Goal: Information Seeking & Learning: Learn about a topic

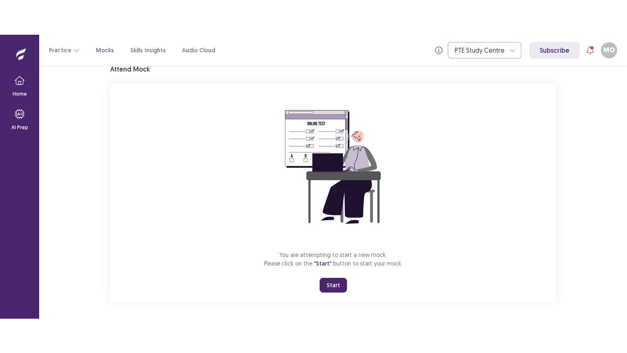
scroll to position [39, 0]
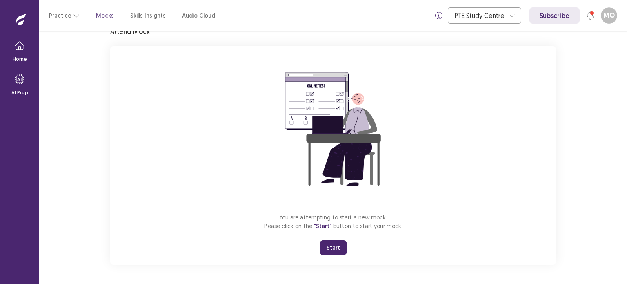
click at [337, 247] on button "Start" at bounding box center [333, 247] width 27 height 15
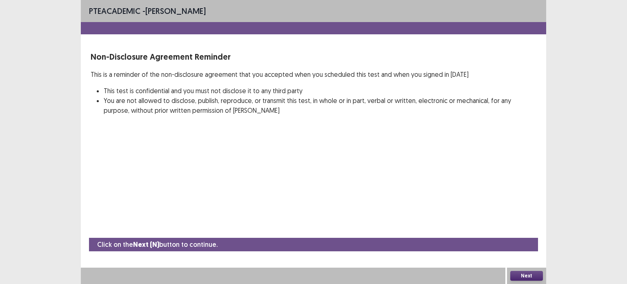
click at [531, 279] on button "Next" at bounding box center [526, 276] width 33 height 10
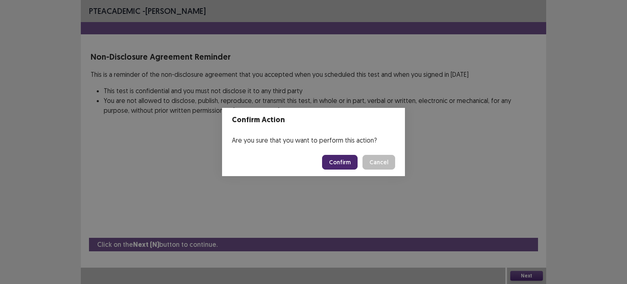
click at [339, 159] on button "Confirm" at bounding box center [340, 162] width 36 height 15
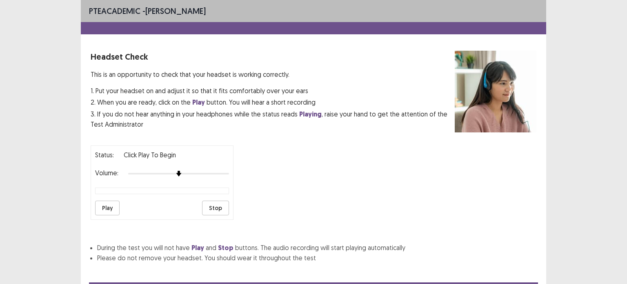
scroll to position [39, 0]
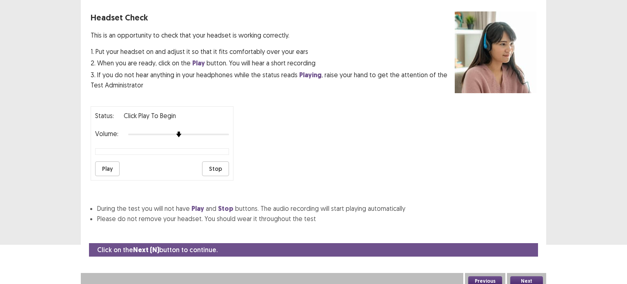
click at [108, 164] on button "Play" at bounding box center [107, 168] width 24 height 15
click at [523, 276] on button "Next" at bounding box center [526, 281] width 33 height 10
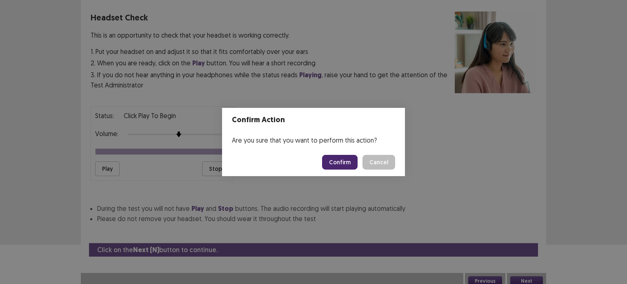
click at [338, 161] on button "Confirm" at bounding box center [340, 162] width 36 height 15
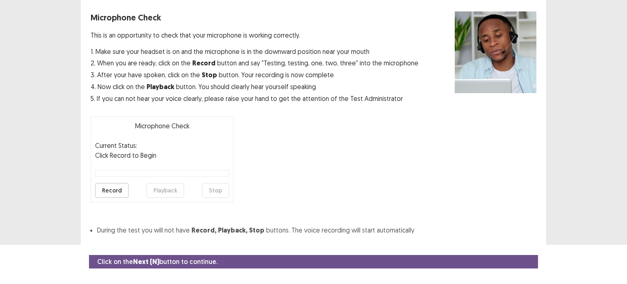
scroll to position [54, 0]
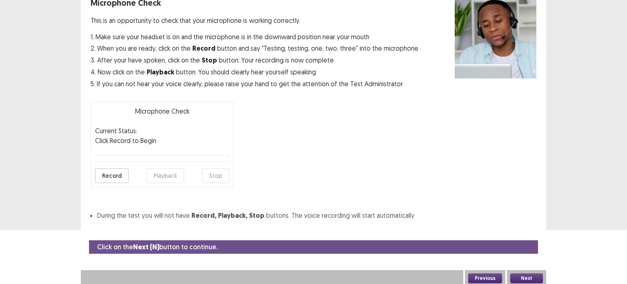
click at [111, 176] on button "Record" at bounding box center [111, 175] width 33 height 15
drag, startPoint x: 529, startPoint y: 274, endPoint x: 414, endPoint y: 173, distance: 152.7
click at [416, 174] on div "PTE academic - [PERSON_NAME] Microphone Check This is an opportunity to check t…" at bounding box center [313, 88] width 465 height 284
click at [219, 175] on button "Stop" at bounding box center [215, 175] width 27 height 15
click at [165, 177] on button "Playback" at bounding box center [166, 175] width 38 height 15
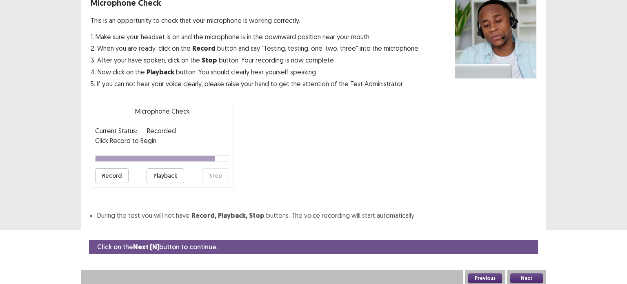
click at [528, 273] on button "Next" at bounding box center [526, 278] width 33 height 10
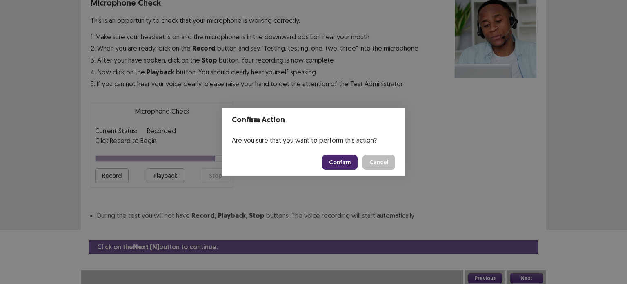
click at [344, 158] on button "Confirm" at bounding box center [340, 162] width 36 height 15
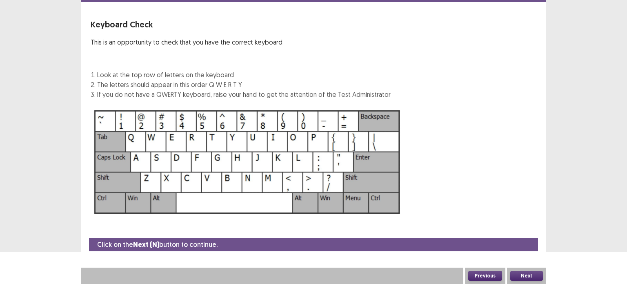
scroll to position [31, 0]
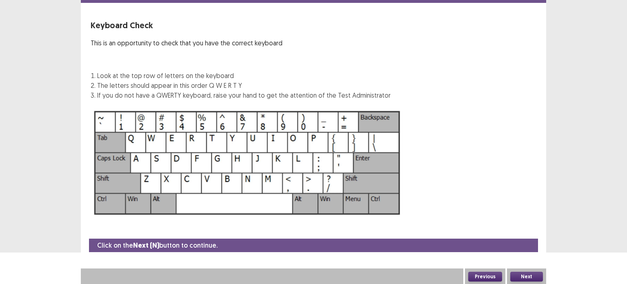
click at [527, 274] on button "Next" at bounding box center [526, 276] width 33 height 10
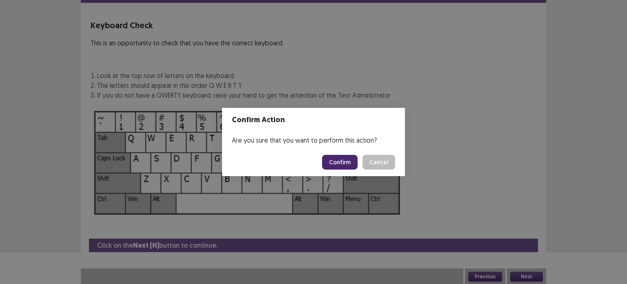
click at [345, 161] on button "Confirm" at bounding box center [340, 162] width 36 height 15
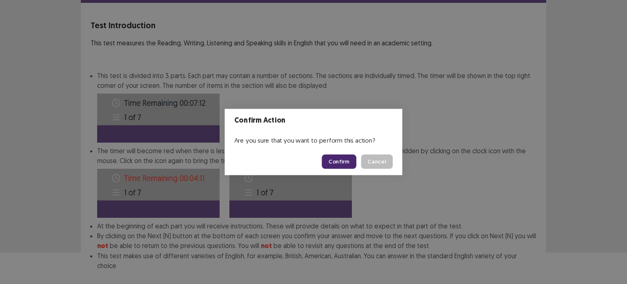
scroll to position [73, 0]
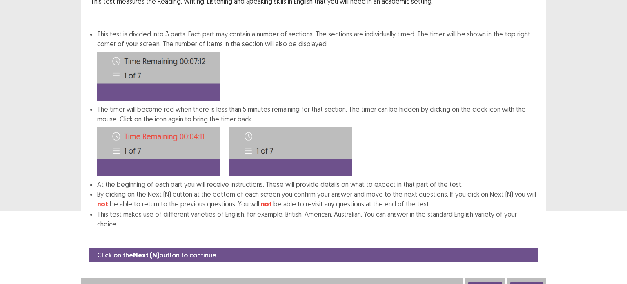
click at [529, 281] on button "Next" at bounding box center [526, 286] width 33 height 10
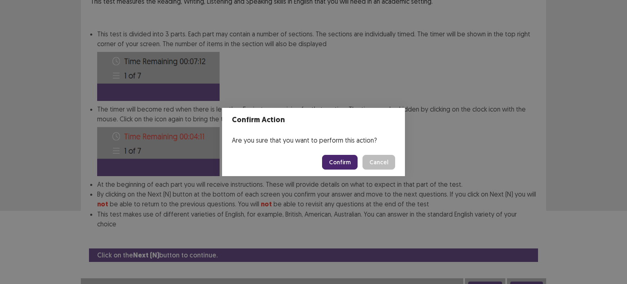
click at [336, 160] on button "Confirm" at bounding box center [340, 162] width 36 height 15
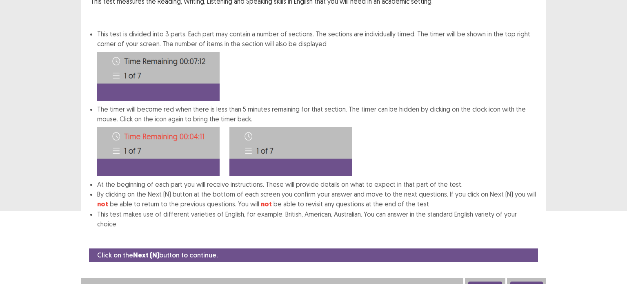
scroll to position [0, 0]
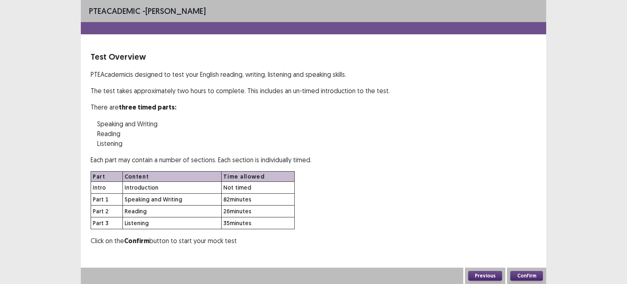
click at [510, 271] on button "Confirm" at bounding box center [526, 276] width 33 height 10
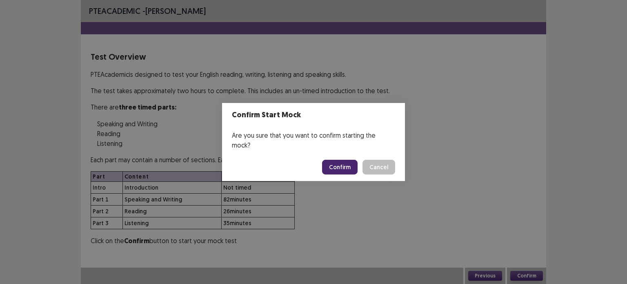
click at [362, 160] on button "Cancel" at bounding box center [378, 167] width 33 height 15
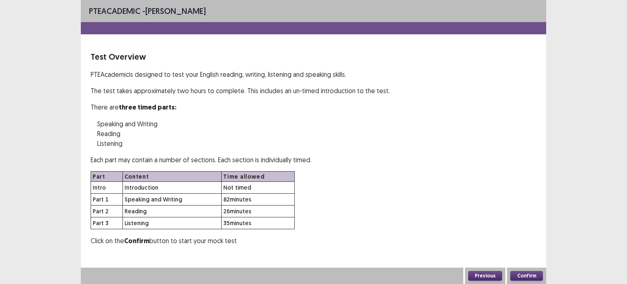
click at [510, 271] on button "Confirm" at bounding box center [526, 276] width 33 height 10
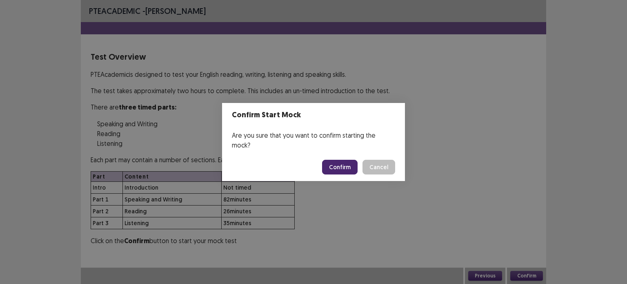
click at [338, 160] on button "Confirm" at bounding box center [340, 167] width 36 height 15
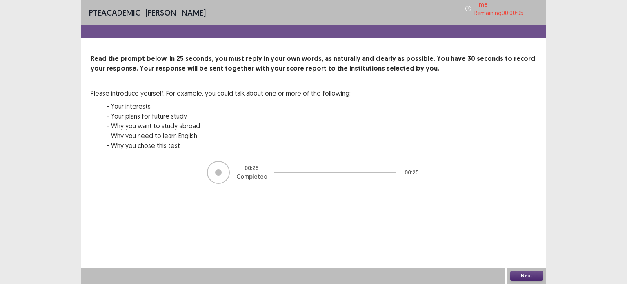
click at [529, 277] on button "Next" at bounding box center [526, 276] width 33 height 10
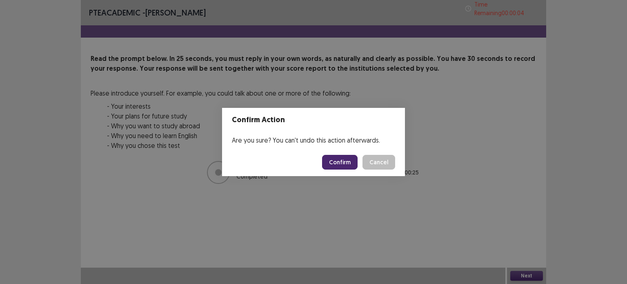
click at [340, 160] on button "Confirm" at bounding box center [340, 162] width 36 height 15
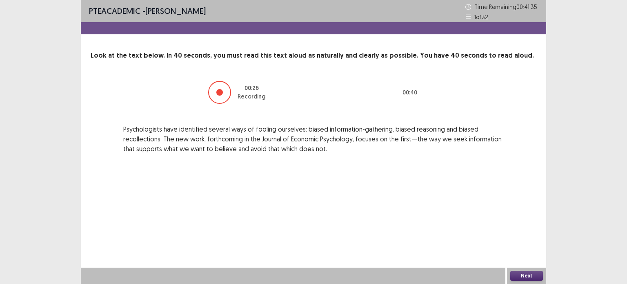
click at [516, 276] on button "Next" at bounding box center [526, 276] width 33 height 10
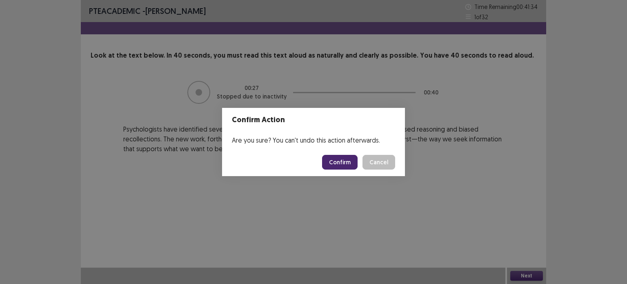
click at [339, 159] on button "Confirm" at bounding box center [340, 162] width 36 height 15
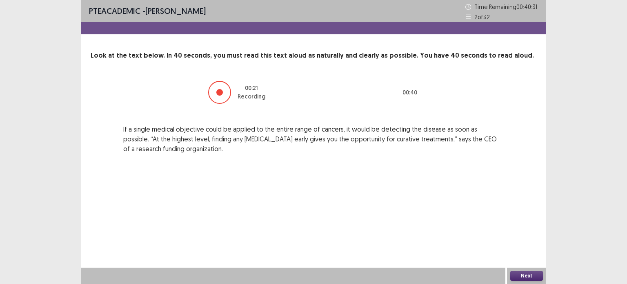
click at [527, 273] on button "Next" at bounding box center [526, 276] width 33 height 10
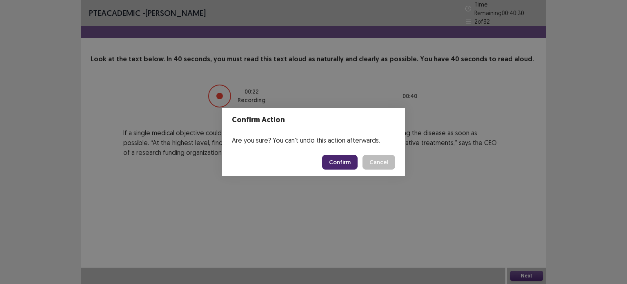
click at [333, 164] on button "Confirm" at bounding box center [340, 162] width 36 height 15
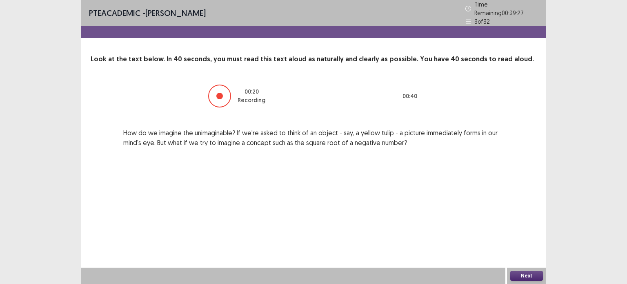
click at [524, 271] on button "Next" at bounding box center [526, 276] width 33 height 10
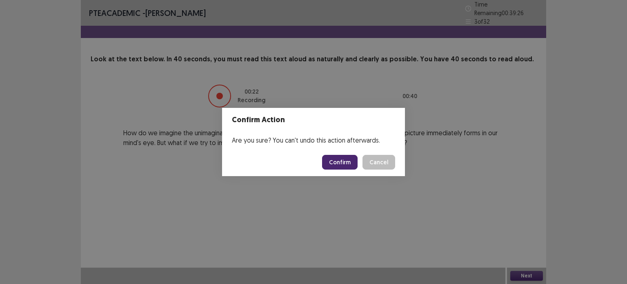
click at [338, 162] on button "Confirm" at bounding box center [340, 162] width 36 height 15
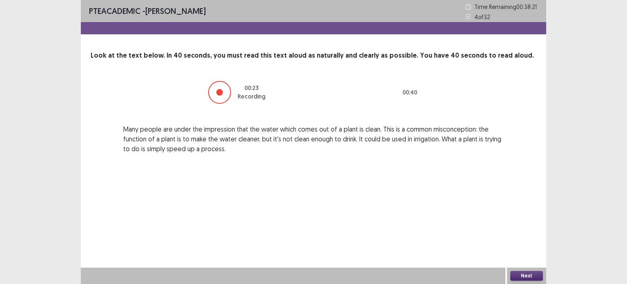
click at [518, 275] on button "Next" at bounding box center [526, 276] width 33 height 10
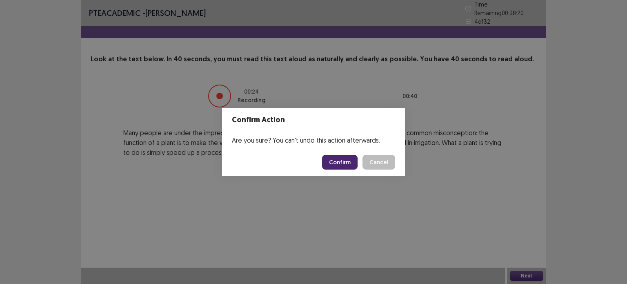
click at [338, 162] on button "Confirm" at bounding box center [340, 162] width 36 height 15
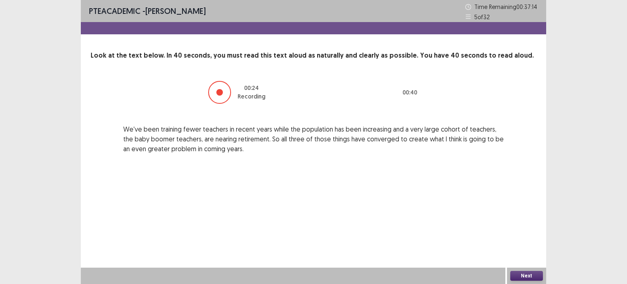
click at [525, 271] on button "Next" at bounding box center [526, 276] width 33 height 10
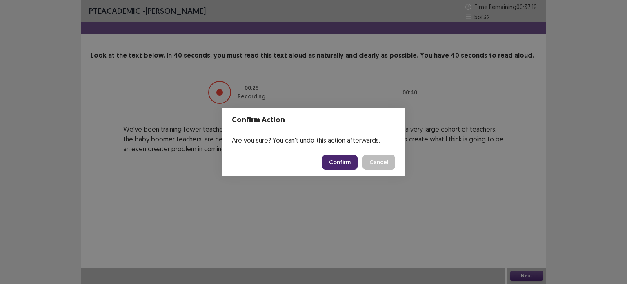
click at [343, 158] on button "Confirm" at bounding box center [340, 162] width 36 height 15
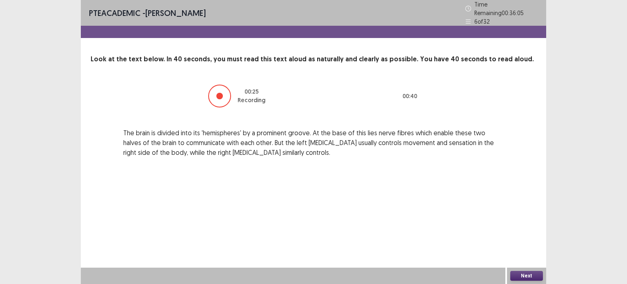
click at [522, 272] on button "Next" at bounding box center [526, 276] width 33 height 10
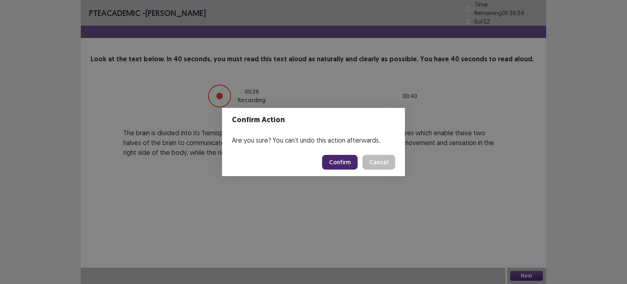
click at [335, 156] on button "Confirm" at bounding box center [340, 162] width 36 height 15
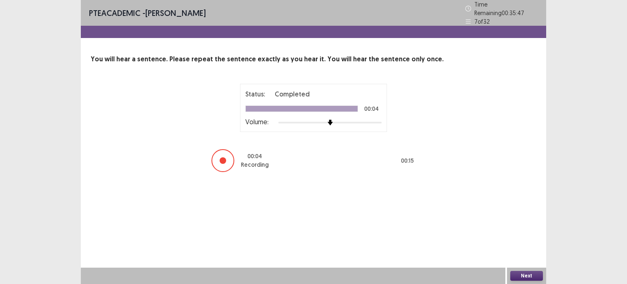
click at [531, 274] on button "Next" at bounding box center [526, 276] width 33 height 10
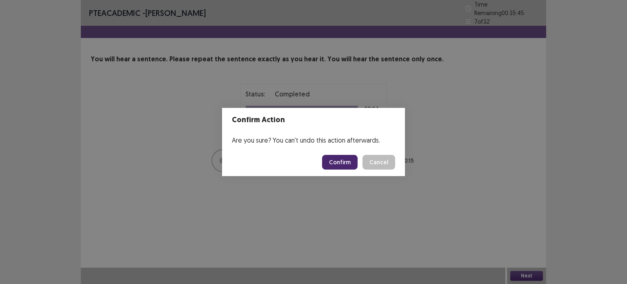
click at [328, 160] on button "Confirm" at bounding box center [340, 162] width 36 height 15
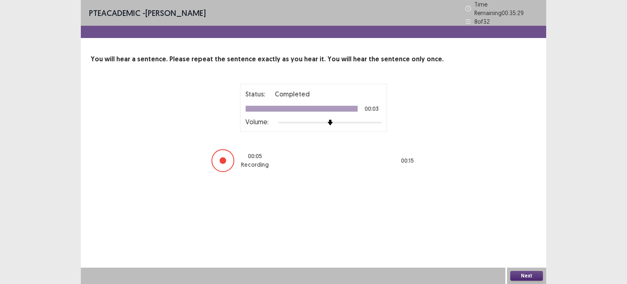
click at [520, 277] on button "Next" at bounding box center [526, 276] width 33 height 10
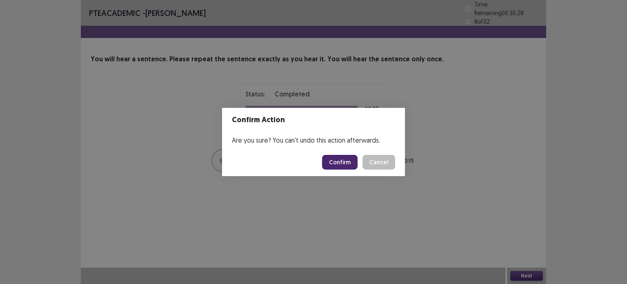
click at [344, 161] on button "Confirm" at bounding box center [340, 162] width 36 height 15
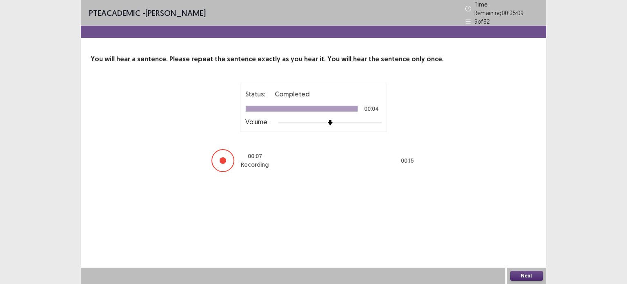
click at [519, 271] on button "Next" at bounding box center [526, 276] width 33 height 10
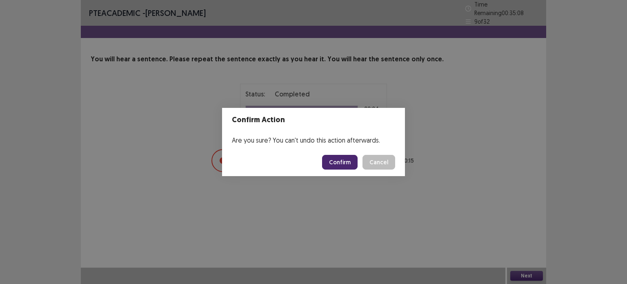
click at [339, 161] on button "Confirm" at bounding box center [340, 162] width 36 height 15
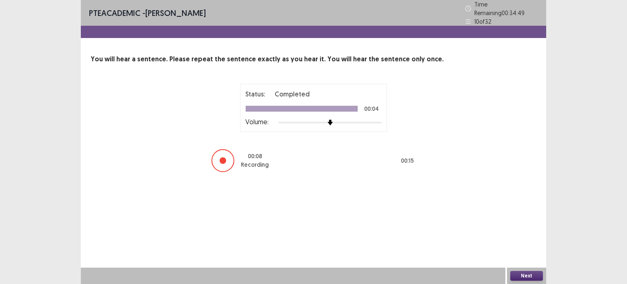
click at [527, 276] on button "Next" at bounding box center [526, 276] width 33 height 10
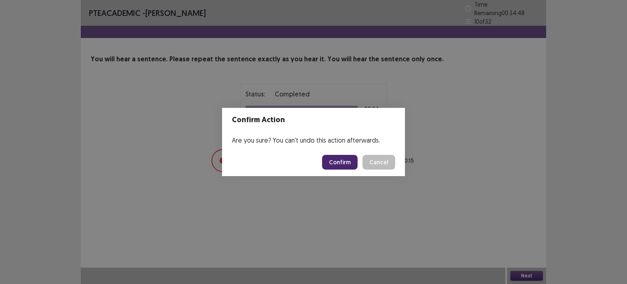
click at [348, 162] on button "Confirm" at bounding box center [340, 162] width 36 height 15
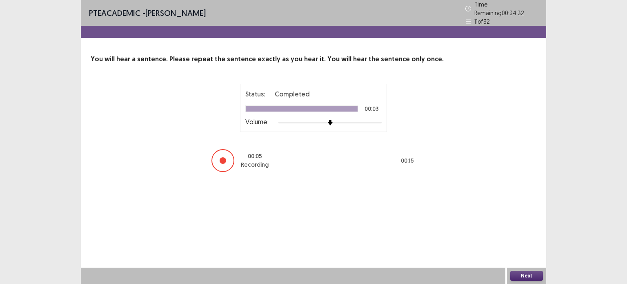
click at [516, 274] on button "Next" at bounding box center [526, 276] width 33 height 10
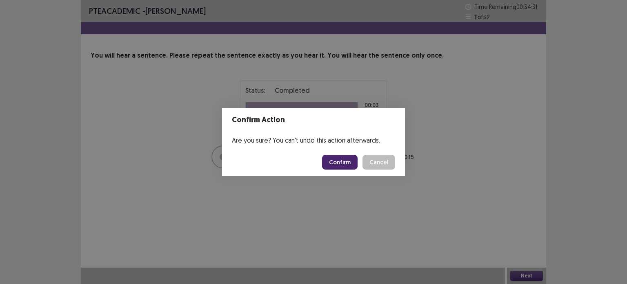
click at [337, 161] on button "Confirm" at bounding box center [340, 162] width 36 height 15
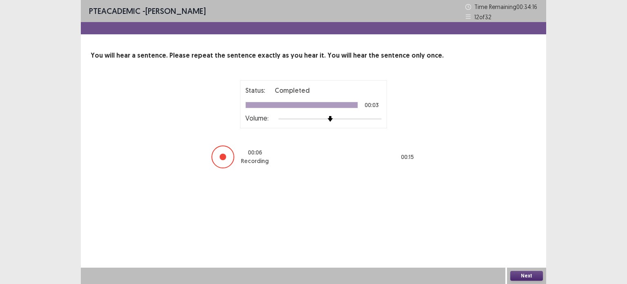
click at [518, 274] on button "Next" at bounding box center [526, 276] width 33 height 10
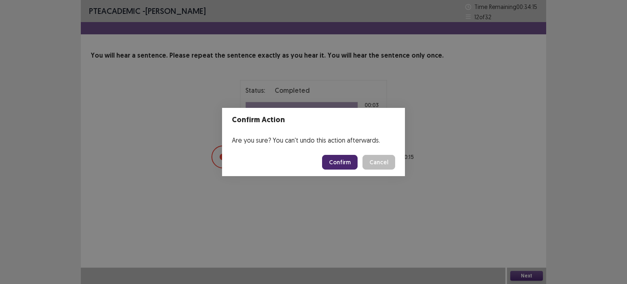
click at [339, 155] on button "Confirm" at bounding box center [340, 162] width 36 height 15
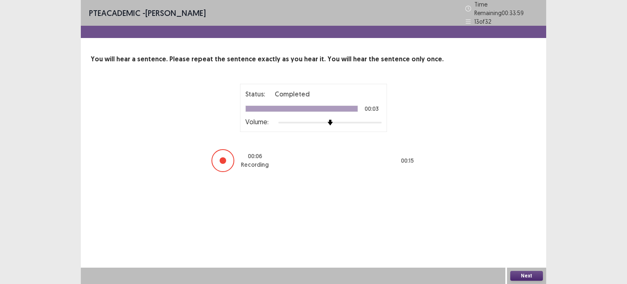
click at [514, 274] on button "Next" at bounding box center [526, 276] width 33 height 10
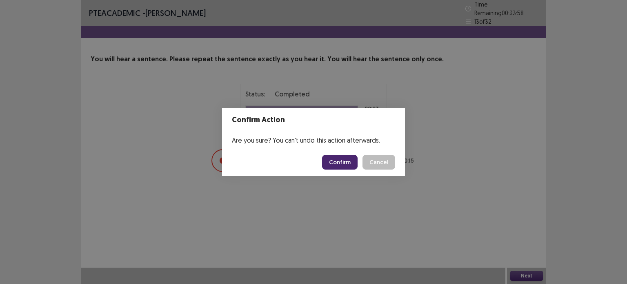
click at [338, 162] on button "Confirm" at bounding box center [340, 162] width 36 height 15
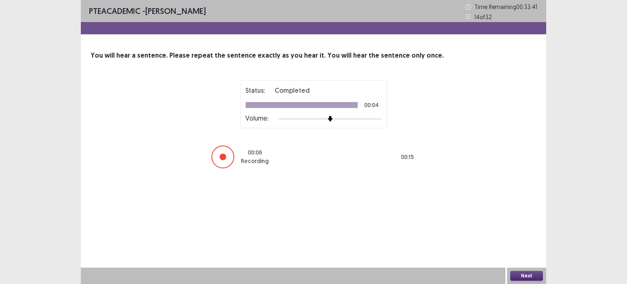
click at [522, 273] on button "Next" at bounding box center [526, 276] width 33 height 10
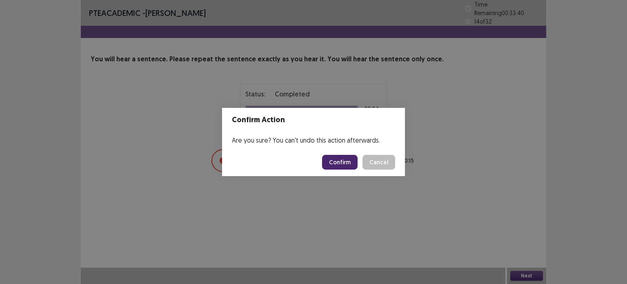
click at [344, 157] on button "Confirm" at bounding box center [340, 162] width 36 height 15
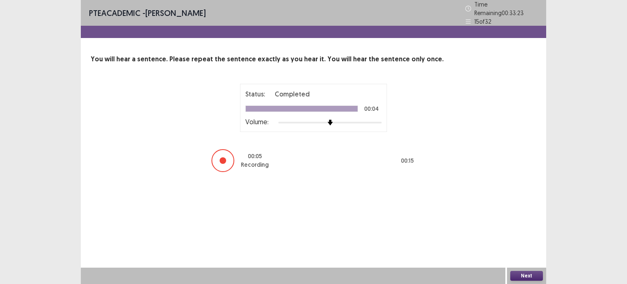
click at [529, 271] on button "Next" at bounding box center [526, 276] width 33 height 10
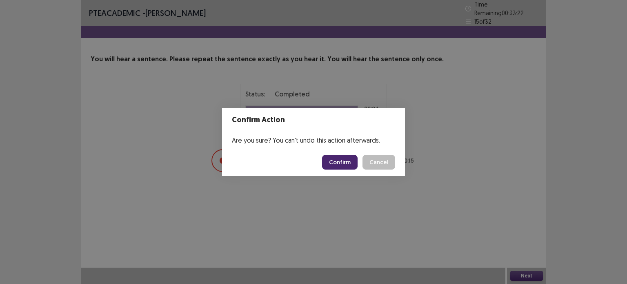
click at [346, 162] on button "Confirm" at bounding box center [340, 162] width 36 height 15
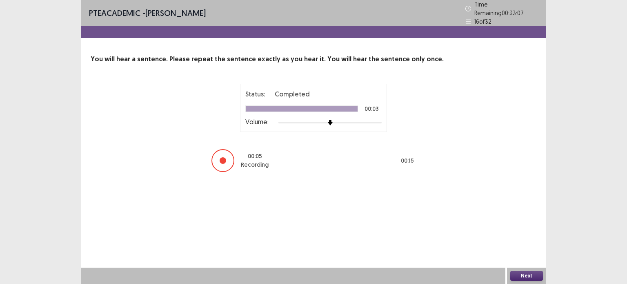
click at [524, 277] on button "Next" at bounding box center [526, 276] width 33 height 10
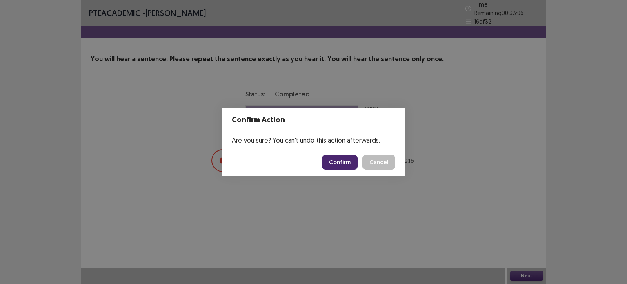
click at [343, 165] on button "Confirm" at bounding box center [340, 162] width 36 height 15
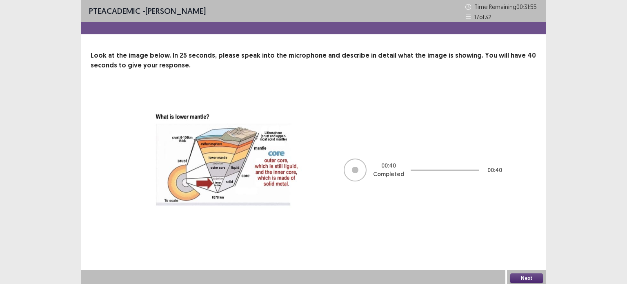
click at [524, 273] on button "Next" at bounding box center [526, 278] width 33 height 10
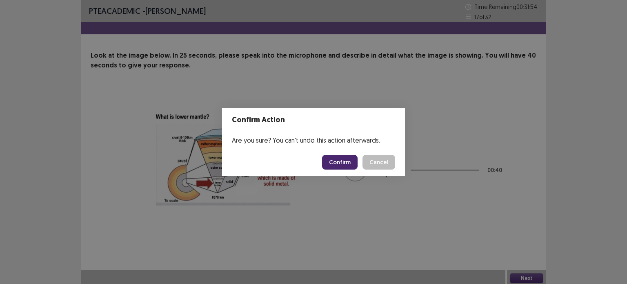
click at [337, 160] on button "Confirm" at bounding box center [340, 162] width 36 height 15
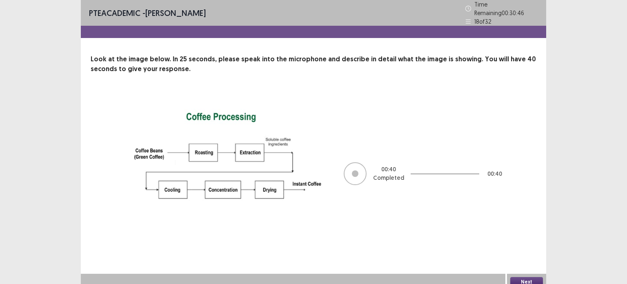
click at [530, 277] on button "Next" at bounding box center [526, 282] width 33 height 10
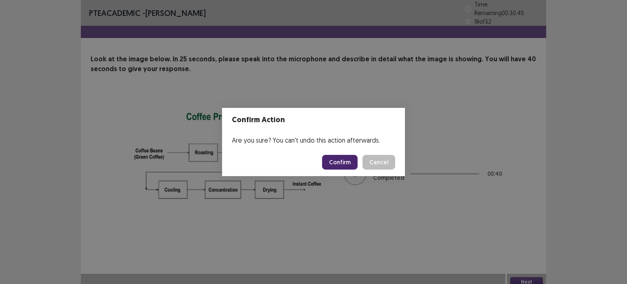
click at [349, 165] on button "Confirm" at bounding box center [340, 162] width 36 height 15
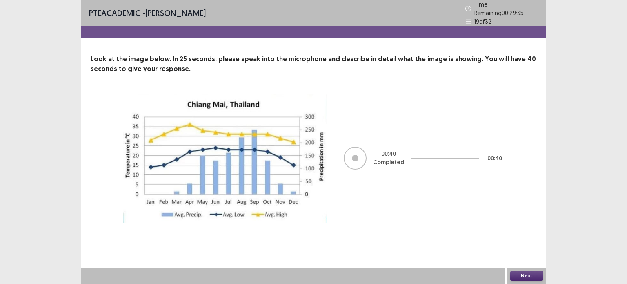
click at [526, 274] on button "Next" at bounding box center [526, 276] width 33 height 10
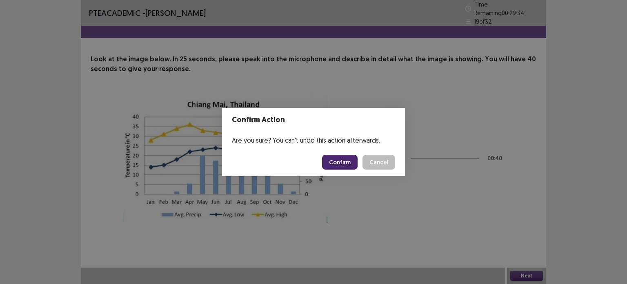
click at [345, 161] on button "Confirm" at bounding box center [340, 162] width 36 height 15
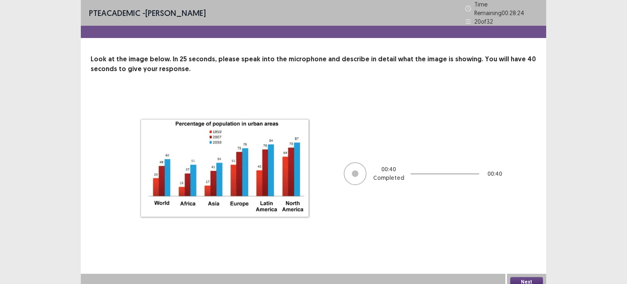
click at [522, 279] on button "Next" at bounding box center [526, 282] width 33 height 10
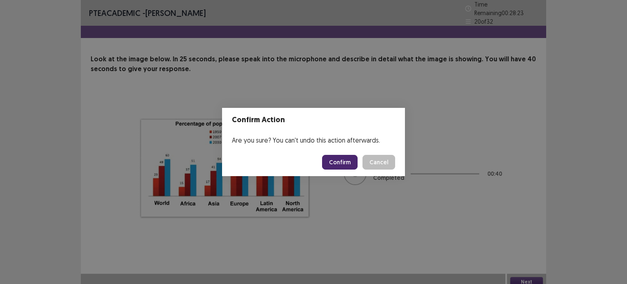
click at [345, 155] on button "Confirm" at bounding box center [340, 162] width 36 height 15
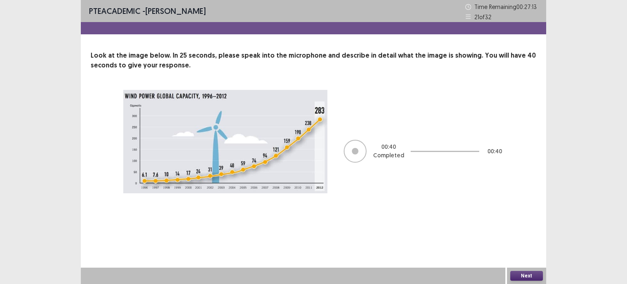
click at [523, 276] on button "Next" at bounding box center [526, 276] width 33 height 10
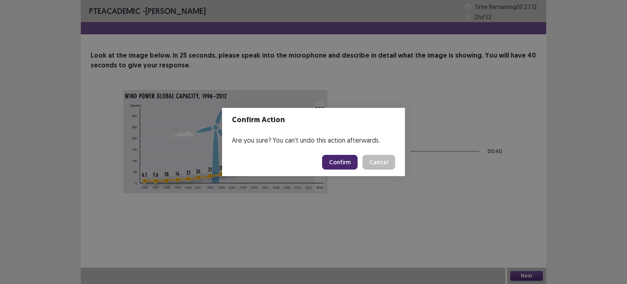
click at [345, 165] on button "Confirm" at bounding box center [340, 162] width 36 height 15
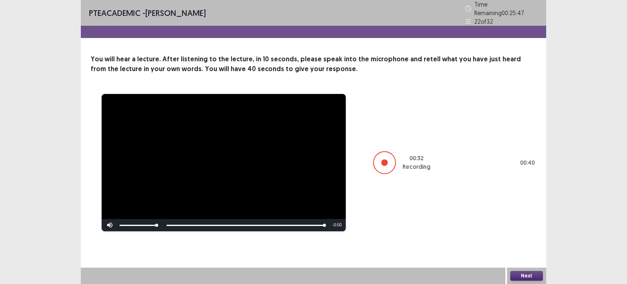
click at [523, 275] on button "Next" at bounding box center [526, 276] width 33 height 10
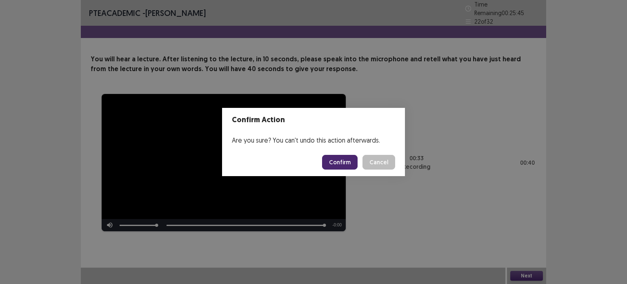
click at [336, 162] on button "Confirm" at bounding box center [340, 162] width 36 height 15
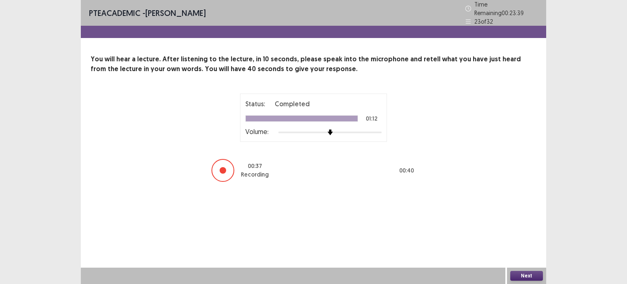
click at [522, 275] on button "Next" at bounding box center [526, 276] width 33 height 10
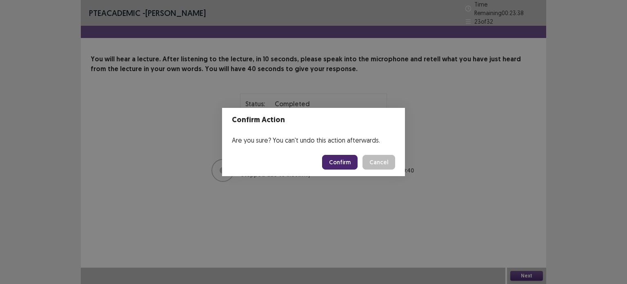
click at [343, 161] on button "Confirm" at bounding box center [340, 162] width 36 height 15
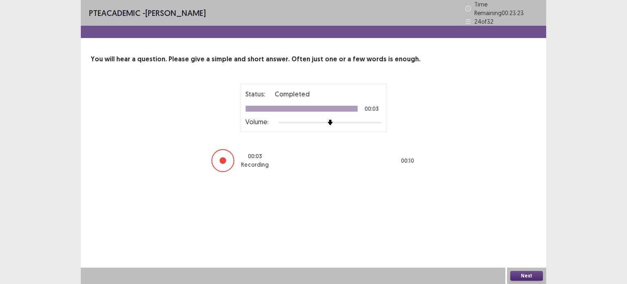
click at [531, 276] on button "Next" at bounding box center [526, 276] width 33 height 10
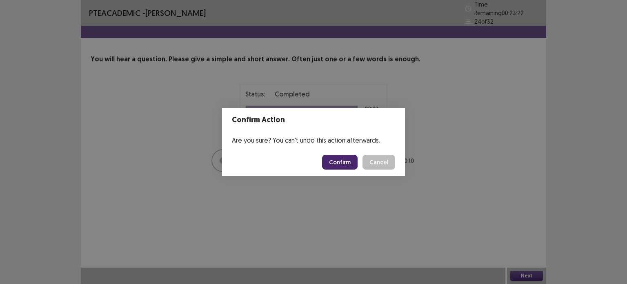
click at [354, 165] on button "Confirm" at bounding box center [340, 162] width 36 height 15
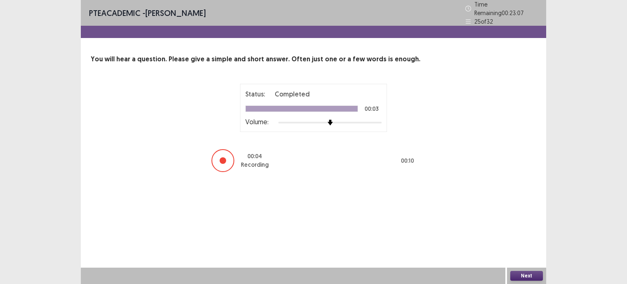
click at [528, 274] on button "Next" at bounding box center [526, 276] width 33 height 10
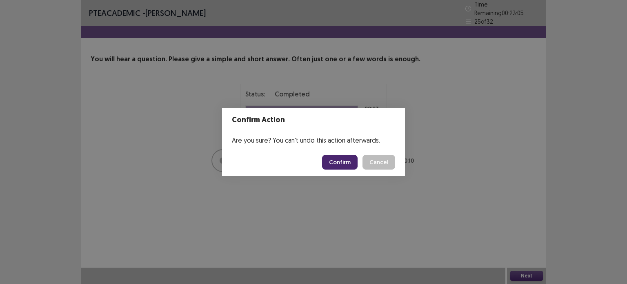
click at [342, 161] on button "Confirm" at bounding box center [340, 162] width 36 height 15
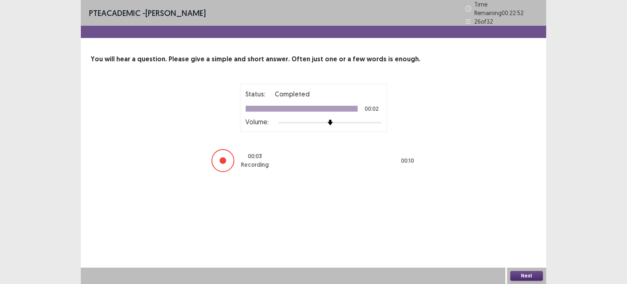
click at [527, 277] on button "Next" at bounding box center [526, 276] width 33 height 10
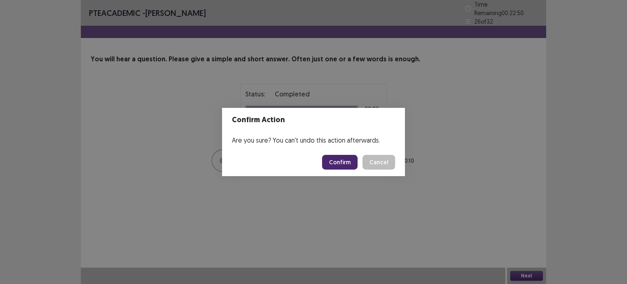
click at [339, 164] on button "Confirm" at bounding box center [340, 162] width 36 height 15
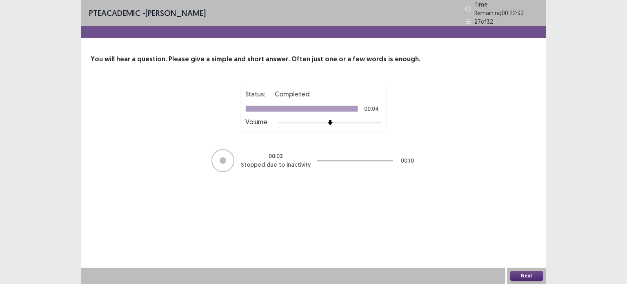
click at [524, 277] on button "Next" at bounding box center [526, 276] width 33 height 10
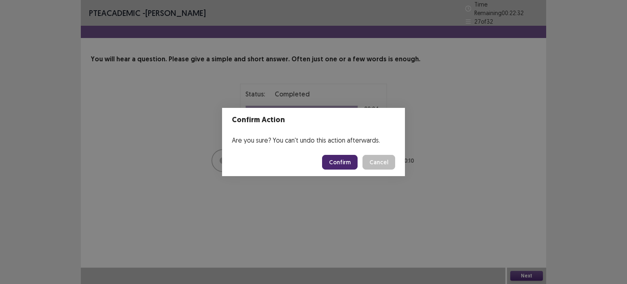
click at [348, 162] on button "Confirm" at bounding box center [340, 162] width 36 height 15
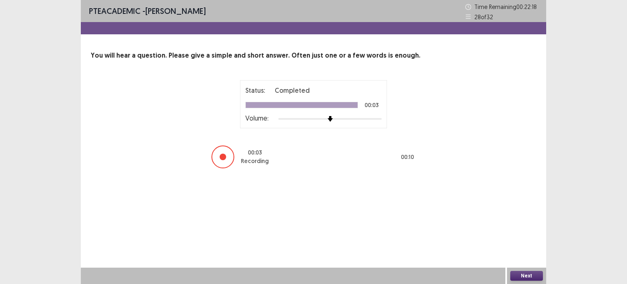
click at [525, 274] on button "Next" at bounding box center [526, 276] width 33 height 10
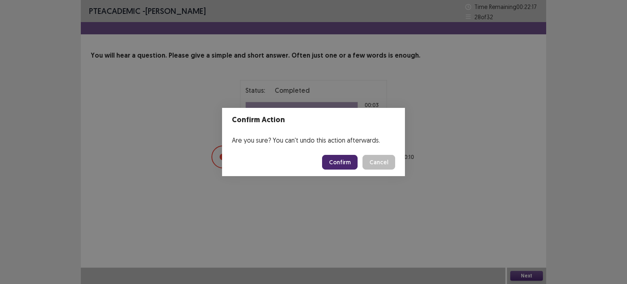
click at [339, 160] on button "Confirm" at bounding box center [340, 162] width 36 height 15
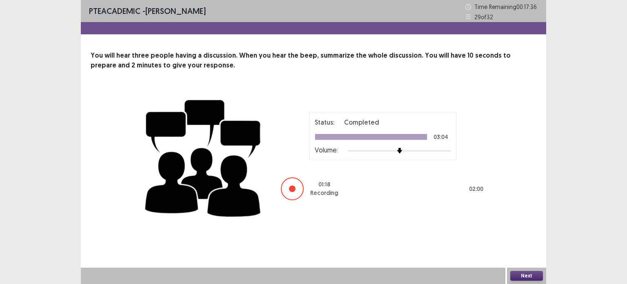
drag, startPoint x: 506, startPoint y: 240, endPoint x: 512, endPoint y: 235, distance: 7.8
drag, startPoint x: 512, startPoint y: 235, endPoint x: 518, endPoint y: 276, distance: 41.6
click at [518, 276] on button "Next" at bounding box center [526, 276] width 33 height 10
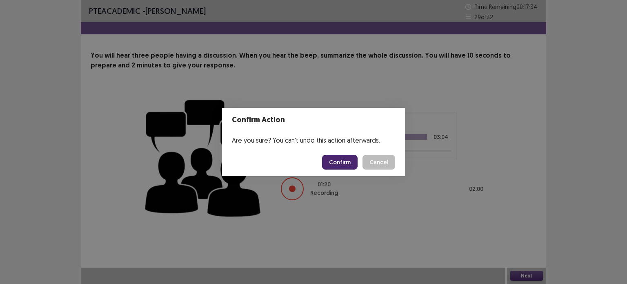
click at [340, 158] on button "Confirm" at bounding box center [340, 162] width 36 height 15
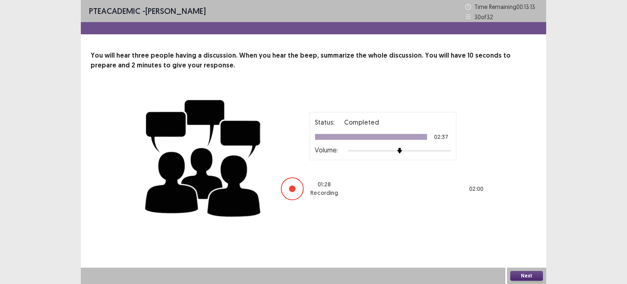
click at [527, 276] on button "Next" at bounding box center [526, 276] width 33 height 10
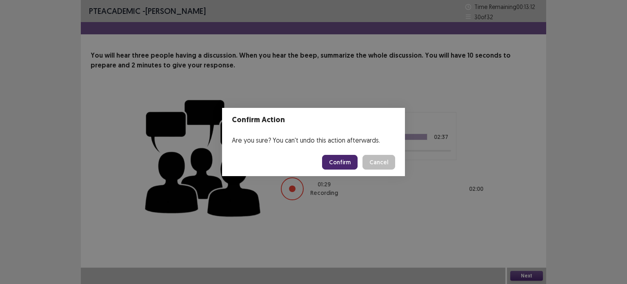
click at [337, 162] on button "Confirm" at bounding box center [340, 162] width 36 height 15
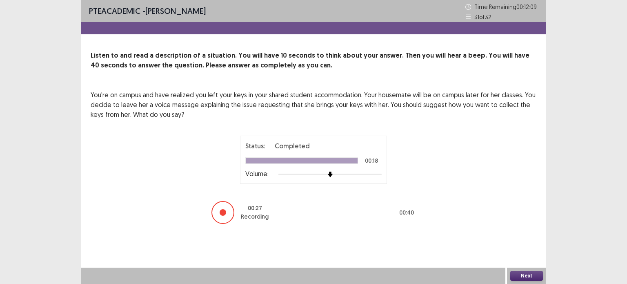
click at [528, 273] on button "Next" at bounding box center [526, 276] width 33 height 10
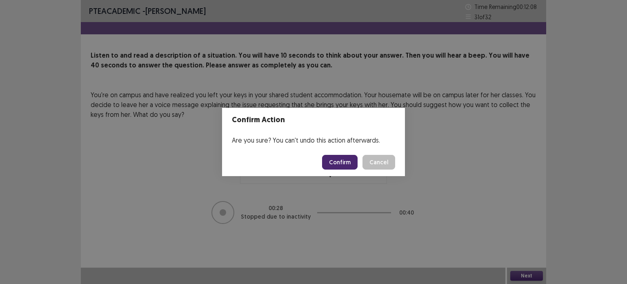
click at [348, 162] on button "Confirm" at bounding box center [340, 162] width 36 height 15
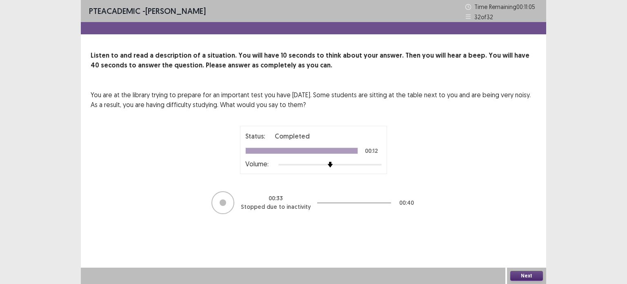
click at [534, 273] on button "Next" at bounding box center [526, 276] width 33 height 10
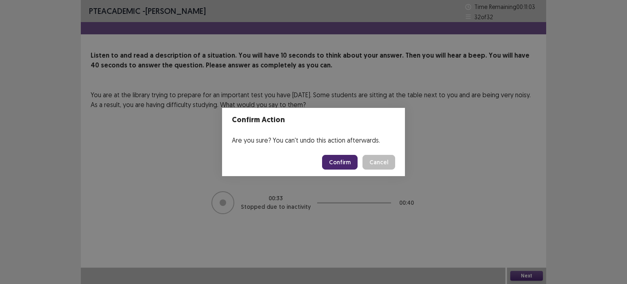
click at [349, 160] on button "Confirm" at bounding box center [340, 162] width 36 height 15
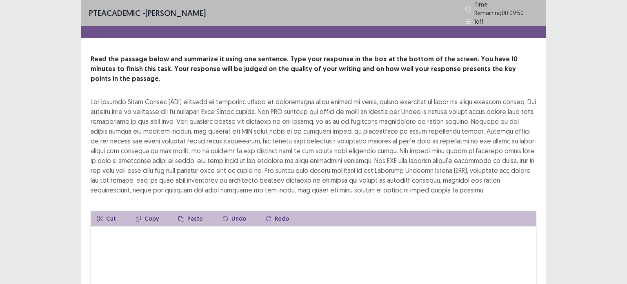
drag, startPoint x: 84, startPoint y: 228, endPoint x: 88, endPoint y: 228, distance: 4.5
click at [85, 228] on div "Read the passage below and summarize it using one sentence. Type your response …" at bounding box center [313, 192] width 465 height 276
click at [96, 226] on textarea at bounding box center [314, 271] width 446 height 90
type textarea "*"
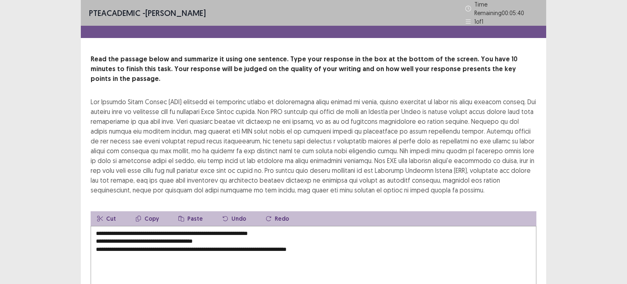
click at [205, 236] on textarea "**********" at bounding box center [314, 271] width 446 height 90
click at [336, 241] on textarea "**********" at bounding box center [314, 271] width 446 height 90
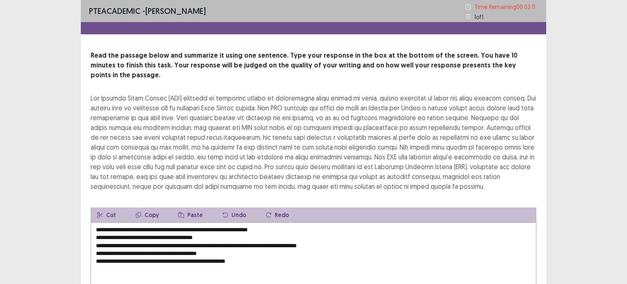
click at [96, 228] on textarea "**********" at bounding box center [314, 267] width 446 height 90
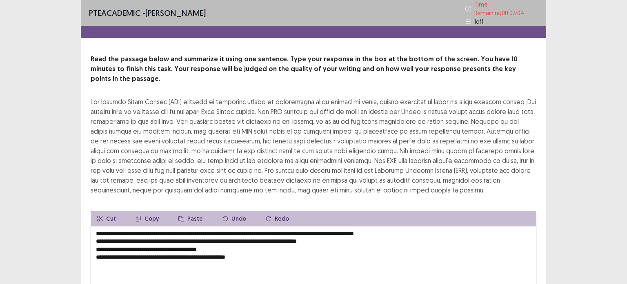
click at [96, 228] on textarea "**********" at bounding box center [314, 271] width 446 height 90
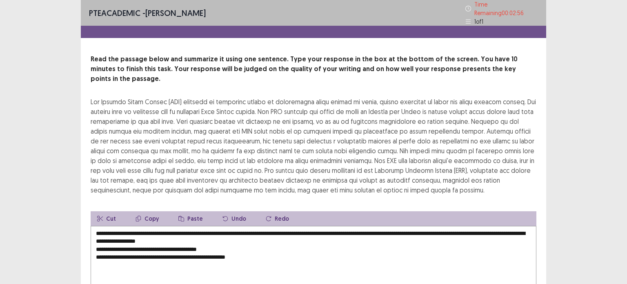
click at [414, 226] on textarea "**********" at bounding box center [314, 271] width 446 height 90
click at [411, 226] on textarea "**********" at bounding box center [314, 271] width 446 height 90
click at [96, 228] on textarea "**********" at bounding box center [314, 271] width 446 height 90
click at [95, 227] on textarea "**********" at bounding box center [314, 271] width 446 height 90
click at [95, 236] on textarea "**********" at bounding box center [314, 271] width 446 height 90
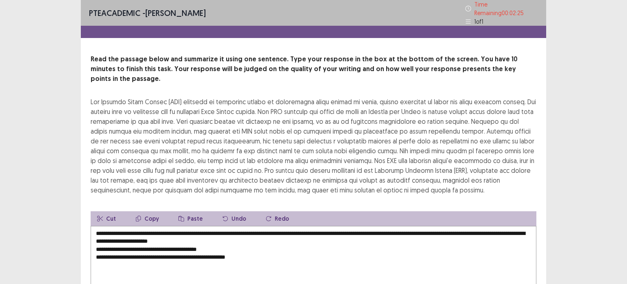
click at [96, 243] on textarea "**********" at bounding box center [314, 271] width 446 height 90
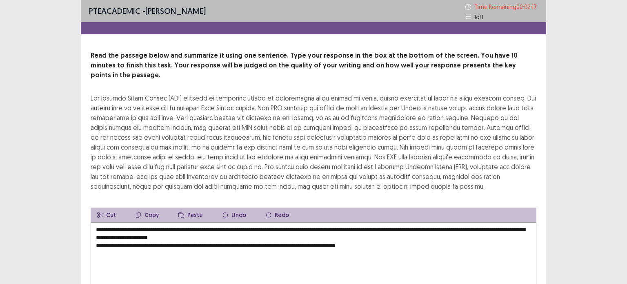
click at [226, 236] on textarea "**********" at bounding box center [314, 267] width 446 height 90
click at [392, 237] on textarea "**********" at bounding box center [314, 267] width 446 height 90
click at [97, 236] on textarea "**********" at bounding box center [314, 267] width 446 height 90
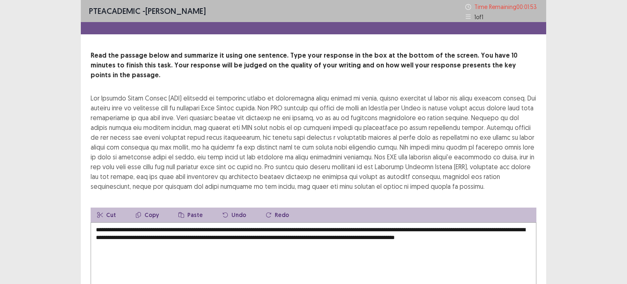
click at [285, 222] on textarea "**********" at bounding box center [314, 267] width 446 height 90
click at [287, 225] on textarea "**********" at bounding box center [314, 267] width 446 height 90
click at [281, 222] on textarea "**********" at bounding box center [314, 267] width 446 height 90
click at [285, 222] on textarea "**********" at bounding box center [314, 267] width 446 height 90
drag, startPoint x: 489, startPoint y: 219, endPoint x: 504, endPoint y: 218, distance: 14.7
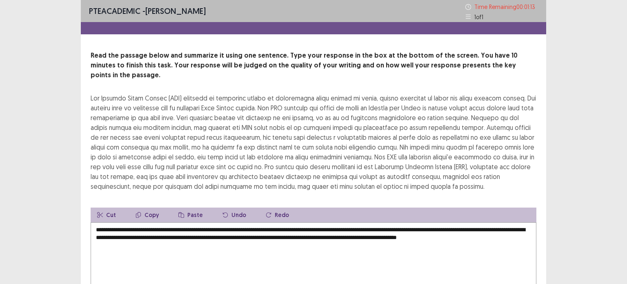
click at [505, 222] on textarea "**********" at bounding box center [314, 267] width 446 height 90
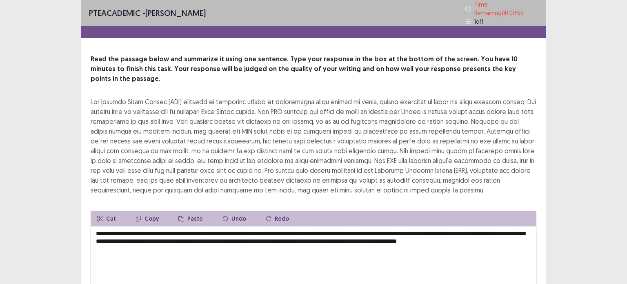
click at [115, 229] on textarea "**********" at bounding box center [314, 271] width 446 height 90
click at [125, 229] on textarea "**********" at bounding box center [314, 271] width 446 height 90
drag, startPoint x: 233, startPoint y: 227, endPoint x: 235, endPoint y: 231, distance: 4.2
click at [240, 226] on textarea "**********" at bounding box center [314, 271] width 446 height 90
click at [281, 226] on textarea "**********" at bounding box center [314, 271] width 446 height 90
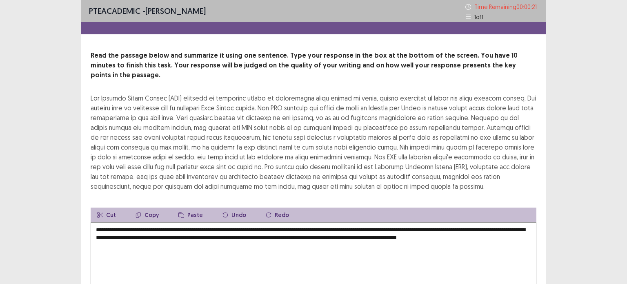
click at [287, 229] on textarea "**********" at bounding box center [314, 267] width 446 height 90
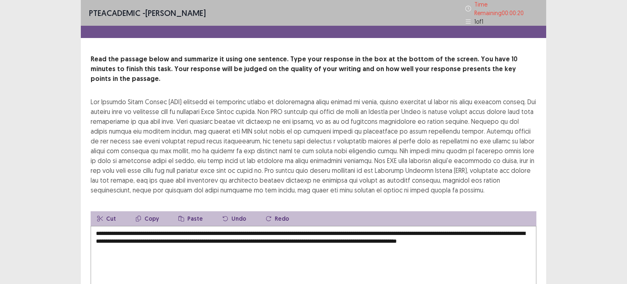
click at [285, 228] on textarea "**********" at bounding box center [314, 271] width 446 height 90
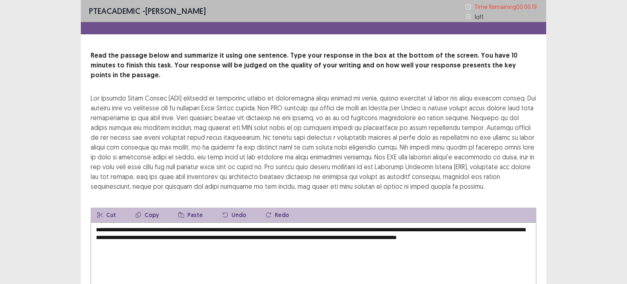
click at [287, 228] on textarea "**********" at bounding box center [314, 267] width 446 height 90
type textarea "**********"
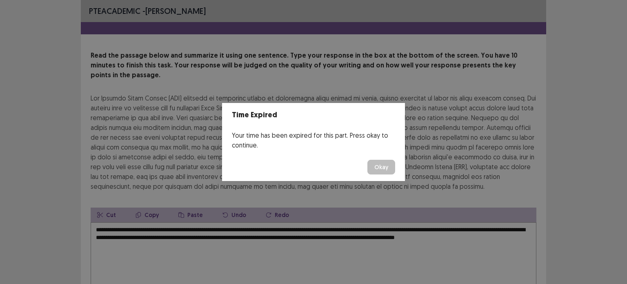
click at [380, 166] on button "Okay" at bounding box center [381, 167] width 28 height 15
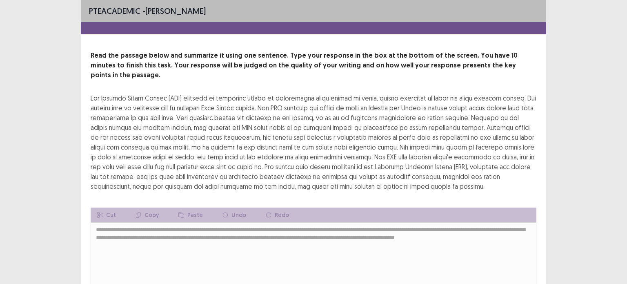
scroll to position [69, 0]
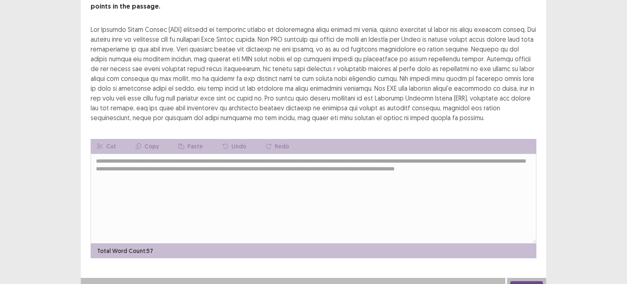
click at [525, 281] on button "Next" at bounding box center [526, 286] width 33 height 10
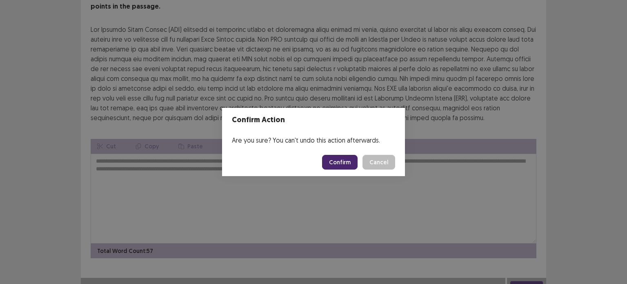
click at [337, 162] on button "Confirm" at bounding box center [340, 162] width 36 height 15
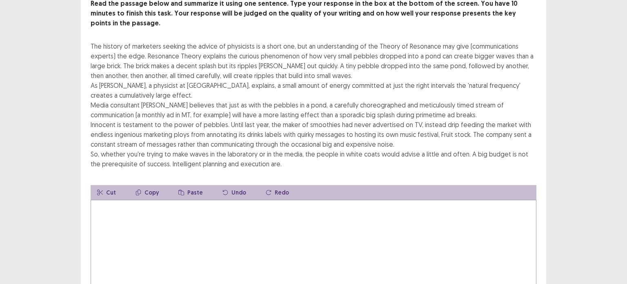
scroll to position [82, 0]
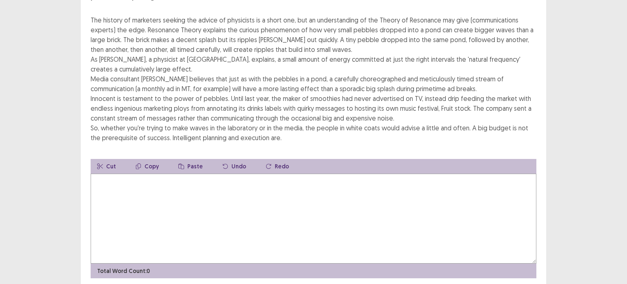
click at [95, 176] on textarea at bounding box center [314, 218] width 446 height 90
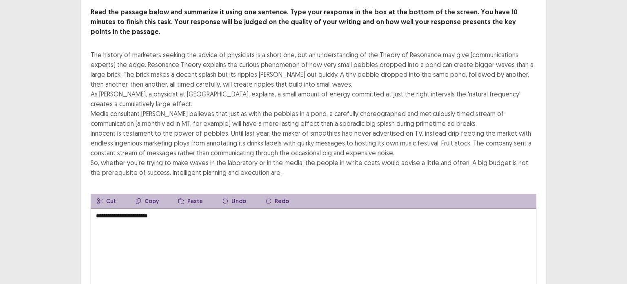
scroll to position [41, 0]
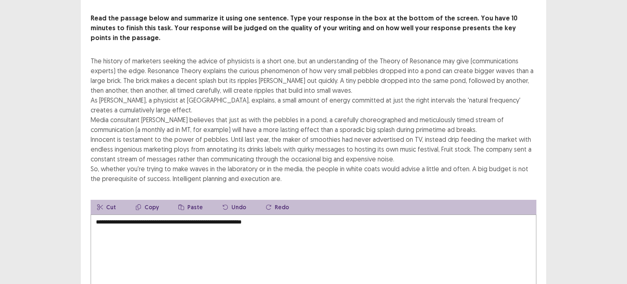
click at [271, 214] on textarea "**********" at bounding box center [314, 259] width 446 height 90
click at [110, 230] on textarea "**********" at bounding box center [314, 259] width 446 height 90
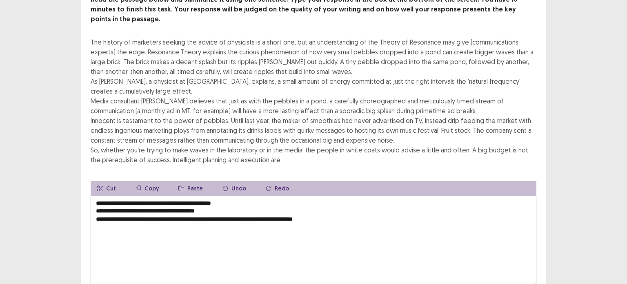
scroll to position [57, 0]
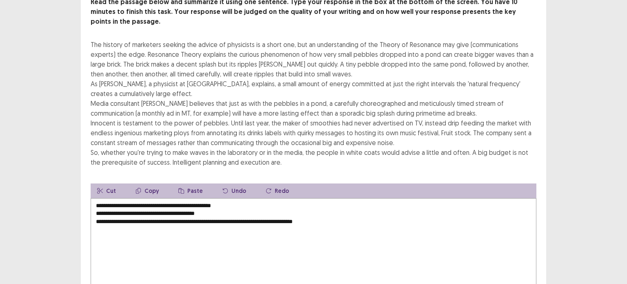
drag, startPoint x: 94, startPoint y: 199, endPoint x: 343, endPoint y: 215, distance: 249.5
click at [340, 211] on textarea "**********" at bounding box center [314, 243] width 446 height 90
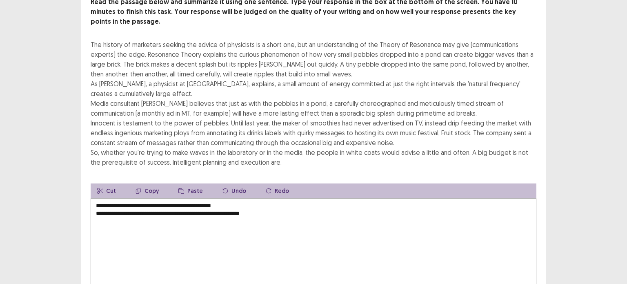
click at [98, 199] on textarea "**********" at bounding box center [314, 243] width 446 height 90
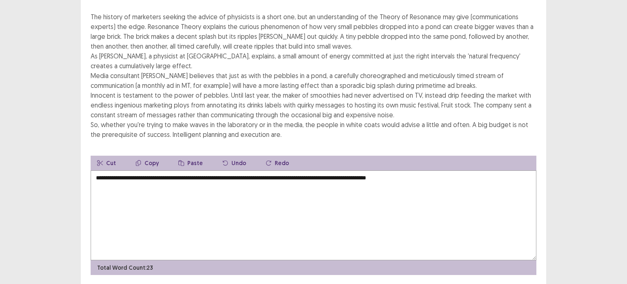
scroll to position [82, 0]
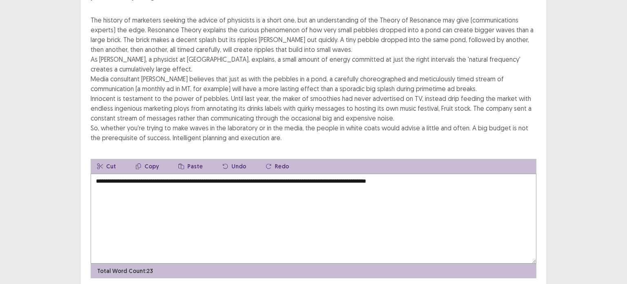
click at [424, 173] on textarea "**********" at bounding box center [314, 218] width 446 height 90
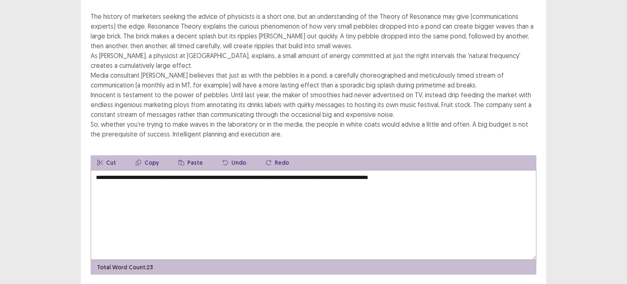
drag, startPoint x: 405, startPoint y: 168, endPoint x: 420, endPoint y: 165, distance: 15.9
click at [420, 170] on textarea "**********" at bounding box center [314, 215] width 446 height 90
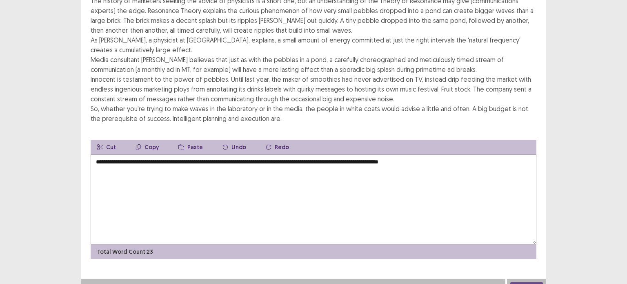
scroll to position [98, 0]
type textarea "**********"
click at [526, 281] on button "Next" at bounding box center [526, 286] width 33 height 10
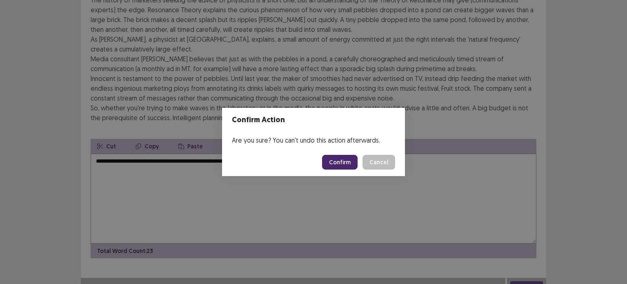
click at [331, 161] on button "Confirm" at bounding box center [340, 162] width 36 height 15
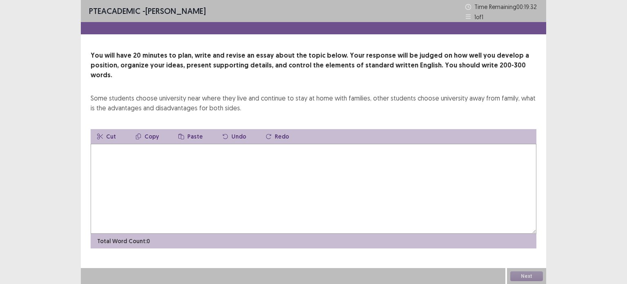
click at [100, 144] on textarea at bounding box center [314, 189] width 446 height 90
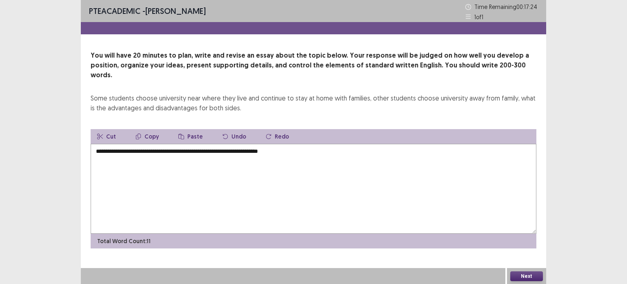
click at [286, 144] on textarea "**********" at bounding box center [314, 189] width 446 height 90
click at [332, 144] on textarea "**********" at bounding box center [314, 189] width 446 height 90
click at [400, 144] on textarea "**********" at bounding box center [314, 189] width 446 height 90
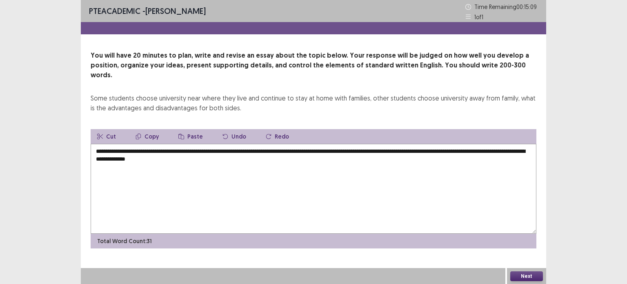
click at [245, 150] on textarea "**********" at bounding box center [314, 189] width 446 height 90
click at [279, 151] on textarea "**********" at bounding box center [314, 189] width 446 height 90
click at [278, 147] on textarea "**********" at bounding box center [314, 189] width 446 height 90
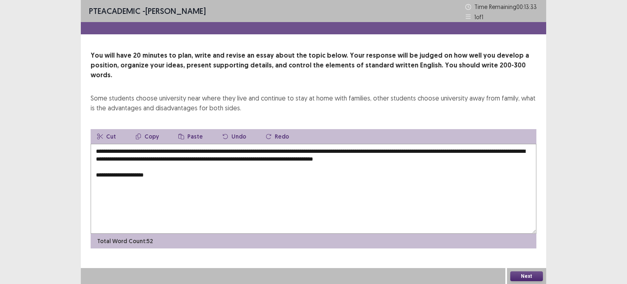
click at [151, 169] on textarea "**********" at bounding box center [314, 189] width 446 height 90
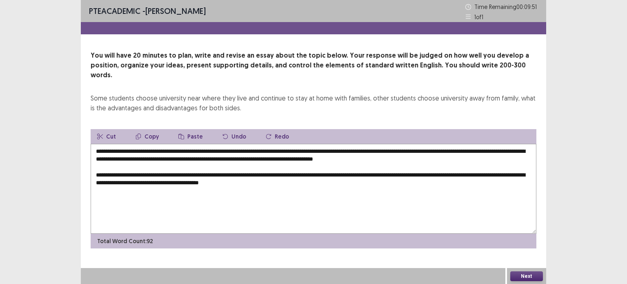
click at [152, 174] on textarea "**********" at bounding box center [314, 189] width 446 height 90
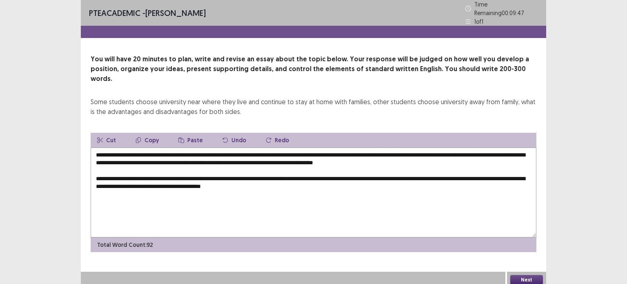
click at [296, 174] on textarea "**********" at bounding box center [314, 192] width 446 height 90
drag, startPoint x: 260, startPoint y: 173, endPoint x: 299, endPoint y: 176, distance: 39.8
click at [299, 176] on textarea "**********" at bounding box center [314, 192] width 446 height 90
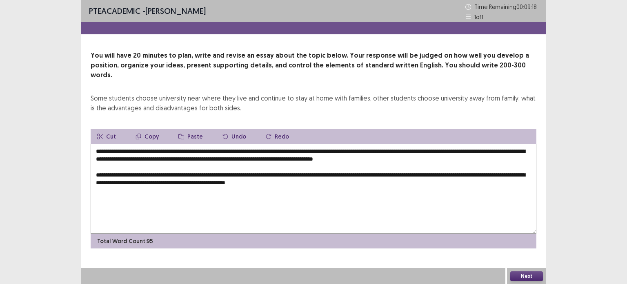
click at [267, 171] on textarea "**********" at bounding box center [314, 189] width 446 height 90
click at [327, 176] on textarea "**********" at bounding box center [314, 189] width 446 height 90
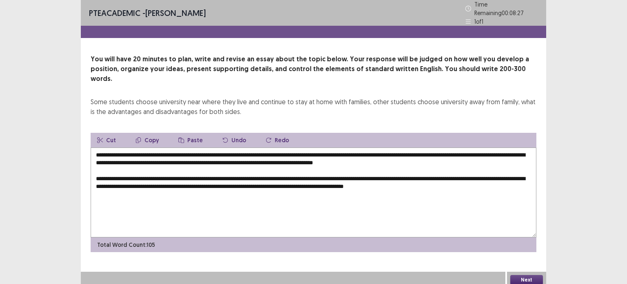
click at [266, 171] on textarea "**********" at bounding box center [314, 192] width 446 height 90
drag, startPoint x: 271, startPoint y: 172, endPoint x: 291, endPoint y: 173, distance: 20.4
click at [291, 173] on textarea "**********" at bounding box center [314, 192] width 446 height 90
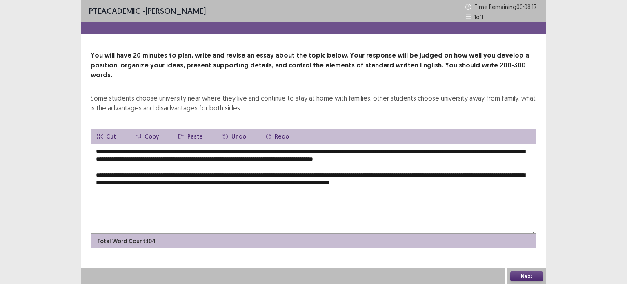
click at [454, 174] on textarea "**********" at bounding box center [314, 189] width 446 height 90
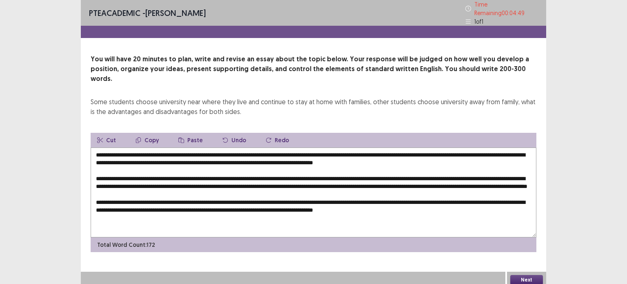
click at [409, 207] on textarea at bounding box center [314, 192] width 446 height 90
click at [444, 204] on textarea at bounding box center [314, 192] width 446 height 90
click at [452, 205] on textarea at bounding box center [314, 192] width 446 height 90
click at [188, 222] on textarea at bounding box center [314, 192] width 446 height 90
click at [246, 222] on textarea at bounding box center [314, 192] width 446 height 90
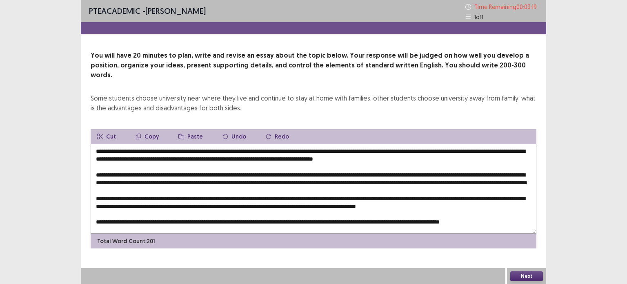
click at [503, 207] on textarea at bounding box center [314, 189] width 446 height 90
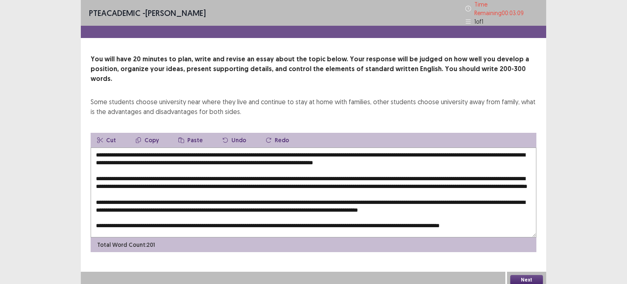
click at [213, 193] on textarea at bounding box center [314, 192] width 446 height 90
click at [322, 193] on textarea at bounding box center [314, 192] width 446 height 90
click at [318, 192] on textarea at bounding box center [314, 192] width 446 height 90
click at [318, 195] on textarea at bounding box center [314, 192] width 446 height 90
click at [248, 193] on textarea at bounding box center [314, 192] width 446 height 90
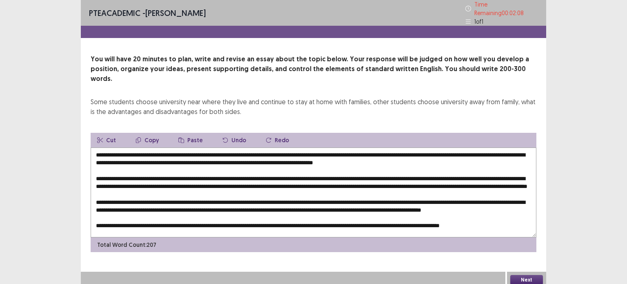
drag, startPoint x: 156, startPoint y: 200, endPoint x: 170, endPoint y: 202, distance: 14.4
click at [170, 202] on textarea at bounding box center [314, 192] width 446 height 90
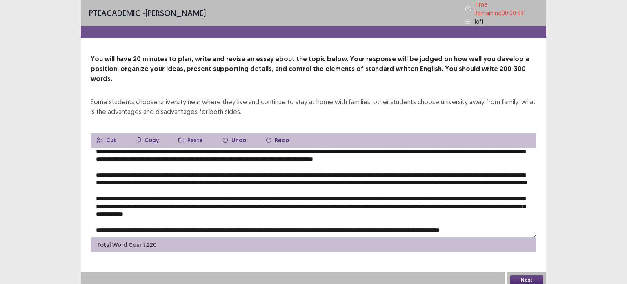
scroll to position [11, 0]
drag, startPoint x: 157, startPoint y: 202, endPoint x: 179, endPoint y: 199, distance: 22.3
click at [179, 199] on textarea at bounding box center [314, 192] width 446 height 90
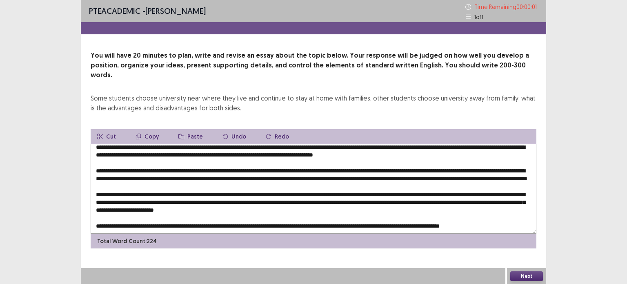
type textarea "**********"
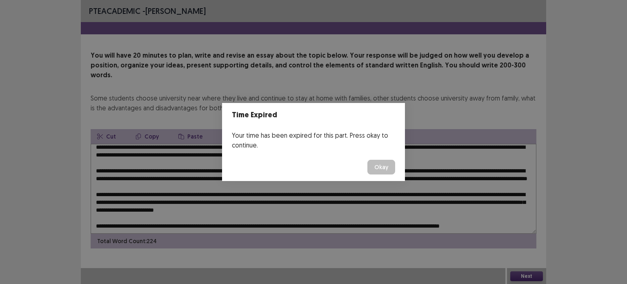
click at [378, 166] on button "Okay" at bounding box center [381, 167] width 28 height 15
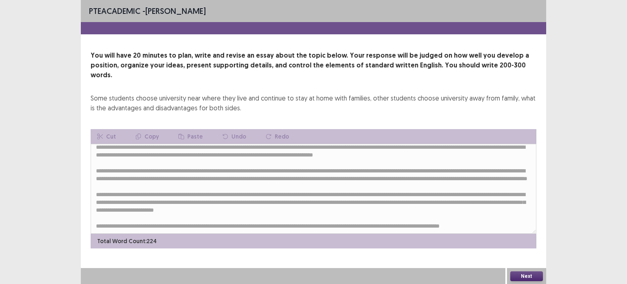
click at [526, 274] on button "Next" at bounding box center [526, 276] width 33 height 10
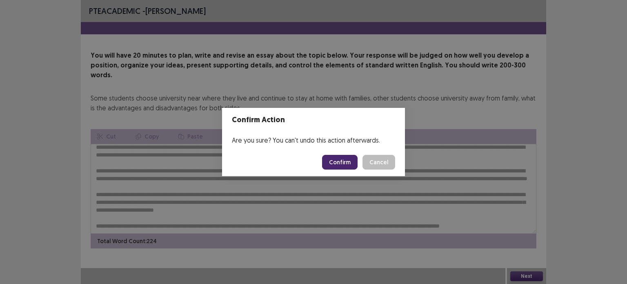
click at [340, 161] on button "Confirm" at bounding box center [340, 162] width 36 height 15
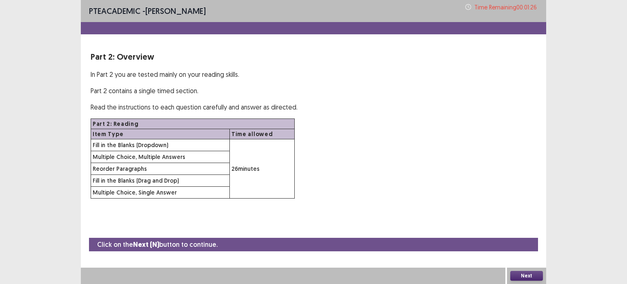
click at [531, 267] on div "Click on the Next (N) button to continue. Next" at bounding box center [313, 261] width 465 height 46
click at [519, 278] on button "Next" at bounding box center [526, 276] width 33 height 10
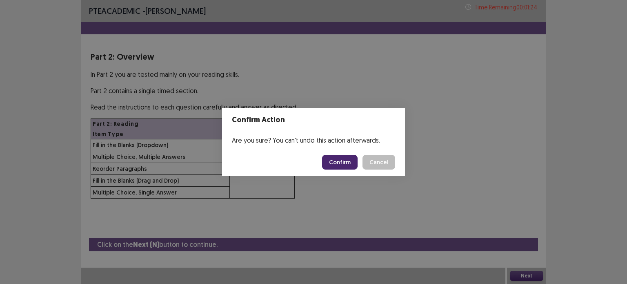
click at [341, 163] on button "Confirm" at bounding box center [340, 162] width 36 height 15
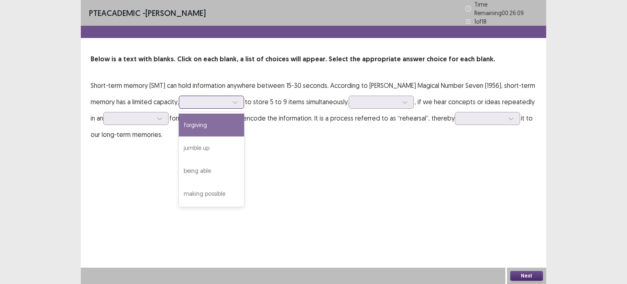
click at [232, 99] on icon at bounding box center [235, 102] width 6 height 6
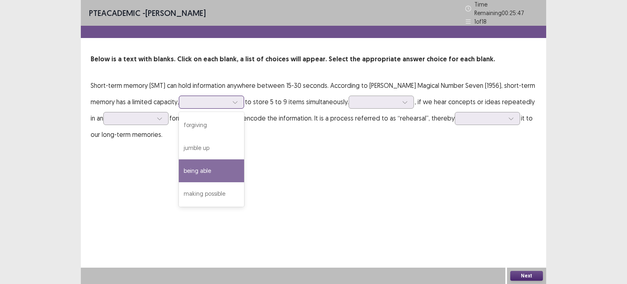
click at [196, 169] on div "being able" at bounding box center [211, 170] width 65 height 23
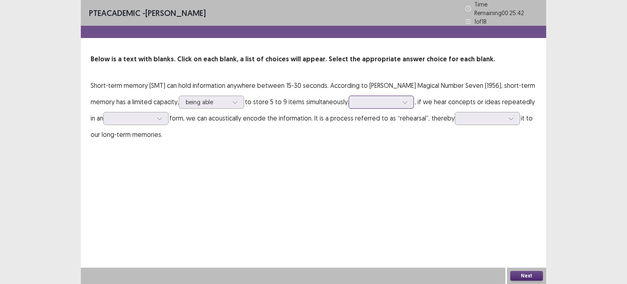
click at [402, 99] on icon at bounding box center [405, 102] width 6 height 6
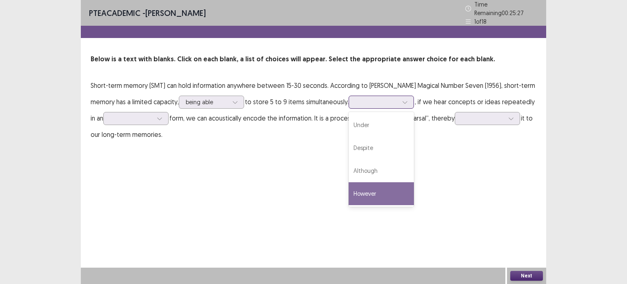
click at [350, 189] on div "However" at bounding box center [381, 193] width 65 height 23
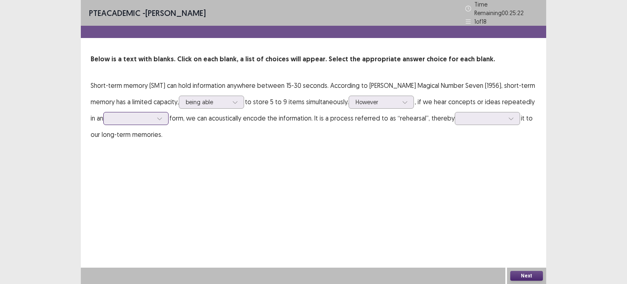
click at [157, 116] on icon at bounding box center [160, 119] width 6 height 6
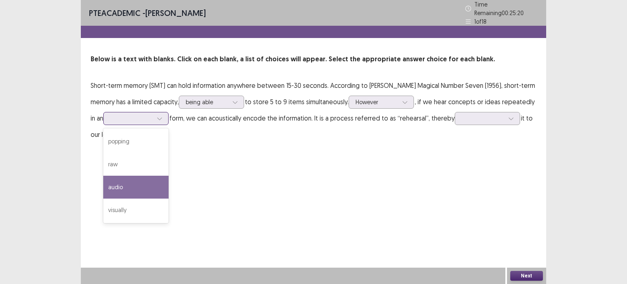
click at [113, 184] on div "audio" at bounding box center [135, 187] width 65 height 23
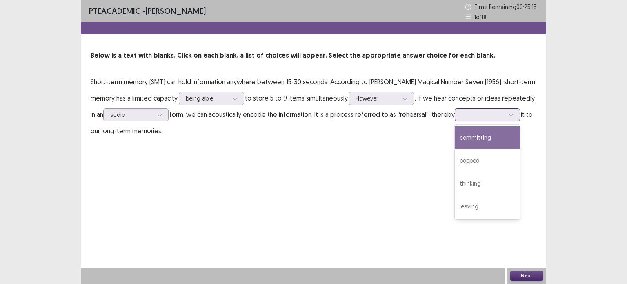
click at [508, 115] on icon at bounding box center [511, 115] width 6 height 6
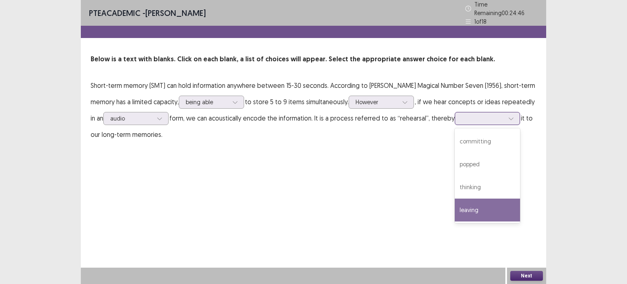
click at [467, 202] on div "leaving" at bounding box center [487, 209] width 65 height 23
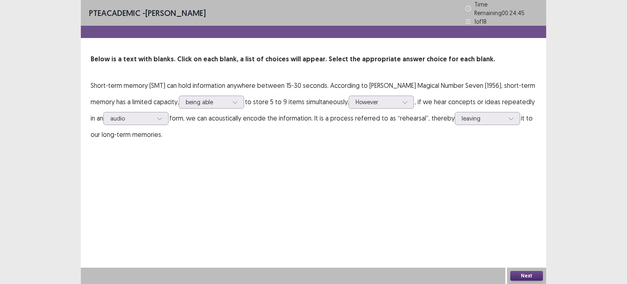
click at [516, 274] on button "Next" at bounding box center [526, 276] width 33 height 10
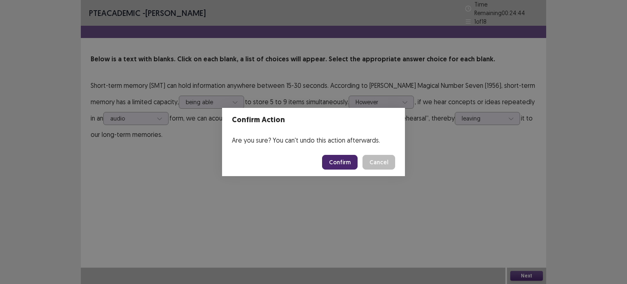
click at [347, 161] on button "Confirm" at bounding box center [340, 162] width 36 height 15
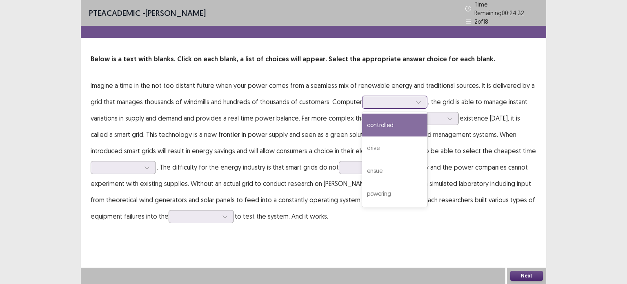
click at [420, 99] on icon at bounding box center [419, 102] width 6 height 6
click at [406, 119] on div "controlled" at bounding box center [394, 124] width 65 height 23
click at [418, 99] on icon at bounding box center [419, 102] width 6 height 6
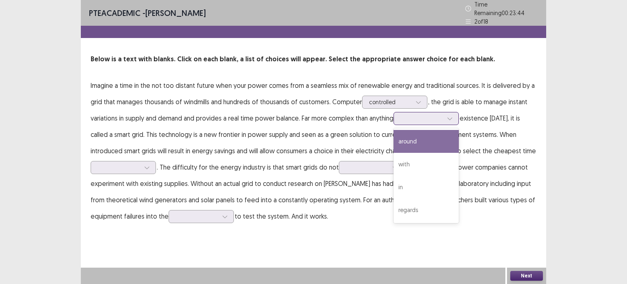
click at [456, 115] on div at bounding box center [450, 118] width 12 height 12
click at [416, 140] on div "around" at bounding box center [426, 141] width 65 height 23
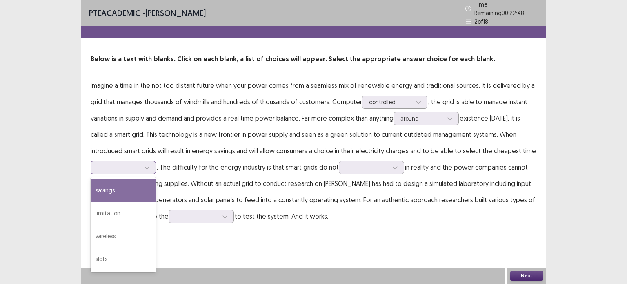
click at [151, 164] on div at bounding box center [147, 167] width 12 height 12
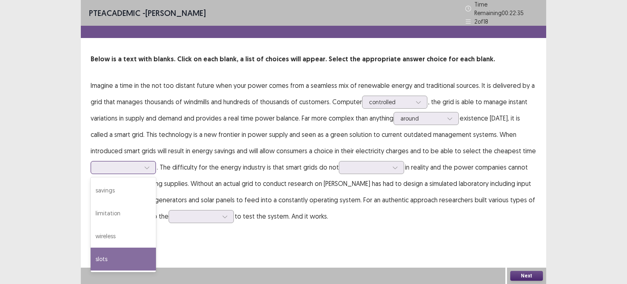
click at [113, 254] on div "slots" at bounding box center [123, 258] width 65 height 23
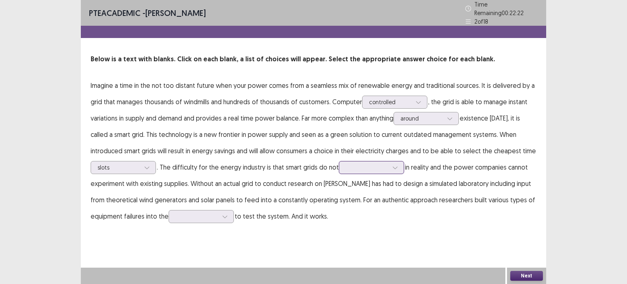
click at [392, 166] on icon at bounding box center [395, 168] width 6 height 6
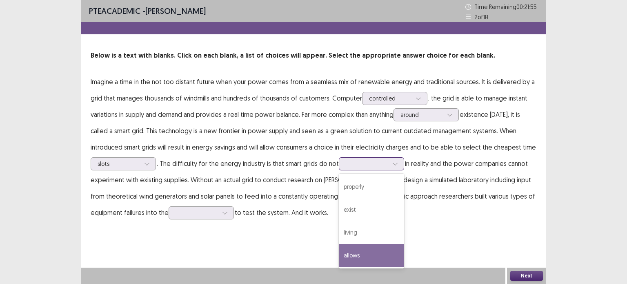
click at [370, 249] on div "allows" at bounding box center [371, 255] width 65 height 23
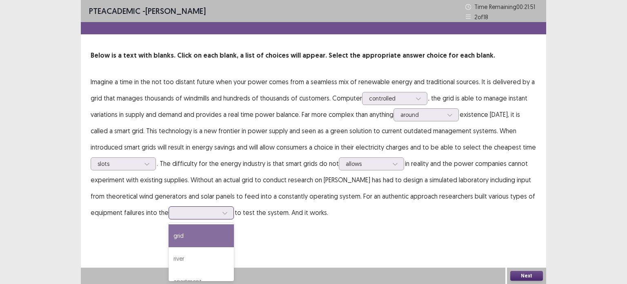
click at [224, 212] on icon at bounding box center [225, 213] width 6 height 6
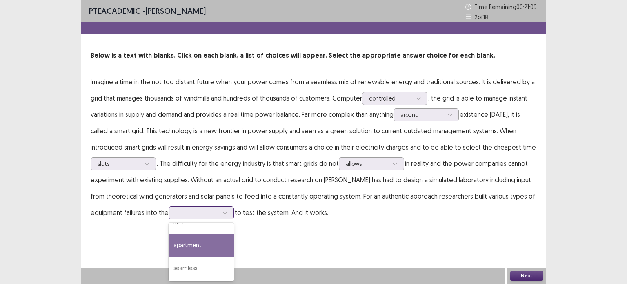
scroll to position [0, 0]
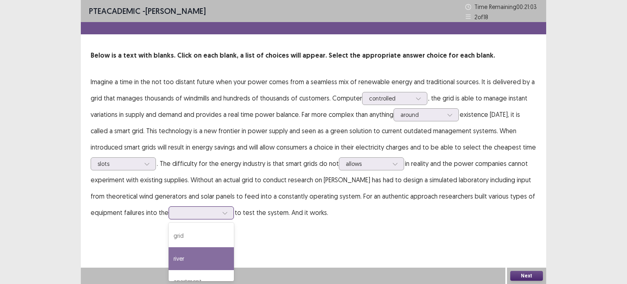
click at [201, 256] on div "river" at bounding box center [201, 258] width 65 height 23
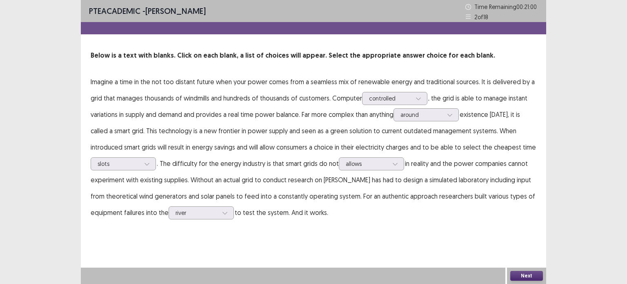
click at [514, 270] on div "Next" at bounding box center [526, 275] width 39 height 16
click at [517, 276] on button "Next" at bounding box center [526, 276] width 33 height 10
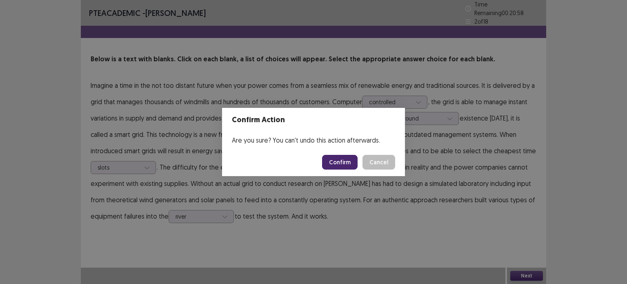
click at [342, 160] on button "Confirm" at bounding box center [340, 162] width 36 height 15
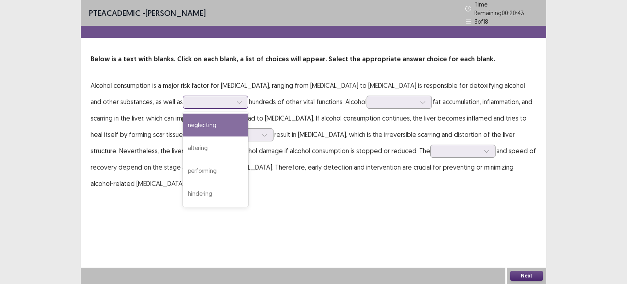
click at [236, 99] on icon at bounding box center [239, 102] width 6 height 6
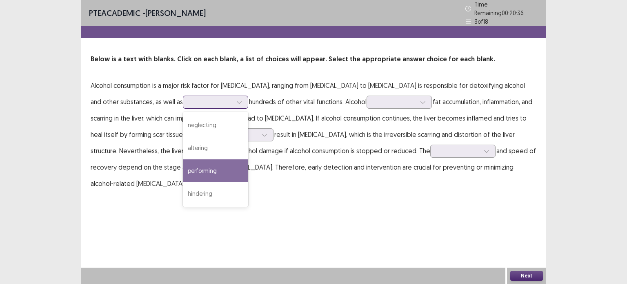
click at [188, 168] on div "performing" at bounding box center [215, 170] width 65 height 23
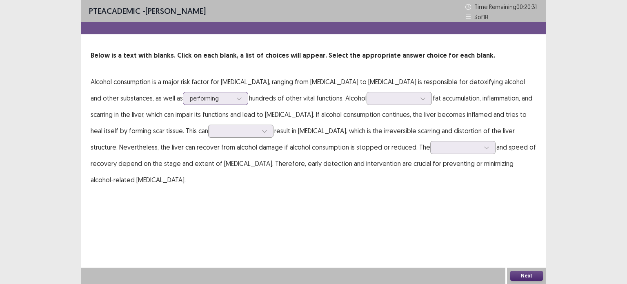
click at [233, 97] on div at bounding box center [239, 98] width 12 height 12
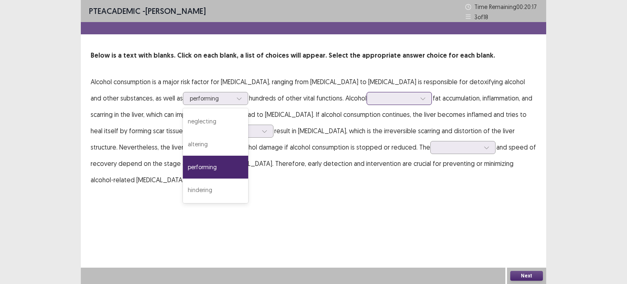
click at [420, 98] on icon at bounding box center [423, 99] width 6 height 6
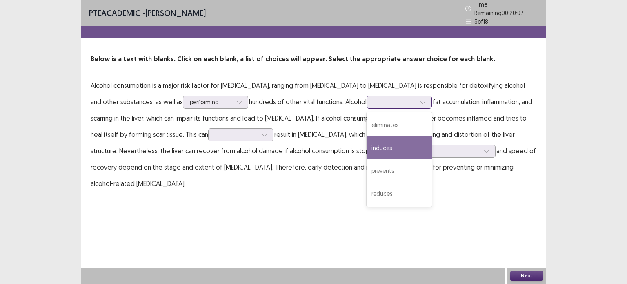
click at [371, 145] on div "induces" at bounding box center [399, 147] width 65 height 23
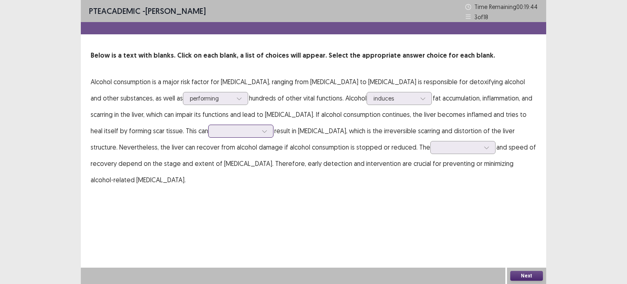
click at [262, 132] on icon at bounding box center [265, 131] width 6 height 6
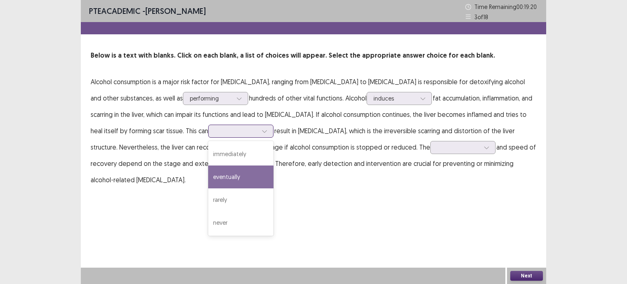
click at [208, 183] on div "eventually" at bounding box center [240, 176] width 65 height 23
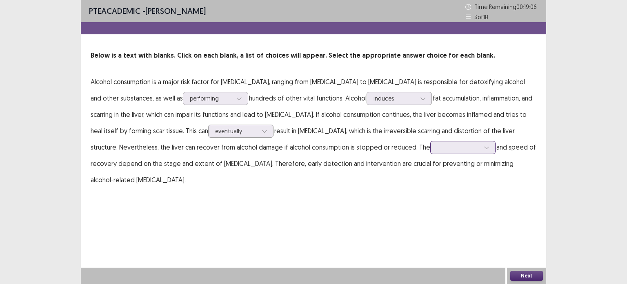
click at [484, 149] on icon at bounding box center [487, 148] width 6 height 6
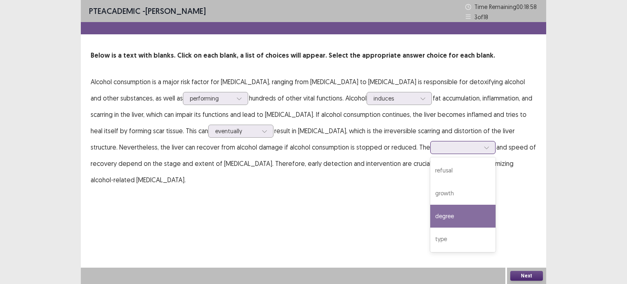
click at [430, 208] on div "degree" at bounding box center [462, 216] width 65 height 23
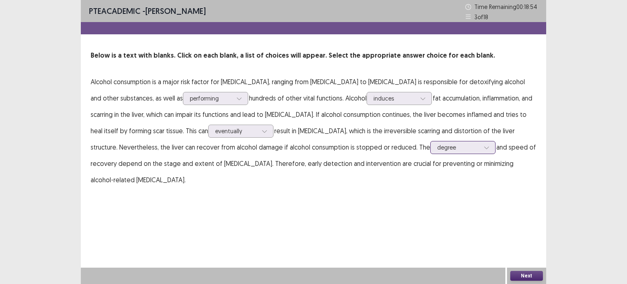
click at [484, 148] on icon at bounding box center [487, 148] width 6 height 6
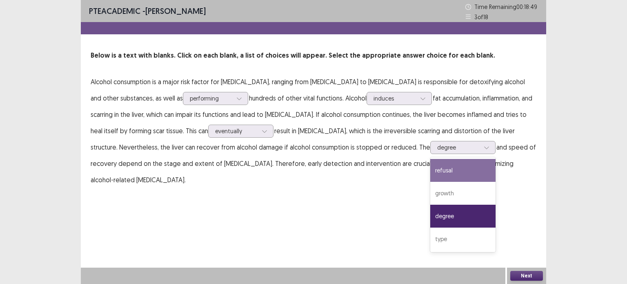
click at [462, 195] on div "PTE academic - [PERSON_NAME] Time Remaining 00 : 18 : 49 3 of 18 Below is a tex…" at bounding box center [313, 142] width 465 height 284
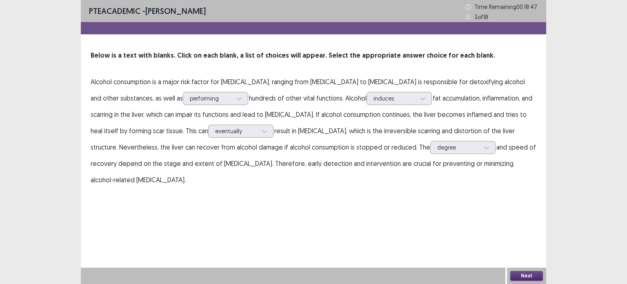
click at [526, 274] on button "Next" at bounding box center [526, 276] width 33 height 10
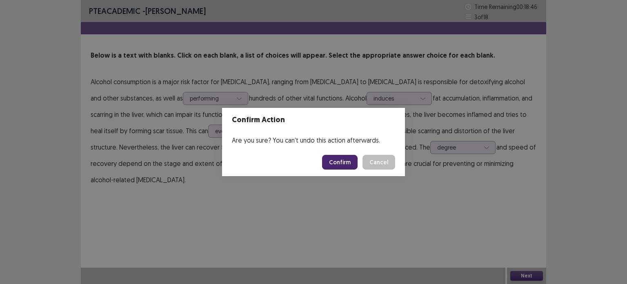
click at [348, 159] on button "Confirm" at bounding box center [340, 162] width 36 height 15
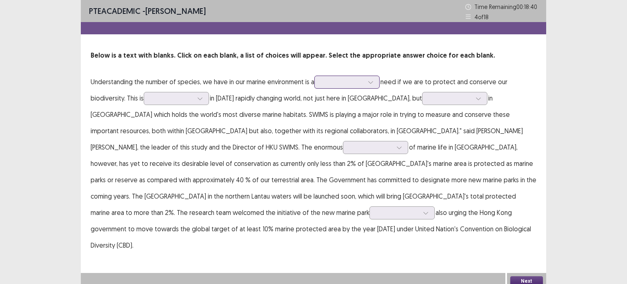
click at [371, 83] on icon at bounding box center [371, 82] width 6 height 6
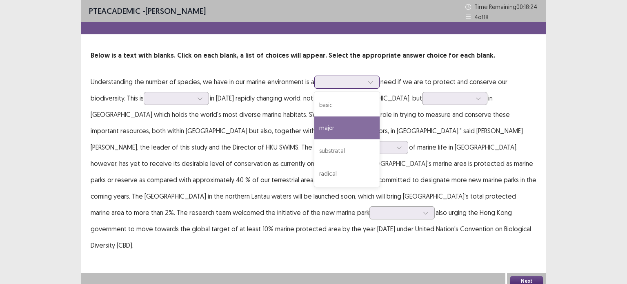
click at [331, 129] on div "major" at bounding box center [346, 127] width 65 height 23
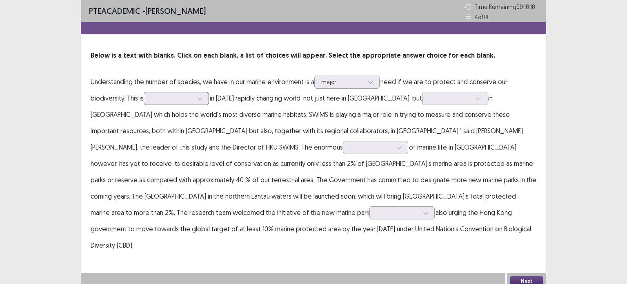
click at [202, 99] on icon at bounding box center [200, 99] width 6 height 6
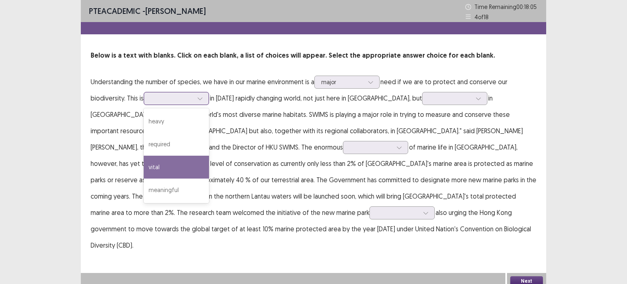
click at [180, 171] on div "vital" at bounding box center [176, 167] width 65 height 23
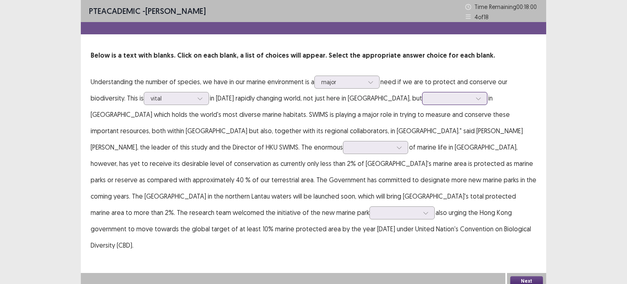
click at [476, 98] on icon at bounding box center [479, 99] width 6 height 6
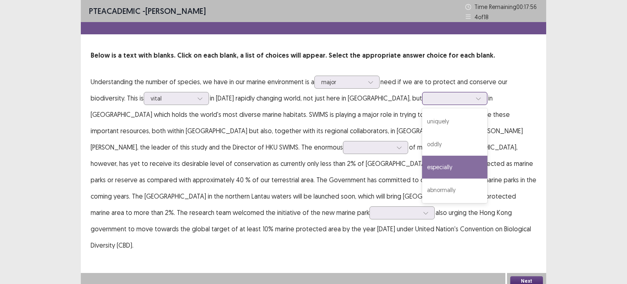
click at [443, 167] on div "especially" at bounding box center [454, 167] width 65 height 23
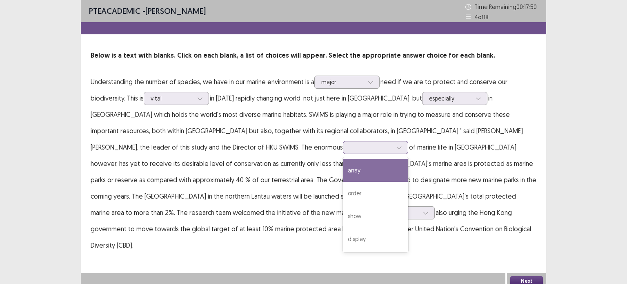
click at [396, 148] on icon at bounding box center [399, 148] width 6 height 6
click at [343, 173] on div "array" at bounding box center [375, 170] width 65 height 23
click at [396, 148] on icon at bounding box center [399, 148] width 6 height 6
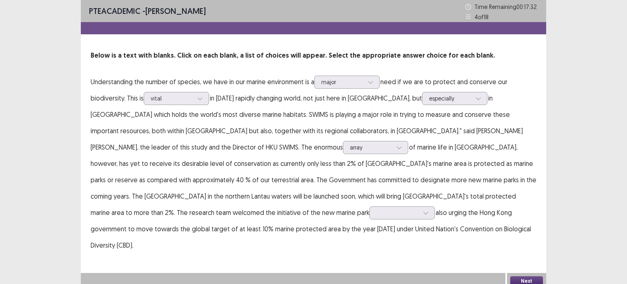
click at [363, 157] on p "Understanding the number of species, we have in our marine environment is a maj…" at bounding box center [314, 163] width 446 height 180
click at [423, 212] on icon at bounding box center [426, 213] width 6 height 6
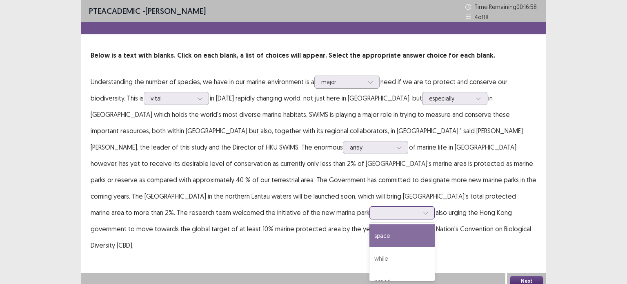
click at [369, 236] on div "space" at bounding box center [401, 235] width 65 height 23
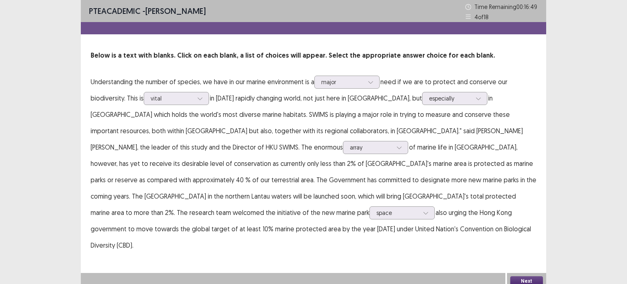
click at [531, 278] on button "Next" at bounding box center [526, 281] width 33 height 10
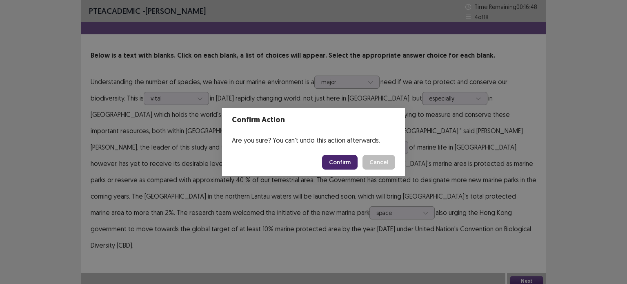
click at [349, 163] on button "Confirm" at bounding box center [340, 162] width 36 height 15
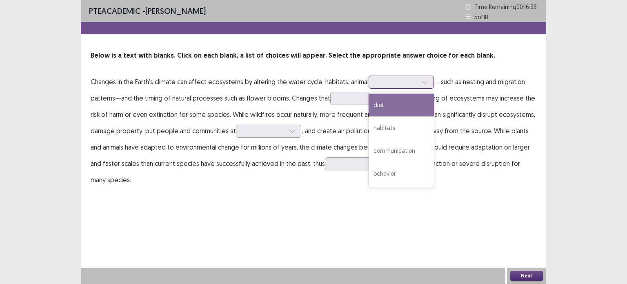
click at [425, 80] on icon at bounding box center [425, 82] width 6 height 6
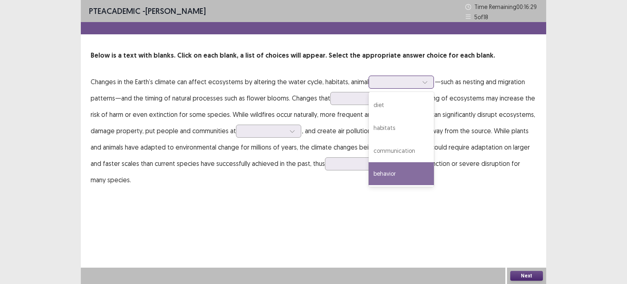
click at [387, 179] on div "behavior" at bounding box center [401, 173] width 65 height 23
click at [422, 82] on icon at bounding box center [424, 82] width 4 height 2
click at [467, 220] on div "PTE academic - [PERSON_NAME] Time Remaining 00 : 16 : 04 5 of 18 Below is a tex…" at bounding box center [313, 142] width 465 height 284
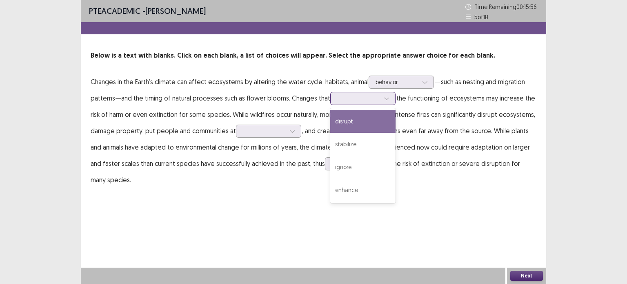
click at [386, 100] on icon at bounding box center [387, 99] width 6 height 6
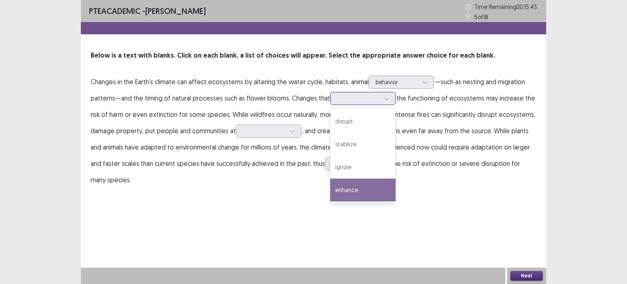
click at [357, 187] on div "enhance" at bounding box center [362, 189] width 65 height 23
click at [386, 98] on icon at bounding box center [387, 99] width 6 height 6
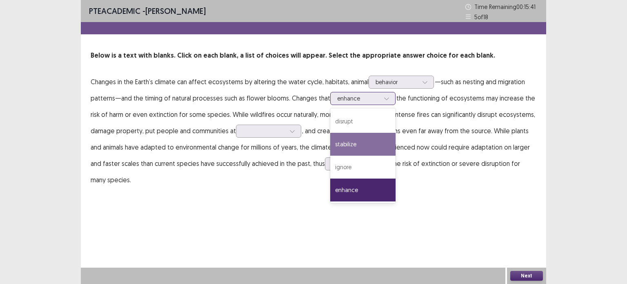
click at [357, 145] on div "stabilize" at bounding box center [362, 144] width 65 height 23
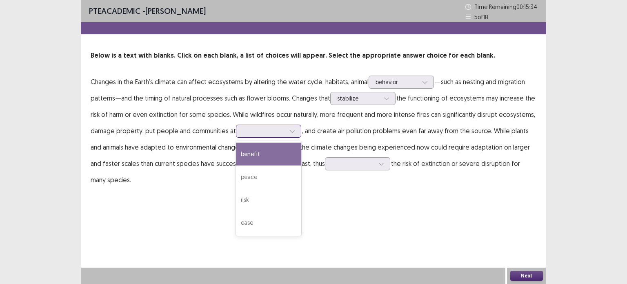
click at [289, 133] on icon at bounding box center [292, 131] width 6 height 6
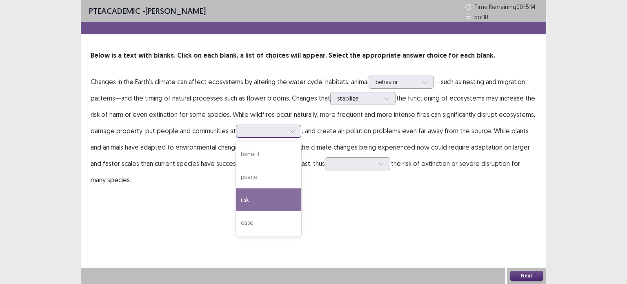
click at [263, 200] on div "risk" at bounding box center [268, 199] width 65 height 23
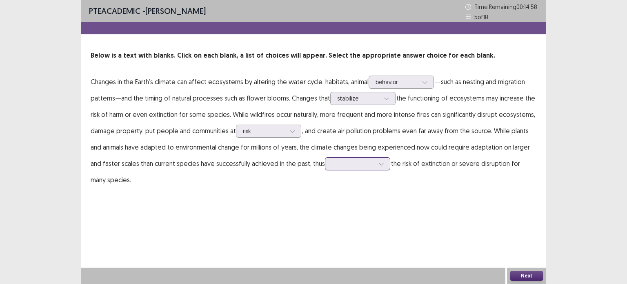
click at [380, 162] on icon at bounding box center [381, 164] width 6 height 6
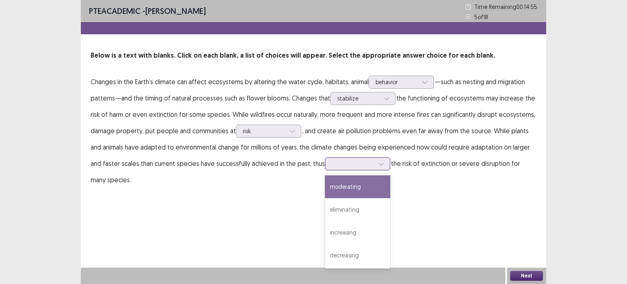
click at [358, 189] on div "moderating" at bounding box center [357, 186] width 65 height 23
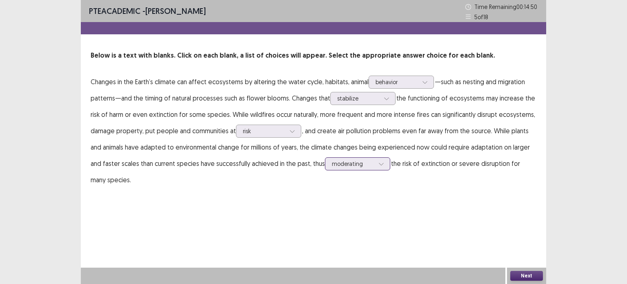
click at [379, 163] on icon at bounding box center [381, 164] width 6 height 6
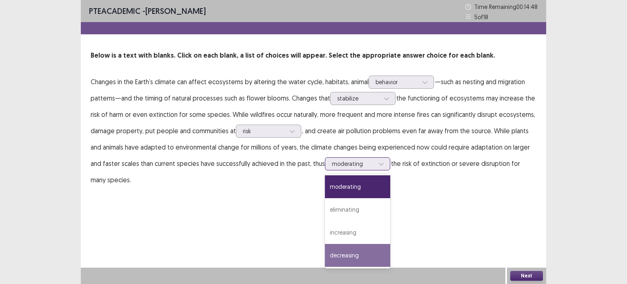
click at [362, 254] on div "decreasing" at bounding box center [357, 255] width 65 height 23
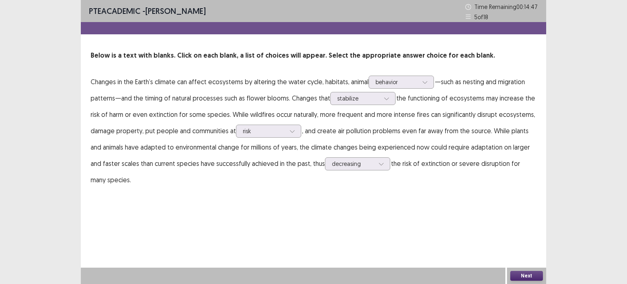
click at [522, 276] on button "Next" at bounding box center [526, 276] width 33 height 10
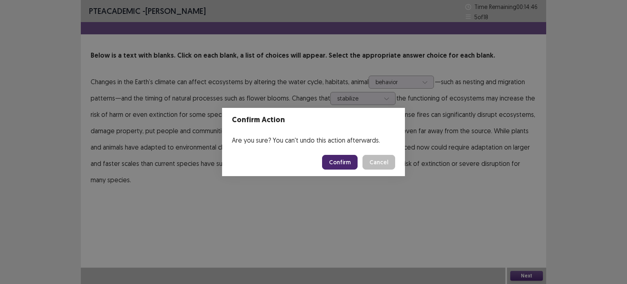
click at [349, 160] on button "Confirm" at bounding box center [340, 162] width 36 height 15
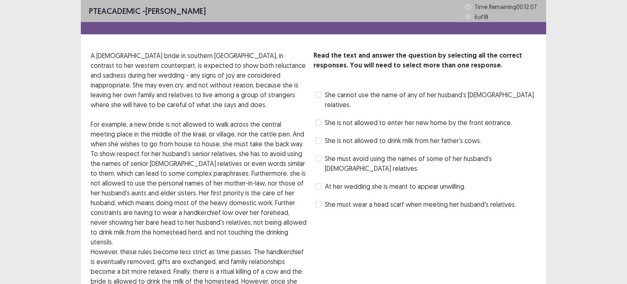
click at [319, 96] on span at bounding box center [318, 94] width 7 height 7
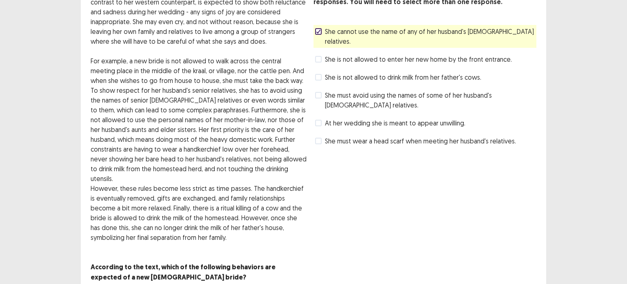
scroll to position [82, 0]
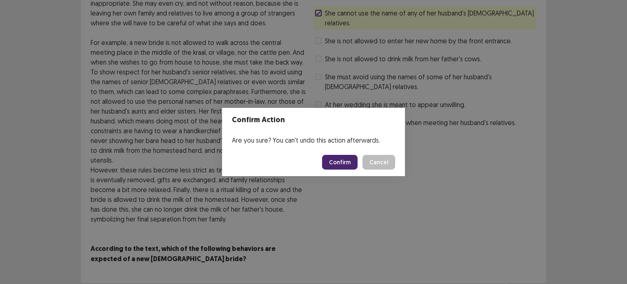
click at [332, 160] on button "Confirm" at bounding box center [340, 162] width 36 height 15
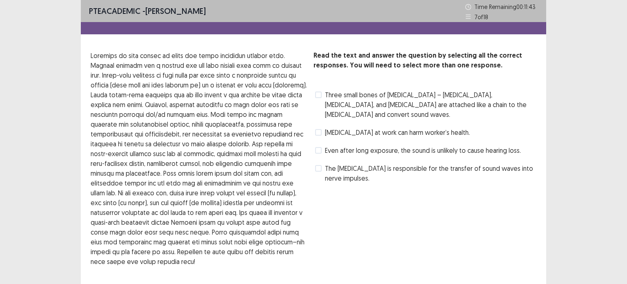
drag, startPoint x: 323, startPoint y: 143, endPoint x: 319, endPoint y: 127, distance: 17.3
click at [319, 127] on div "Read the text and answer the question by selecting all the correct responses. Y…" at bounding box center [424, 118] width 223 height 134
click at [319, 129] on span at bounding box center [318, 132] width 7 height 7
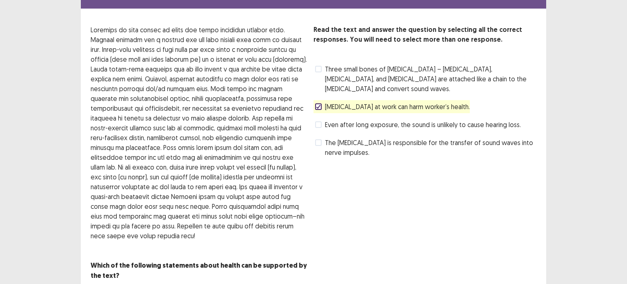
scroll to position [57, 0]
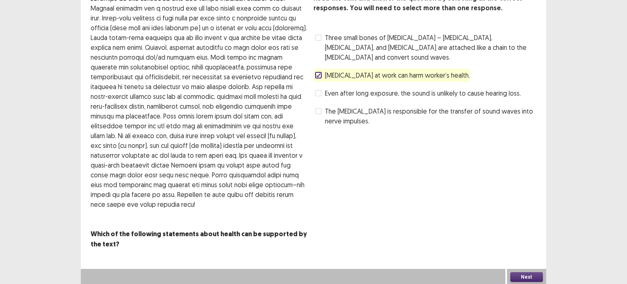
click at [531, 276] on button "Next" at bounding box center [526, 277] width 33 height 10
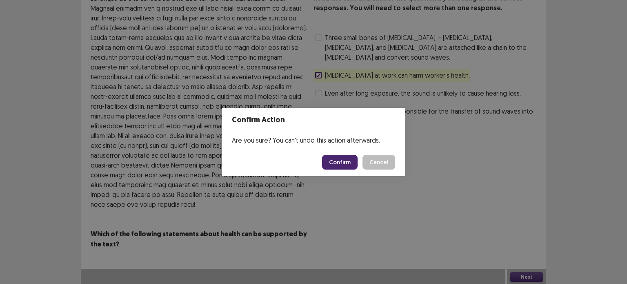
click at [339, 165] on button "Confirm" at bounding box center [340, 162] width 36 height 15
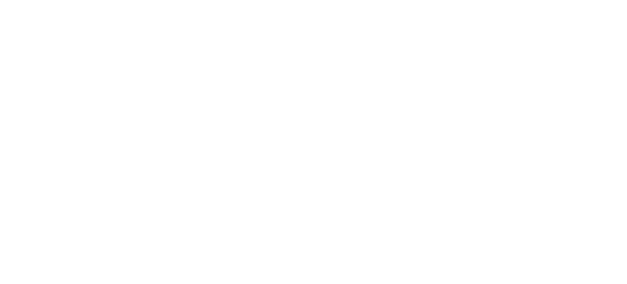
scroll to position [0, 0]
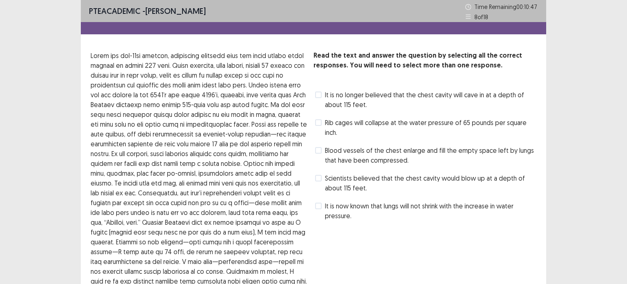
click at [320, 99] on label "It is no longer believed that the chest cavity will cave in at a depth of about…" at bounding box center [425, 100] width 221 height 20
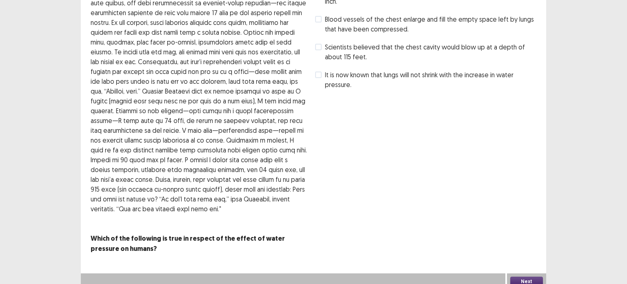
scroll to position [136, 0]
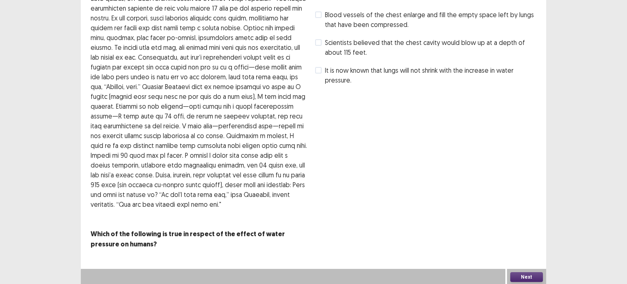
click at [520, 278] on button "Next" at bounding box center [526, 277] width 33 height 10
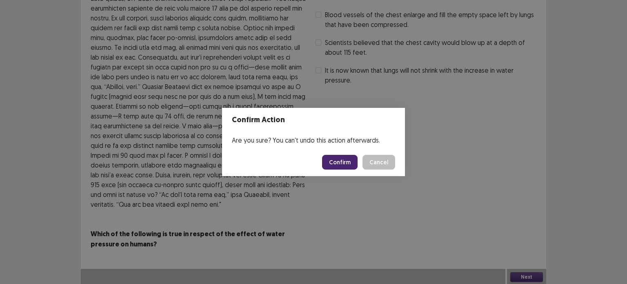
click at [349, 160] on button "Confirm" at bounding box center [340, 162] width 36 height 15
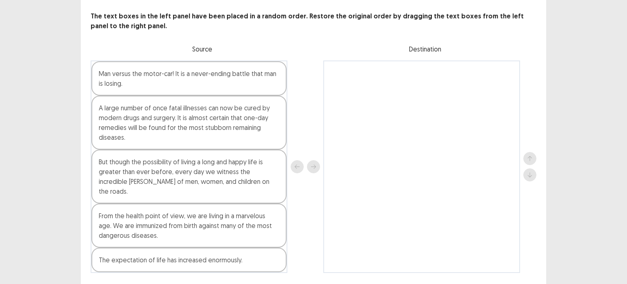
scroll to position [41, 0]
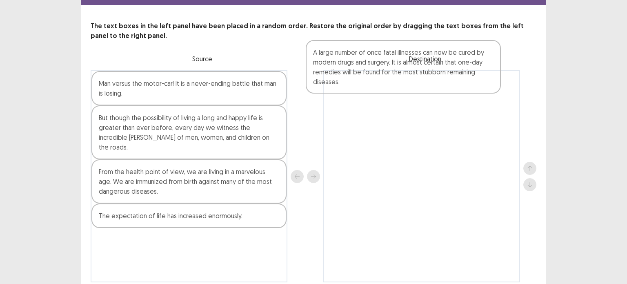
drag, startPoint x: 181, startPoint y: 113, endPoint x: 400, endPoint y: 57, distance: 225.9
click at [400, 57] on div "The text boxes in the left panel have been placed in a random order. Restore th…" at bounding box center [313, 151] width 465 height 261
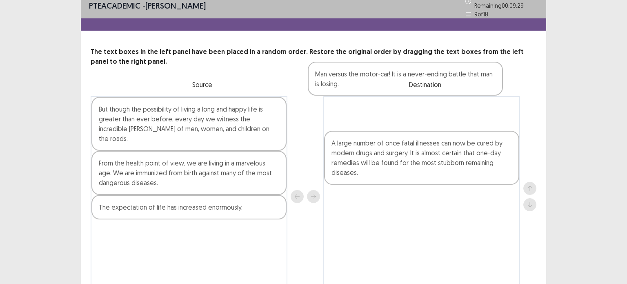
scroll to position [7, 0]
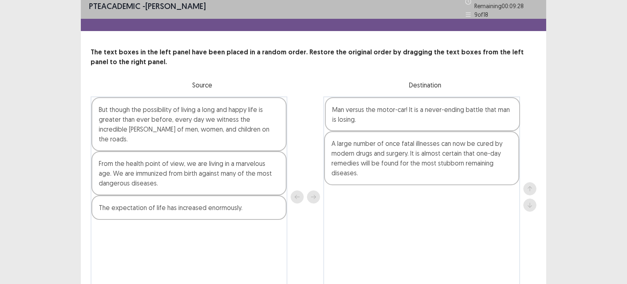
drag, startPoint x: 160, startPoint y: 84, endPoint x: 395, endPoint y: 113, distance: 236.9
click at [395, 113] on div "Man versus the motor-car! It is a never-ending battle that man is losing. But t…" at bounding box center [314, 196] width 446 height 200
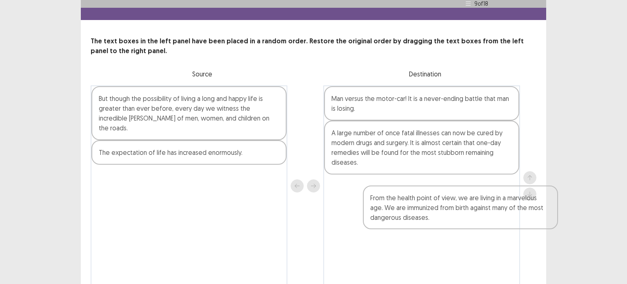
scroll to position [20, 0]
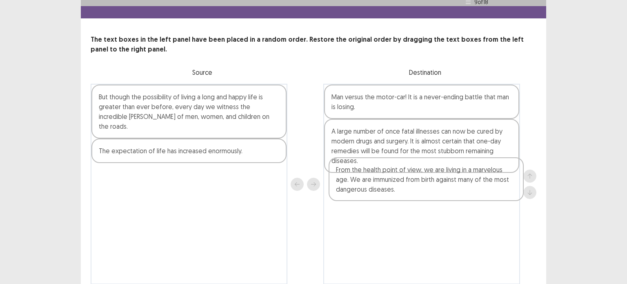
drag, startPoint x: 192, startPoint y: 162, endPoint x: 426, endPoint y: 187, distance: 235.1
click at [429, 186] on div "But though the possibility of living a long and happy life is greater than ever…" at bounding box center [314, 184] width 446 height 200
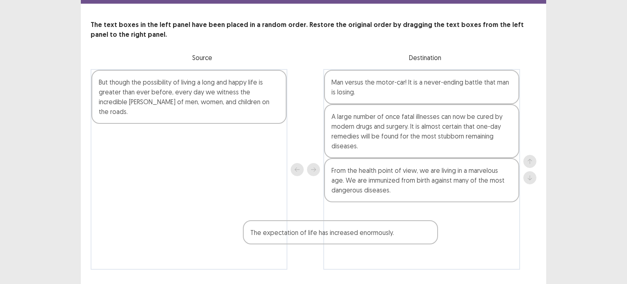
scroll to position [52, 0]
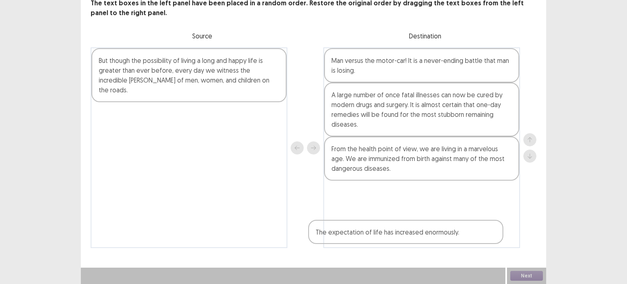
drag, startPoint x: 189, startPoint y: 141, endPoint x: 421, endPoint y: 202, distance: 240.5
click at [421, 202] on div "But though the possibility of living a long and happy life is greater than ever…" at bounding box center [314, 147] width 446 height 200
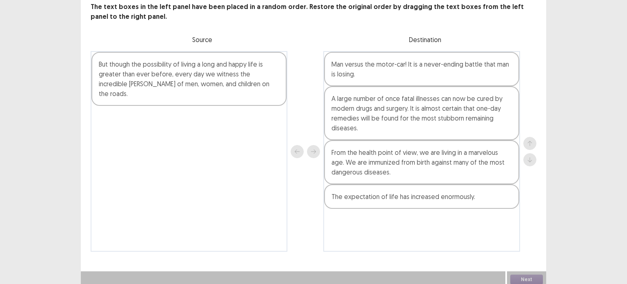
drag, startPoint x: 187, startPoint y: 52, endPoint x: 185, endPoint y: 58, distance: 6.2
click at [186, 57] on div "But though the possibility of living a long and happy life is greater than ever…" at bounding box center [189, 151] width 197 height 200
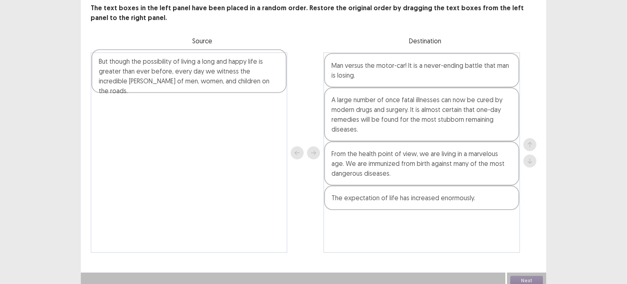
click at [188, 70] on div "But though the possibility of living a long and happy life is greater than ever…" at bounding box center [189, 152] width 197 height 200
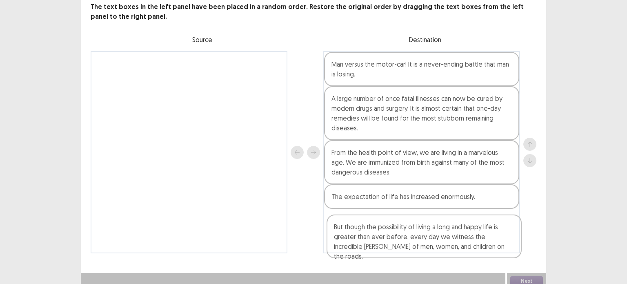
drag, startPoint x: 188, startPoint y: 70, endPoint x: 436, endPoint y: 231, distance: 295.2
click at [431, 233] on div "But though the possibility of living a long and happy life is greater than ever…" at bounding box center [314, 152] width 446 height 202
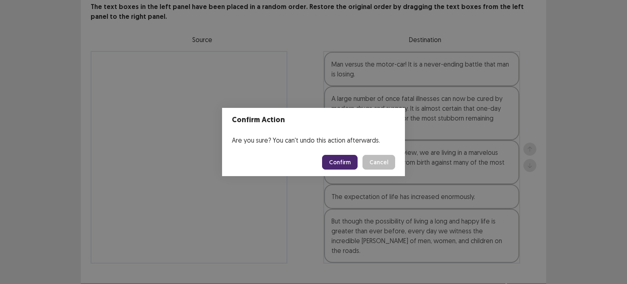
click at [346, 162] on button "Confirm" at bounding box center [340, 162] width 36 height 15
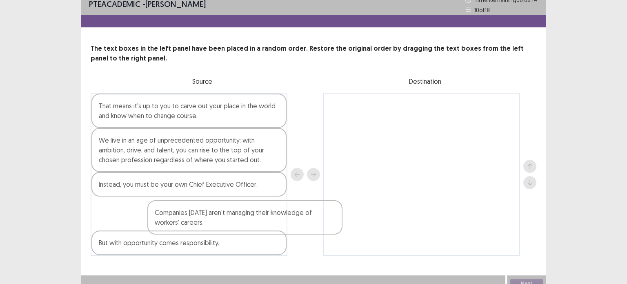
scroll to position [9, 0]
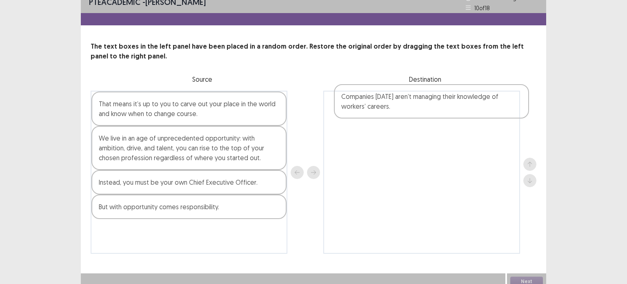
drag, startPoint x: 175, startPoint y: 243, endPoint x: 403, endPoint y: 113, distance: 263.1
click at [406, 115] on div "That means it’s up to you to carve out your place in the world and know when to…" at bounding box center [314, 172] width 446 height 163
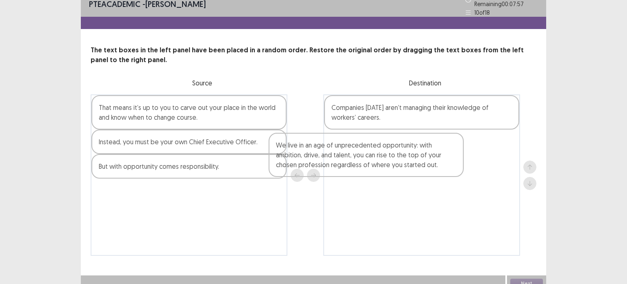
drag, startPoint x: 176, startPoint y: 150, endPoint x: 426, endPoint y: 155, distance: 249.9
click at [425, 156] on div "That means it’s up to you to carve out your place in the world and know when to…" at bounding box center [314, 174] width 446 height 161
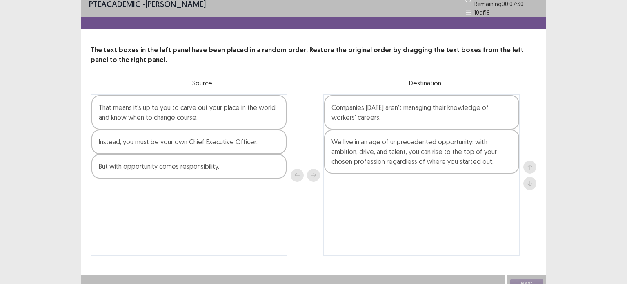
click at [196, 117] on div "That means it’s up to you to carve out your place in the world and know when to…" at bounding box center [188, 112] width 195 height 34
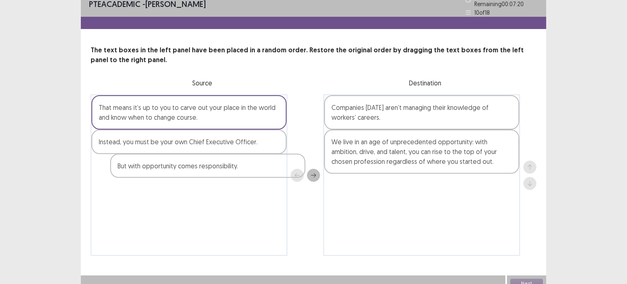
drag, startPoint x: 193, startPoint y: 167, endPoint x: 179, endPoint y: 153, distance: 19.6
click at [207, 170] on div "That means it’s up to you to carve out your place in the world and know when to…" at bounding box center [189, 174] width 197 height 161
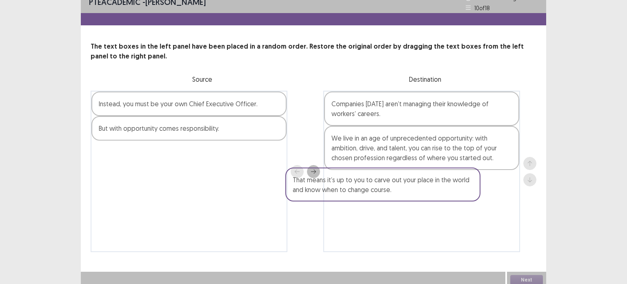
drag, startPoint x: 180, startPoint y: 117, endPoint x: 429, endPoint y: 199, distance: 262.8
click at [429, 199] on div "That means it’s up to you to carve out your place in the world and know when to…" at bounding box center [314, 171] width 446 height 161
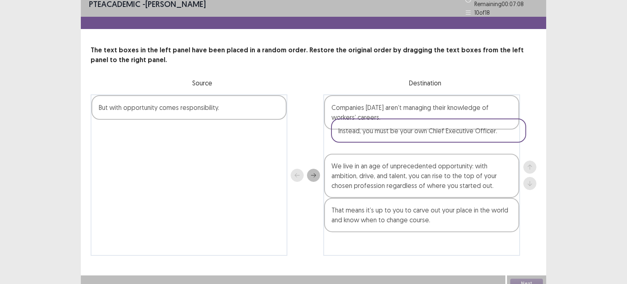
drag, startPoint x: 178, startPoint y: 109, endPoint x: 422, endPoint y: 145, distance: 246.8
click at [422, 145] on div "Instead, you must be your own Chief Executive Officer. But with opportunity com…" at bounding box center [314, 174] width 446 height 161
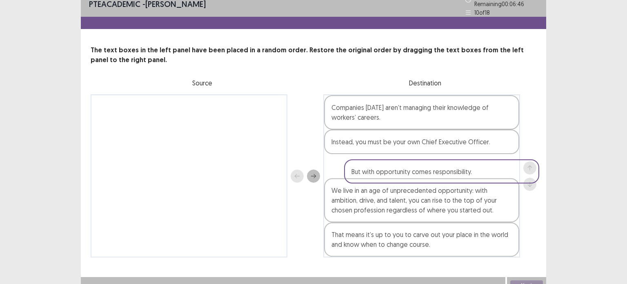
drag, startPoint x: 162, startPoint y: 106, endPoint x: 420, endPoint y: 175, distance: 266.9
click at [420, 175] on div "But with opportunity comes responsibility. Companies [DATE] aren’t managing the…" at bounding box center [314, 175] width 446 height 163
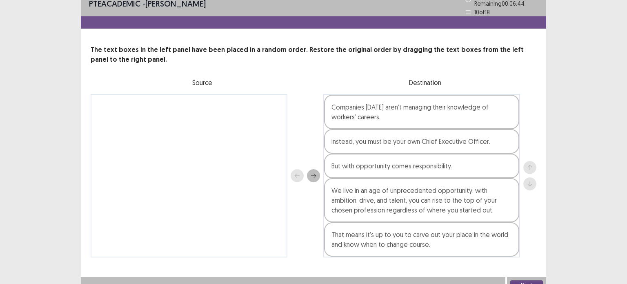
scroll to position [13, 0]
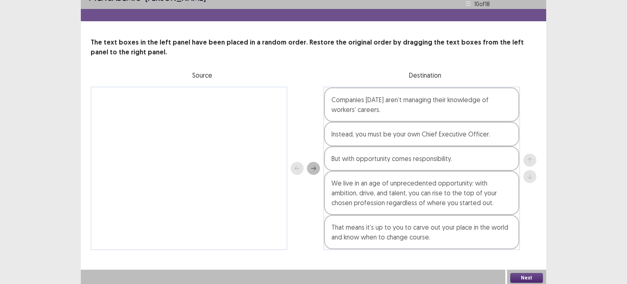
click at [522, 278] on button "Next" at bounding box center [526, 278] width 33 height 10
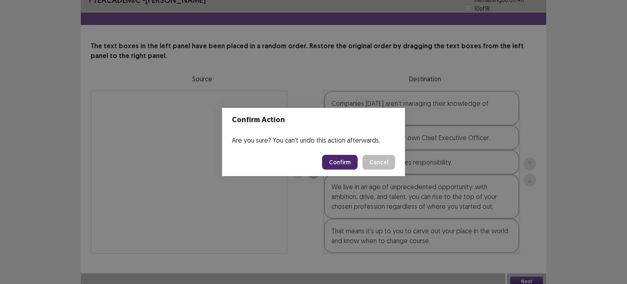
click at [340, 165] on button "Confirm" at bounding box center [340, 162] width 36 height 15
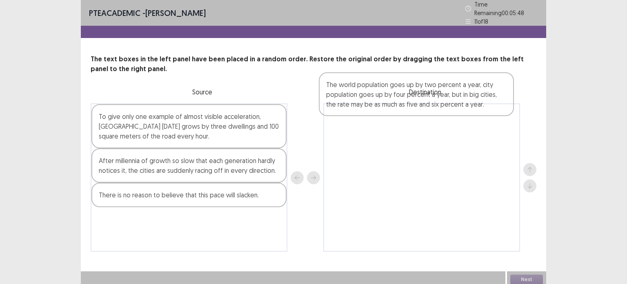
drag, startPoint x: 173, startPoint y: 225, endPoint x: 405, endPoint y: 85, distance: 271.2
click at [406, 84] on div "The text boxes in the left panel have been placed in a random order. Restore th…" at bounding box center [313, 152] width 465 height 197
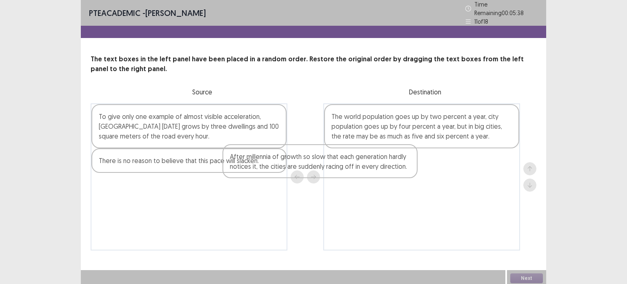
drag, startPoint x: 173, startPoint y: 169, endPoint x: 425, endPoint y: 166, distance: 252.3
click at [423, 167] on div "To give only one example of almost visible acceleration, [GEOGRAPHIC_DATA] [DAT…" at bounding box center [314, 176] width 446 height 147
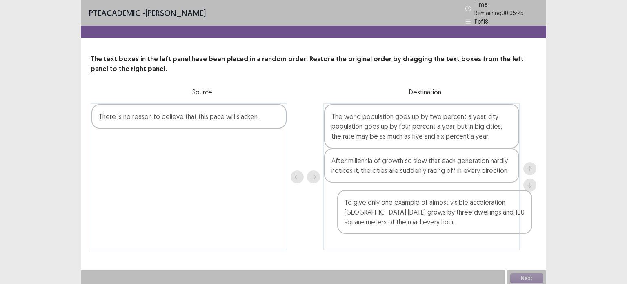
drag, startPoint x: 172, startPoint y: 130, endPoint x: 425, endPoint y: 211, distance: 265.3
click at [423, 218] on div "To give only one example of almost visible acceleration, [GEOGRAPHIC_DATA] [DAT…" at bounding box center [314, 176] width 446 height 147
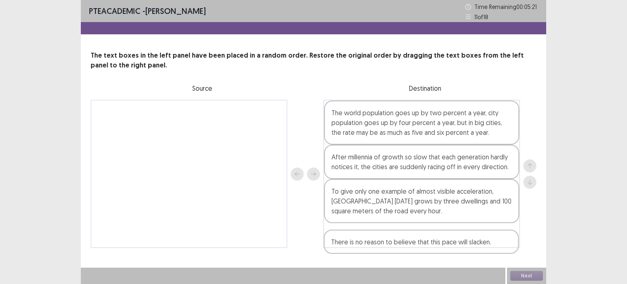
drag, startPoint x: 170, startPoint y: 115, endPoint x: 419, endPoint y: 247, distance: 281.6
click at [409, 247] on div "PTE academic - [PERSON_NAME] Time Remaining 00 : 05 : 21 11 of 18 The text boxe…" at bounding box center [313, 132] width 465 height 264
click at [526, 271] on button "Next" at bounding box center [526, 276] width 33 height 10
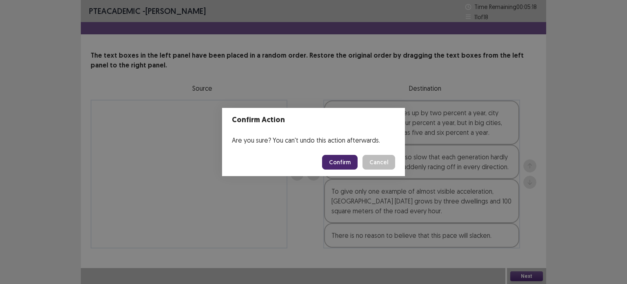
click at [349, 157] on button "Confirm" at bounding box center [340, 162] width 36 height 15
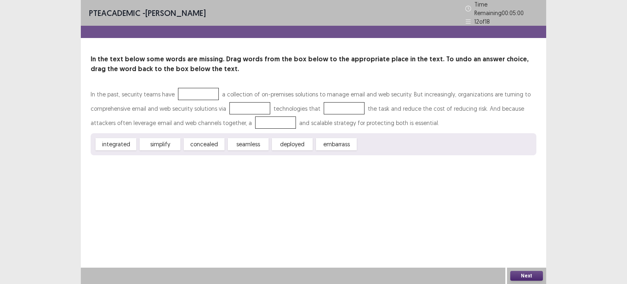
drag, startPoint x: 172, startPoint y: 147, endPoint x: 188, endPoint y: 89, distance: 59.7
click at [188, 89] on div "In the past, security teams have a collection of on-premises solutions to manag…" at bounding box center [314, 121] width 446 height 68
drag, startPoint x: 163, startPoint y: 142, endPoint x: 182, endPoint y: 77, distance: 67.3
drag, startPoint x: 110, startPoint y: 142, endPoint x: 245, endPoint y: 111, distance: 138.4
drag, startPoint x: 205, startPoint y: 145, endPoint x: 324, endPoint y: 107, distance: 124.8
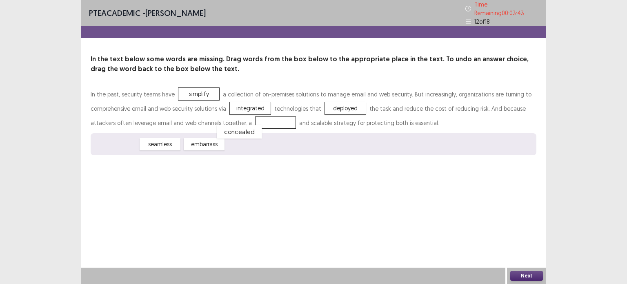
drag, startPoint x: 107, startPoint y: 142, endPoint x: 262, endPoint y: 125, distance: 156.0
click at [523, 276] on button "Next" at bounding box center [526, 276] width 33 height 10
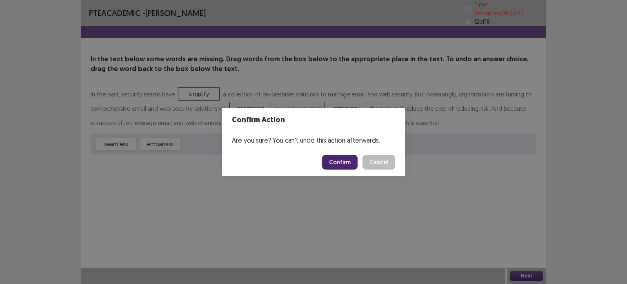
click at [338, 159] on button "Confirm" at bounding box center [340, 162] width 36 height 15
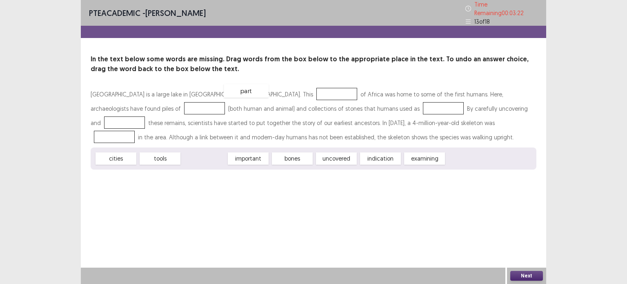
drag, startPoint x: 207, startPoint y: 156, endPoint x: 250, endPoint y: 86, distance: 81.6
drag, startPoint x: 257, startPoint y: 154, endPoint x: 133, endPoint y: 98, distance: 136.7
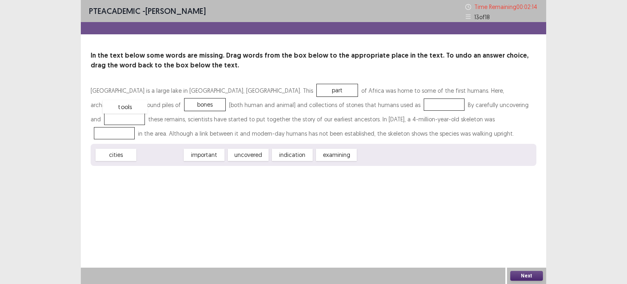
drag, startPoint x: 161, startPoint y: 154, endPoint x: 125, endPoint y: 105, distance: 60.5
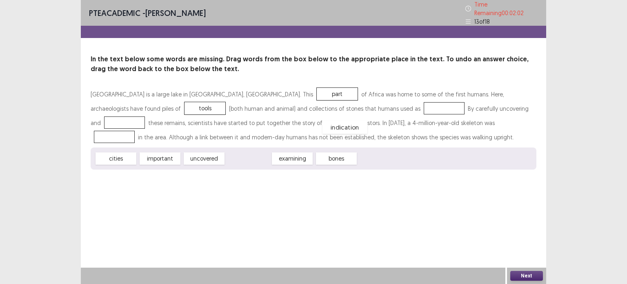
drag, startPoint x: 249, startPoint y: 158, endPoint x: 346, endPoint y: 111, distance: 107.7
drag, startPoint x: 345, startPoint y: 112, endPoint x: 342, endPoint y: 153, distance: 40.5
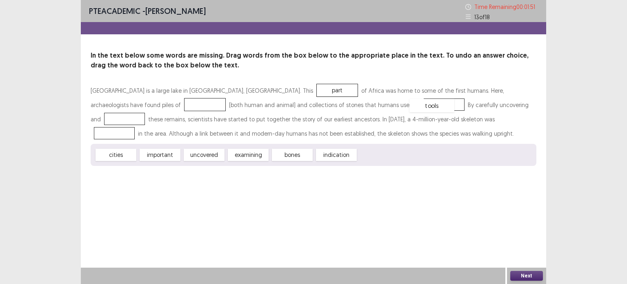
drag, startPoint x: 116, startPoint y: 104, endPoint x: 344, endPoint y: 104, distance: 227.8
drag, startPoint x: 209, startPoint y: 159, endPoint x: 133, endPoint y: 107, distance: 91.8
drag, startPoint x: 206, startPoint y: 156, endPoint x: 458, endPoint y: 111, distance: 255.9
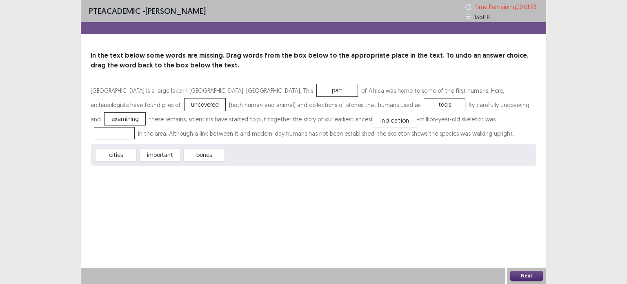
drag, startPoint x: 256, startPoint y: 155, endPoint x: 407, endPoint y: 118, distance: 155.4
click at [525, 272] on button "Next" at bounding box center [526, 276] width 33 height 10
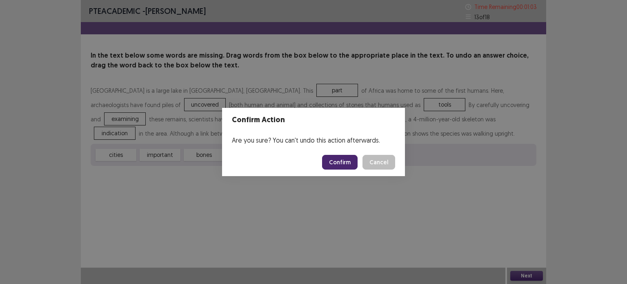
click at [342, 165] on button "Confirm" at bounding box center [340, 162] width 36 height 15
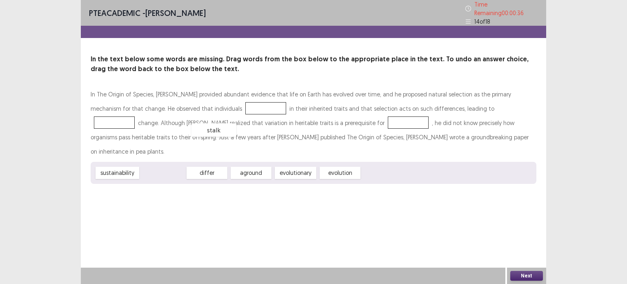
drag, startPoint x: 164, startPoint y: 159, endPoint x: 215, endPoint y: 111, distance: 70.2
drag, startPoint x: 118, startPoint y: 156, endPoint x: 454, endPoint y: 110, distance: 340.0
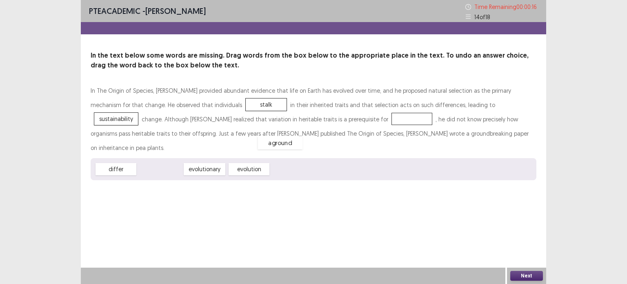
drag, startPoint x: 168, startPoint y: 157, endPoint x: 289, endPoint y: 127, distance: 125.4
click at [518, 276] on button "Next" at bounding box center [526, 276] width 33 height 10
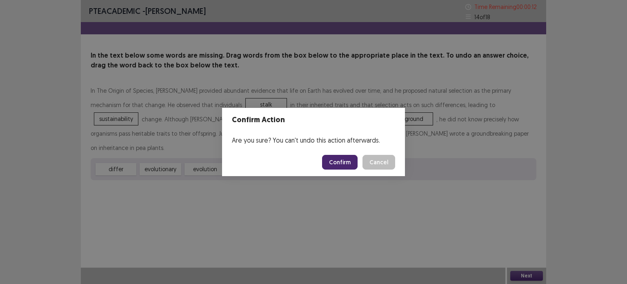
click at [347, 163] on button "Confirm" at bounding box center [340, 162] width 36 height 15
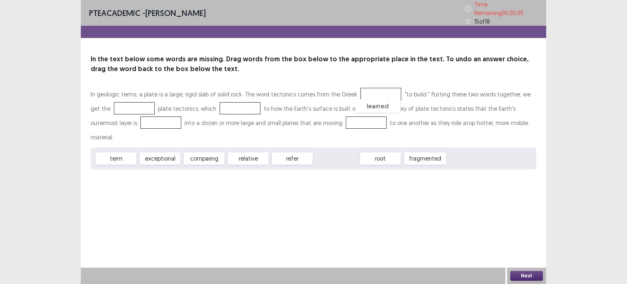
drag, startPoint x: 337, startPoint y: 143, endPoint x: 363, endPoint y: 100, distance: 50.2
drag, startPoint x: 289, startPoint y: 140, endPoint x: 298, endPoint y: 111, distance: 30.9
drag, startPoint x: 210, startPoint y: 144, endPoint x: 215, endPoint y: 114, distance: 30.6
drag, startPoint x: 149, startPoint y: 143, endPoint x: 113, endPoint y: 117, distance: 44.1
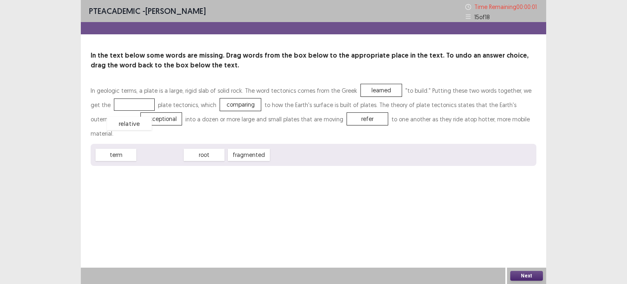
drag, startPoint x: 159, startPoint y: 143, endPoint x: 122, endPoint y: 107, distance: 51.4
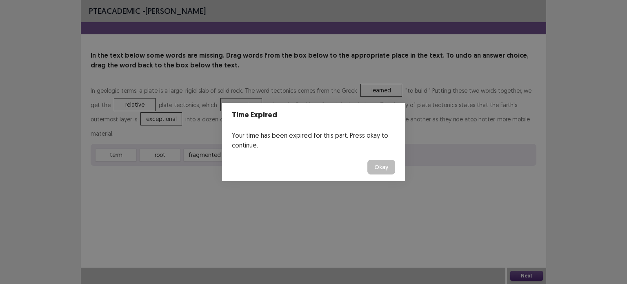
click at [379, 168] on button "Okay" at bounding box center [381, 167] width 28 height 15
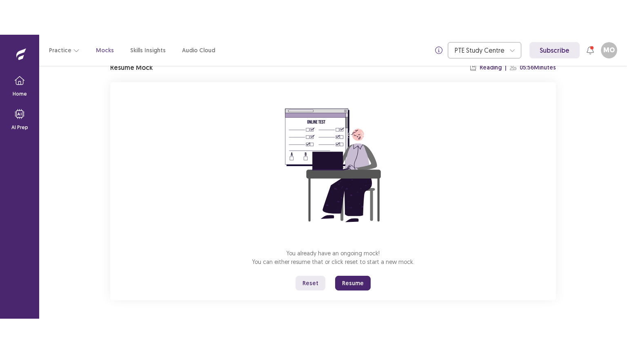
scroll to position [39, 0]
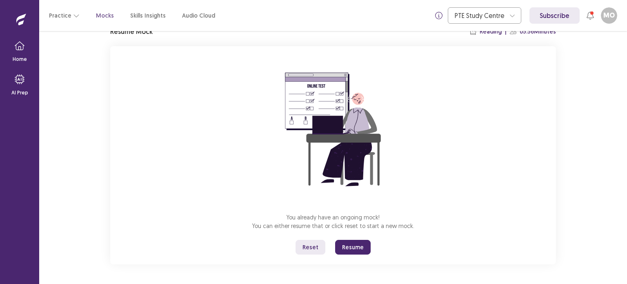
drag, startPoint x: 347, startPoint y: 250, endPoint x: 346, endPoint y: 300, distance: 49.4
click at [346, 250] on button "Resume" at bounding box center [353, 247] width 36 height 15
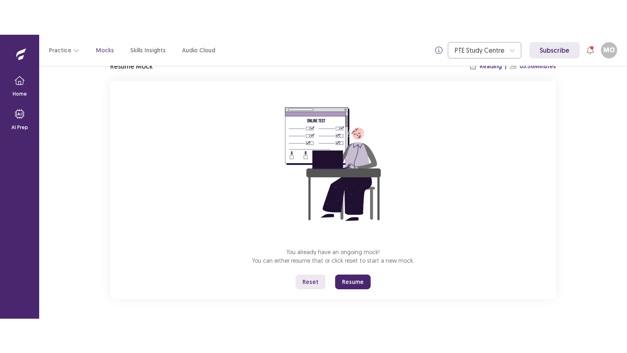
scroll to position [0, 0]
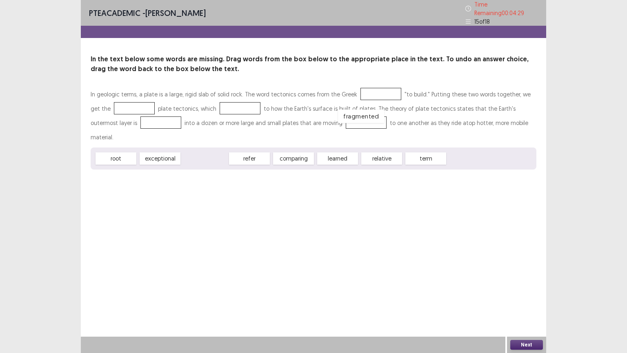
drag, startPoint x: 207, startPoint y: 144, endPoint x: 379, endPoint y: 97, distance: 177.6
drag, startPoint x: 382, startPoint y: 87, endPoint x: 426, endPoint y: 151, distance: 78.5
drag, startPoint x: 384, startPoint y: 142, endPoint x: 364, endPoint y: 89, distance: 56.2
drag, startPoint x: 253, startPoint y: 140, endPoint x: 136, endPoint y: 105, distance: 122.8
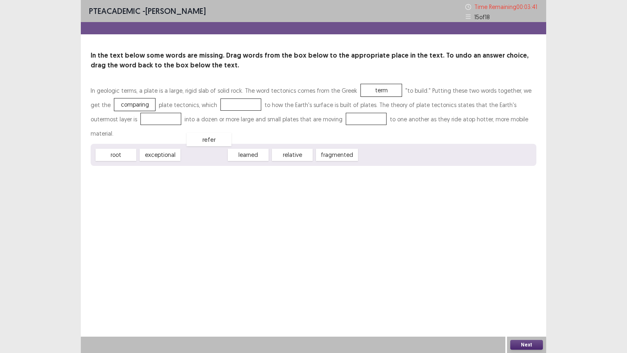
drag, startPoint x: 210, startPoint y: 143, endPoint x: 219, endPoint y: 109, distance: 34.9
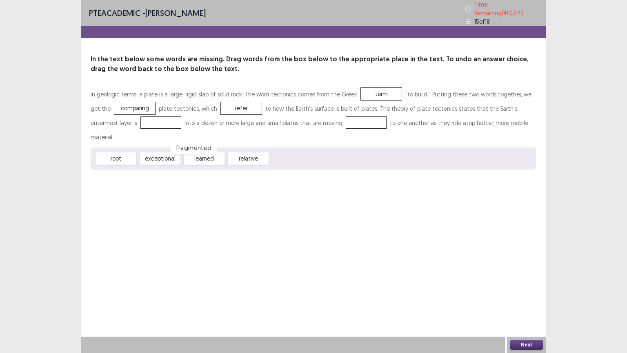
drag, startPoint x: 297, startPoint y: 144, endPoint x: 130, endPoint y: 120, distance: 168.6
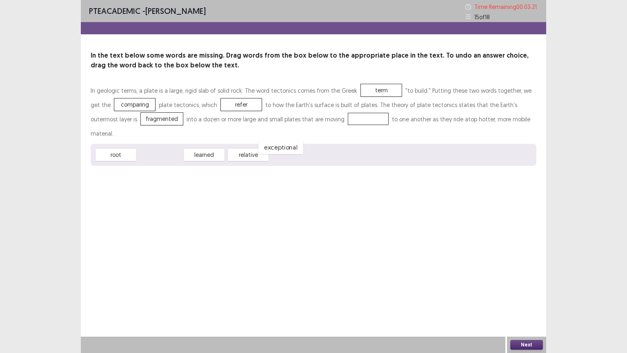
drag, startPoint x: 176, startPoint y: 143, endPoint x: 306, endPoint y: 126, distance: 130.9
click at [527, 283] on button "Next" at bounding box center [526, 345] width 33 height 10
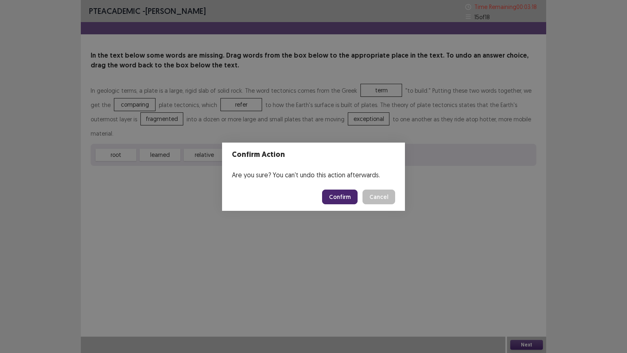
click at [333, 198] on button "Confirm" at bounding box center [340, 196] width 36 height 15
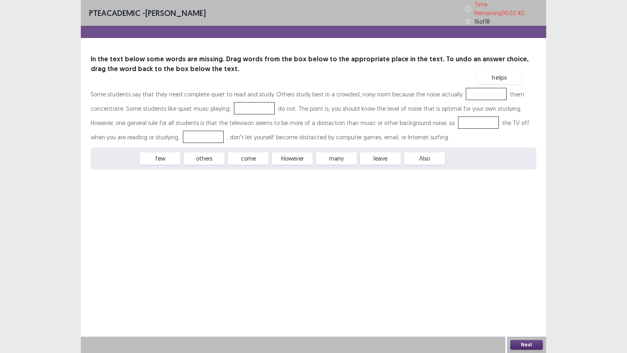
drag, startPoint x: 115, startPoint y: 157, endPoint x: 470, endPoint y: 96, distance: 360.3
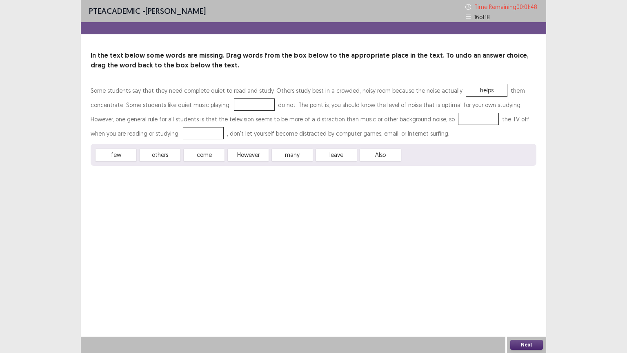
drag, startPoint x: 156, startPoint y: 148, endPoint x: 186, endPoint y: 128, distance: 35.9
click at [198, 126] on div "Some students say that they need complete quiet to read and study. Others study…" at bounding box center [314, 124] width 446 height 82
drag, startPoint x: 117, startPoint y: 156, endPoint x: 238, endPoint y: 104, distance: 131.9
drag, startPoint x: 292, startPoint y: 159, endPoint x: 444, endPoint y: 125, distance: 155.6
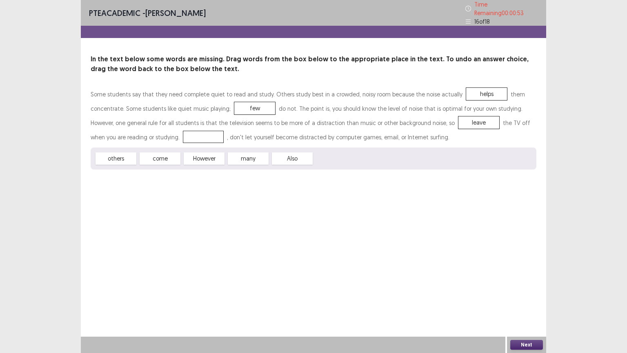
drag, startPoint x: 119, startPoint y: 156, endPoint x: 147, endPoint y: 142, distance: 31.6
click at [157, 142] on div "Some students say that they need complete quiet to read and study. Others study…" at bounding box center [314, 128] width 446 height 82
drag, startPoint x: 124, startPoint y: 158, endPoint x: 182, endPoint y: 128, distance: 65.4
drag, startPoint x: 157, startPoint y: 157, endPoint x: 170, endPoint y: 135, distance: 25.8
click at [530, 283] on button "Next" at bounding box center [526, 345] width 33 height 10
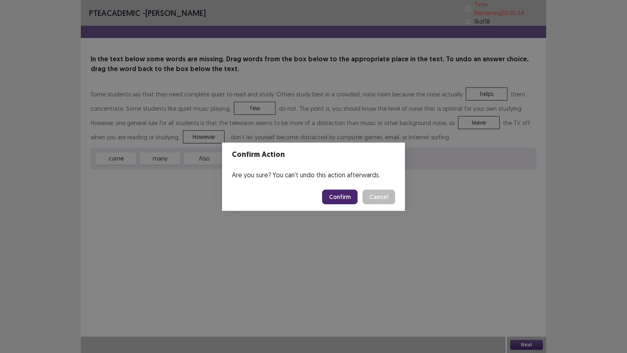
drag, startPoint x: 339, startPoint y: 199, endPoint x: 333, endPoint y: 201, distance: 6.1
click at [338, 199] on button "Confirm" at bounding box center [340, 196] width 36 height 15
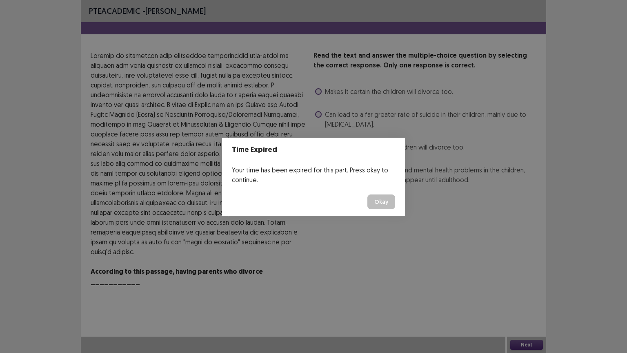
click at [387, 201] on button "Okay" at bounding box center [381, 201] width 28 height 15
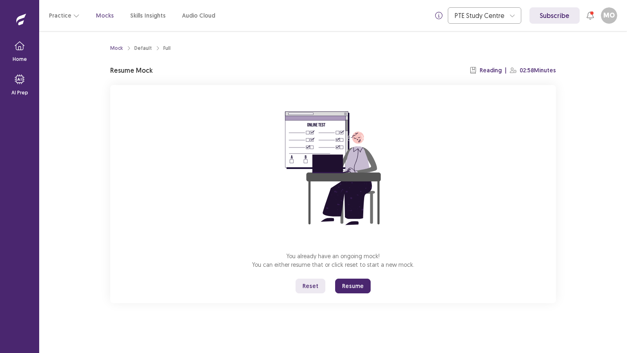
click at [349, 283] on button "Resume" at bounding box center [353, 285] width 36 height 15
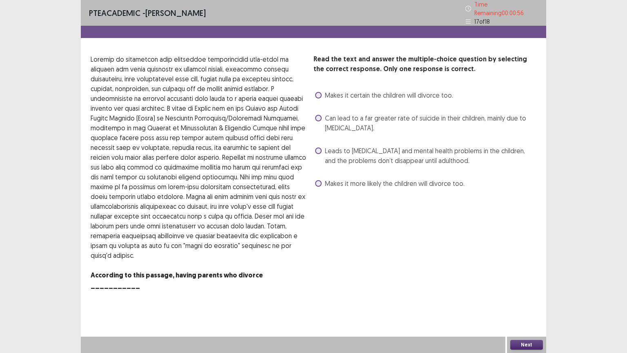
click at [320, 115] on span at bounding box center [318, 118] width 7 height 7
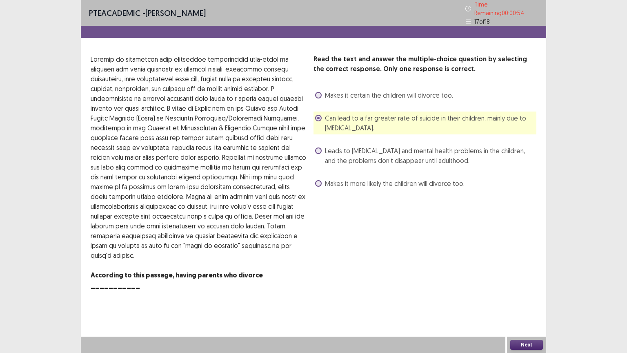
click at [520, 283] on button "Next" at bounding box center [526, 345] width 33 height 10
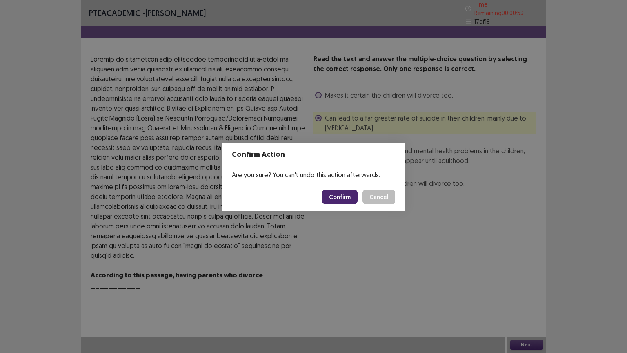
click at [338, 197] on button "Confirm" at bounding box center [340, 196] width 36 height 15
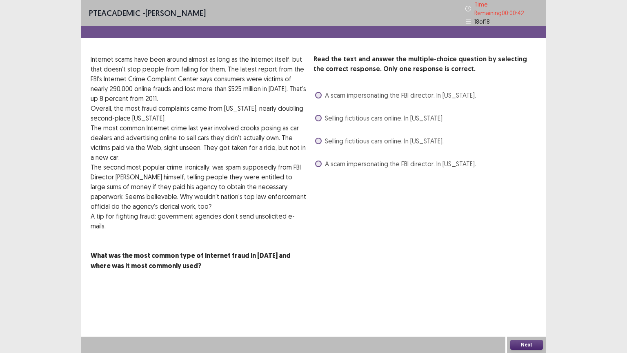
click at [321, 138] on span at bounding box center [318, 141] width 7 height 7
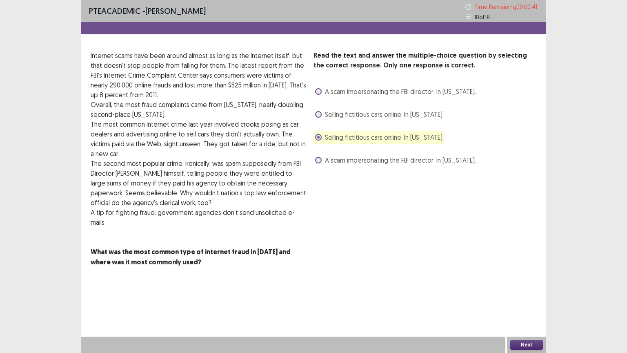
drag, startPoint x: 530, startPoint y: 346, endPoint x: 525, endPoint y: 346, distance: 5.7
click at [525, 283] on button "Next" at bounding box center [526, 345] width 33 height 10
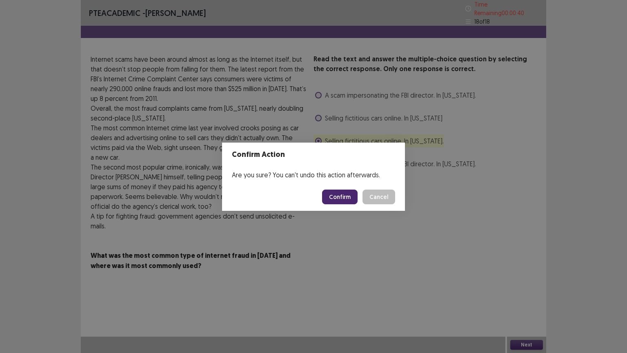
click at [342, 196] on button "Confirm" at bounding box center [340, 196] width 36 height 15
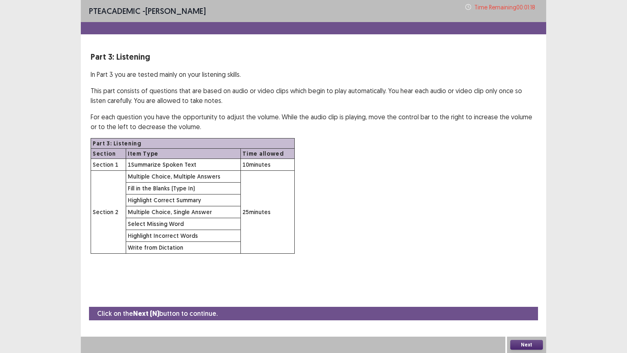
click at [521, 283] on button "Next" at bounding box center [526, 345] width 33 height 10
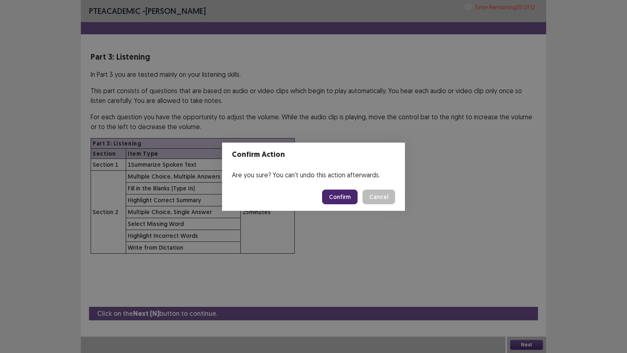
click at [346, 196] on button "Confirm" at bounding box center [340, 196] width 36 height 15
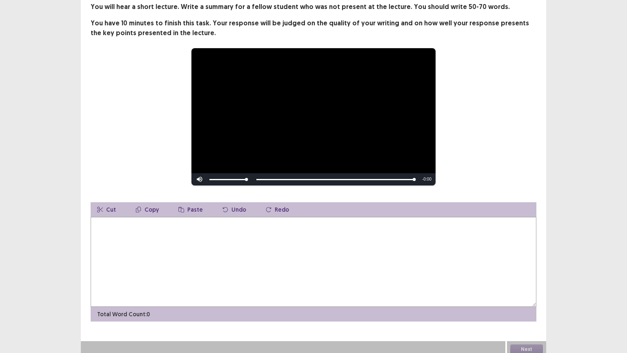
scroll to position [53, 0]
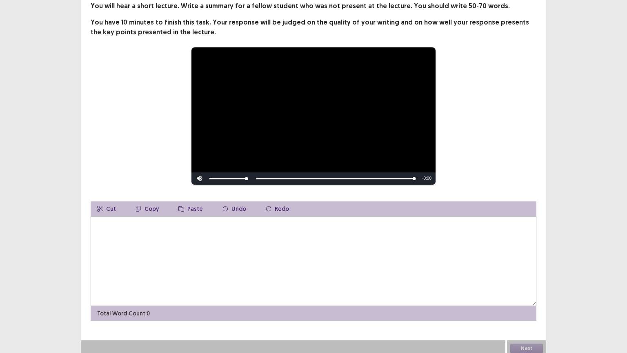
click at [104, 220] on textarea at bounding box center [314, 261] width 446 height 90
click at [143, 221] on textarea "**********" at bounding box center [314, 261] width 446 height 90
click at [282, 223] on textarea "**********" at bounding box center [314, 261] width 446 height 90
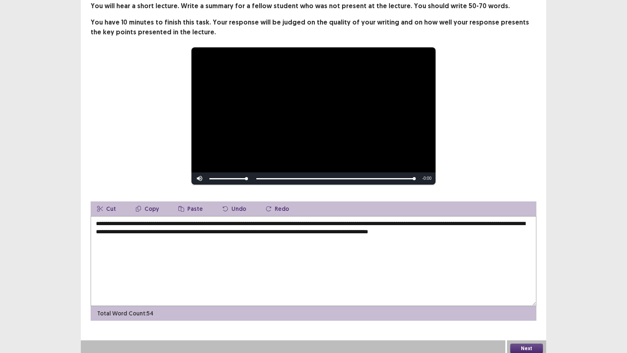
type textarea "**********"
click at [531, 283] on button "Next" at bounding box center [526, 348] width 33 height 10
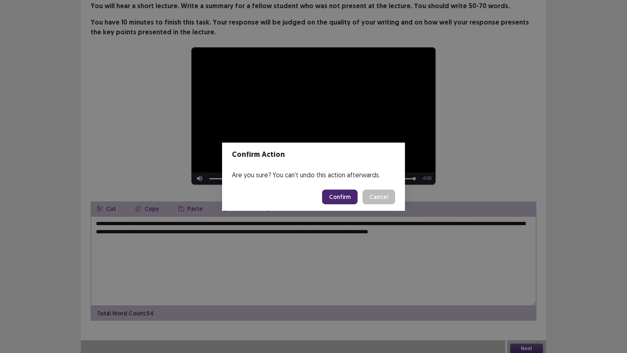
click at [342, 194] on button "Confirm" at bounding box center [340, 196] width 36 height 15
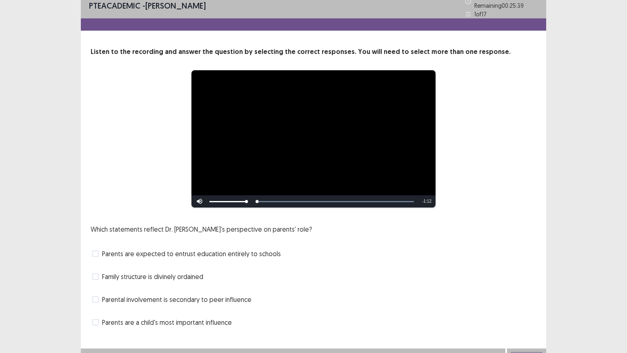
scroll to position [16, 0]
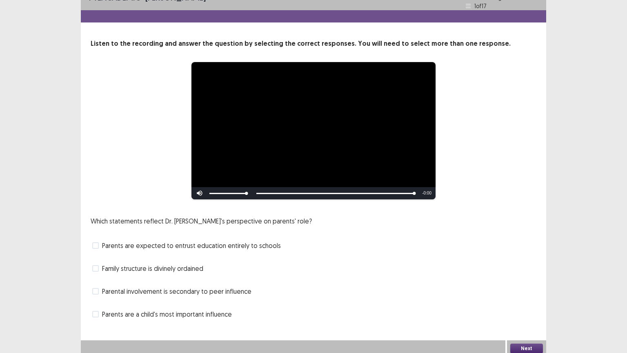
click at [98, 283] on span at bounding box center [95, 291] width 7 height 7
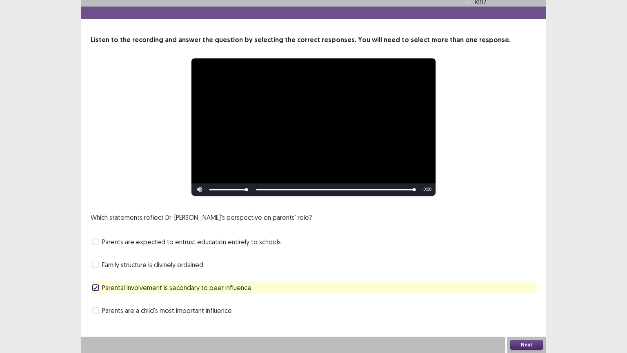
click at [95, 283] on span at bounding box center [95, 310] width 7 height 7
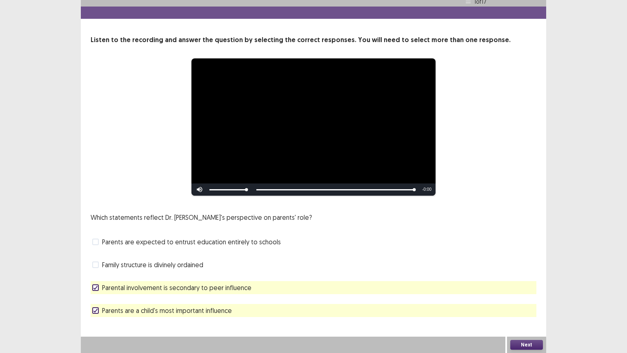
click at [91, 283] on div "Parental involvement is secondary to peer influence" at bounding box center [314, 287] width 446 height 13
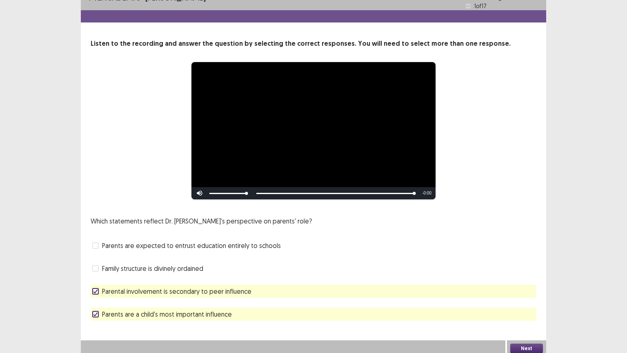
click at [93, 283] on icon at bounding box center [95, 291] width 5 height 4
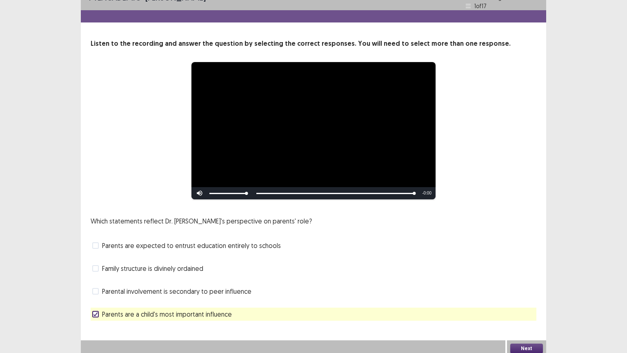
click at [527, 283] on button "Next" at bounding box center [526, 348] width 33 height 10
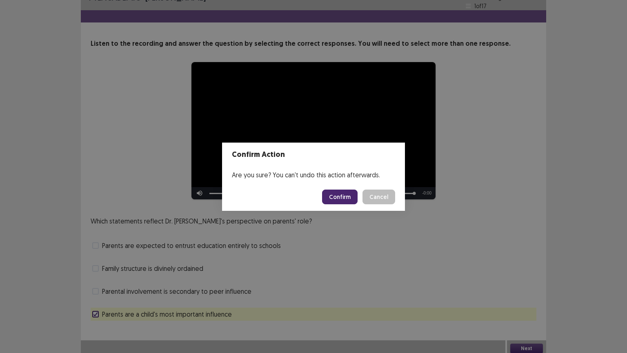
click at [340, 196] on button "Confirm" at bounding box center [340, 196] width 36 height 15
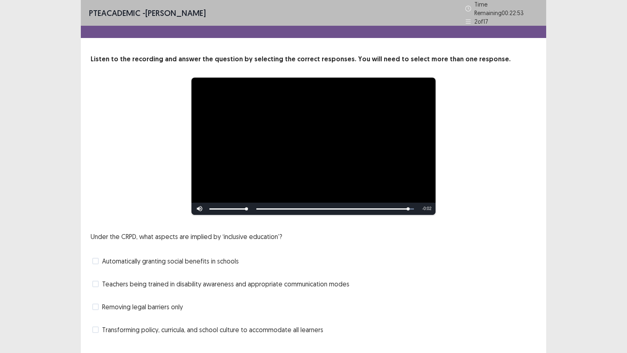
click at [95, 283] on span at bounding box center [95, 283] width 7 height 7
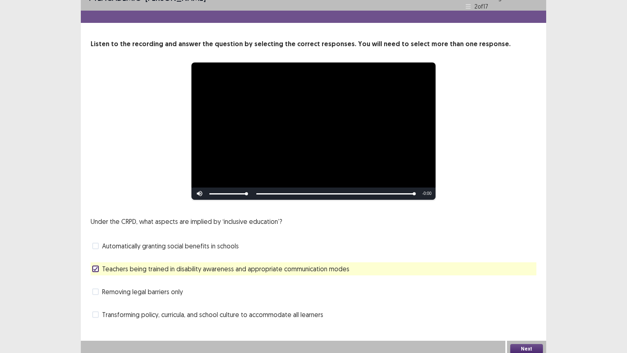
scroll to position [16, 0]
click at [525, 283] on div "Next" at bounding box center [526, 348] width 39 height 16
click at [521, 283] on button "Next" at bounding box center [526, 348] width 33 height 10
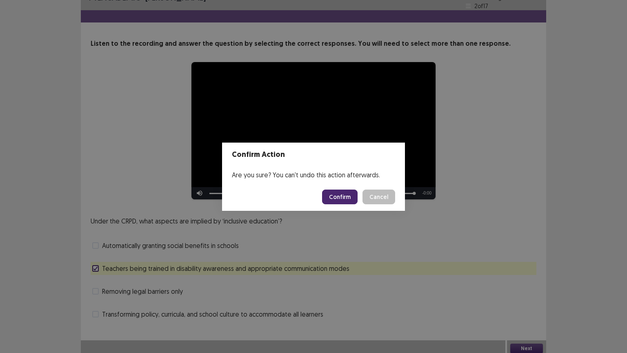
click at [341, 197] on button "Confirm" at bounding box center [340, 196] width 36 height 15
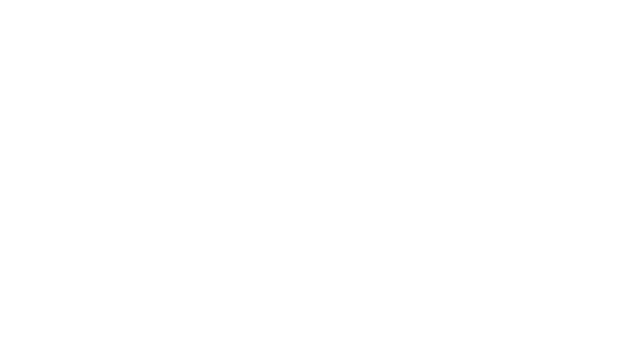
scroll to position [0, 0]
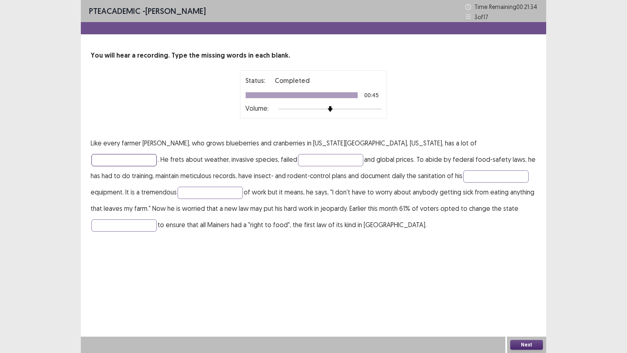
click at [157, 154] on input "text" at bounding box center [123, 160] width 65 height 12
type input "*******"
click at [298, 159] on input "text" at bounding box center [330, 160] width 65 height 12
type input "*****"
click at [463, 178] on input "text" at bounding box center [495, 176] width 65 height 12
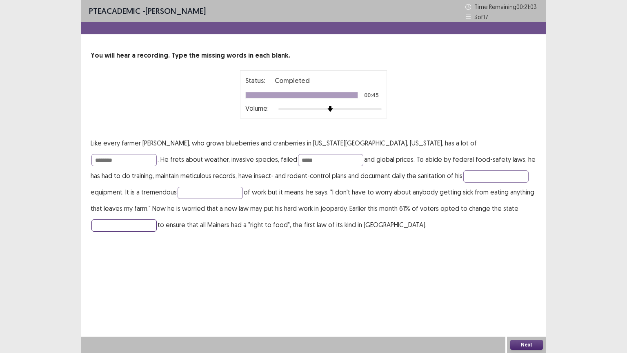
click at [157, 219] on input "text" at bounding box center [123, 225] width 65 height 12
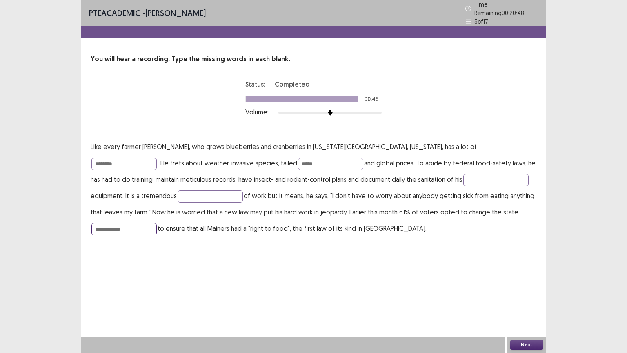
drag, startPoint x: 453, startPoint y: 209, endPoint x: 454, endPoint y: 219, distance: 9.5
click at [157, 223] on input "**********" at bounding box center [123, 229] width 65 height 12
type input "**********"
click at [463, 174] on input "text" at bounding box center [495, 180] width 65 height 12
type input "*****"
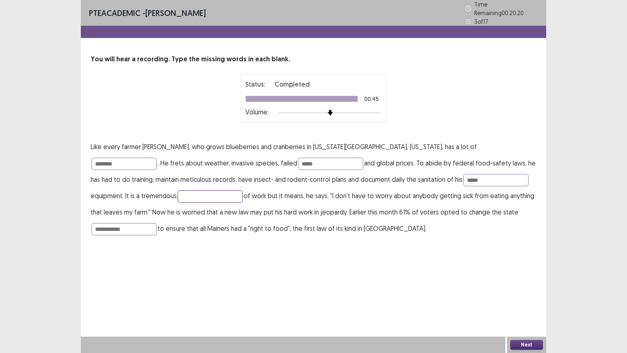
click at [178, 193] on input "text" at bounding box center [210, 196] width 65 height 12
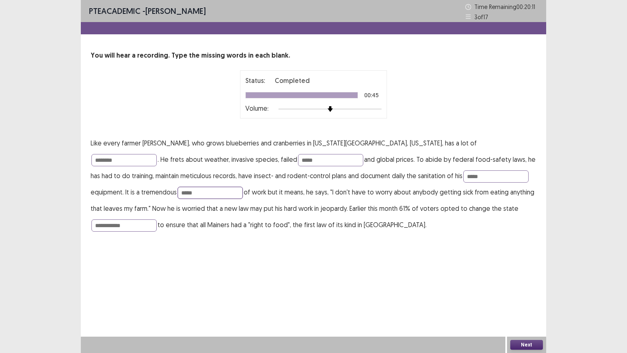
type input "*****"
click at [523, 283] on button "Next" at bounding box center [526, 345] width 33 height 10
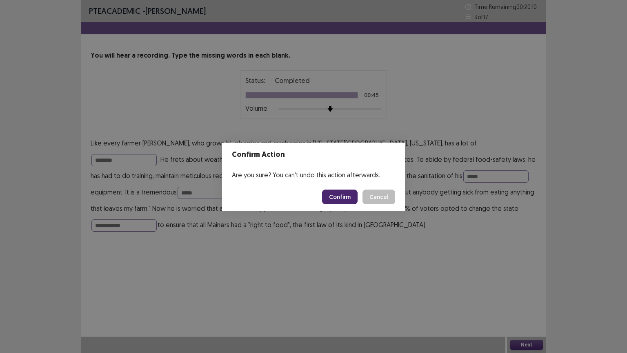
click at [343, 193] on button "Confirm" at bounding box center [340, 196] width 36 height 15
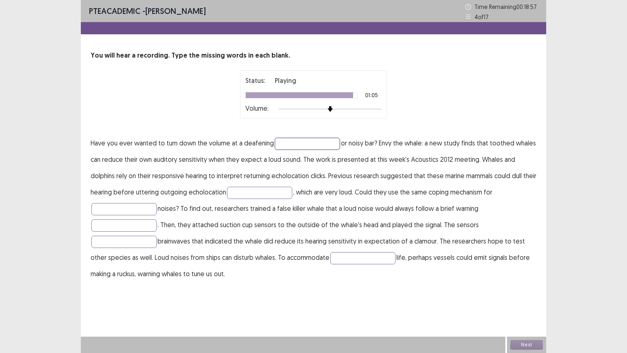
click at [291, 142] on input "text" at bounding box center [307, 144] width 65 height 12
click at [297, 145] on input "********" at bounding box center [307, 144] width 65 height 12
click at [294, 144] on input "********" at bounding box center [307, 144] width 65 height 12
click at [296, 143] on input "********" at bounding box center [307, 144] width 65 height 12
type input "*******"
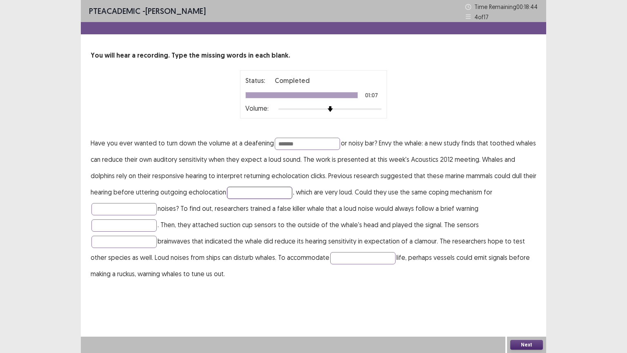
click at [227, 195] on input "text" at bounding box center [259, 193] width 65 height 12
type input "******"
click at [359, 265] on p "Have you ever wanted to turn down the volume at a deafening ******* or noisy ba…" at bounding box center [314, 208] width 446 height 147
click at [347, 260] on input "text" at bounding box center [362, 258] width 65 height 12
type input "******"
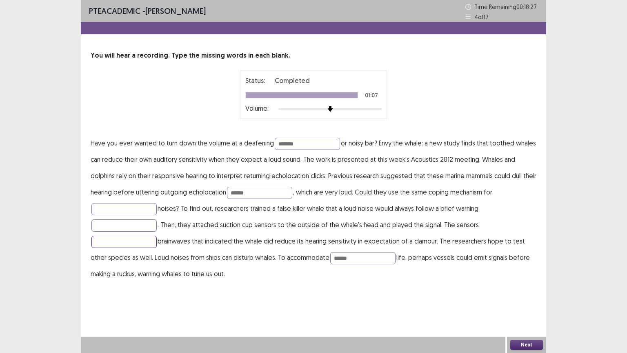
click at [137, 239] on input "text" at bounding box center [123, 242] width 65 height 12
type input "*****"
click at [121, 211] on input "text" at bounding box center [123, 209] width 65 height 12
type input "*"
type input "****"
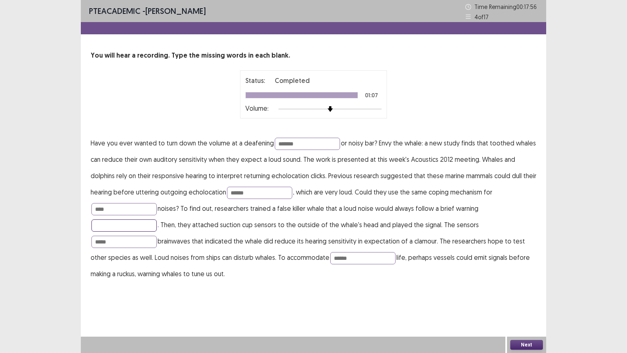
click at [121, 229] on input "text" at bounding box center [123, 225] width 65 height 12
click at [100, 226] on input "******" at bounding box center [123, 225] width 65 height 12
type input "*****"
click at [524, 283] on button "Next" at bounding box center [526, 345] width 33 height 10
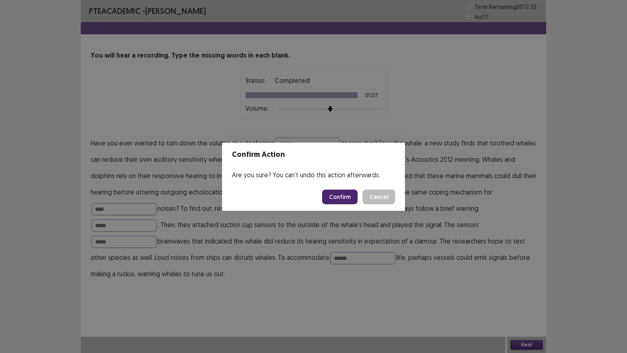
click at [343, 199] on button "Confirm" at bounding box center [340, 196] width 36 height 15
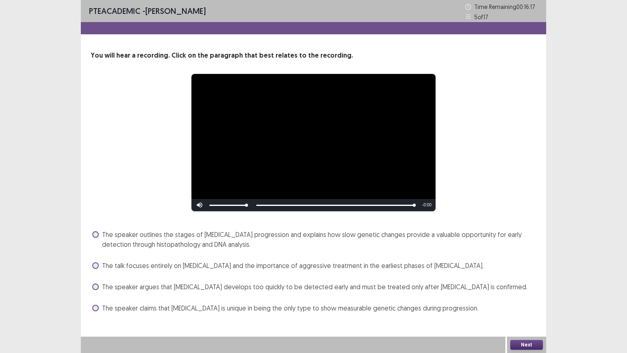
click at [94, 236] on span at bounding box center [95, 234] width 7 height 7
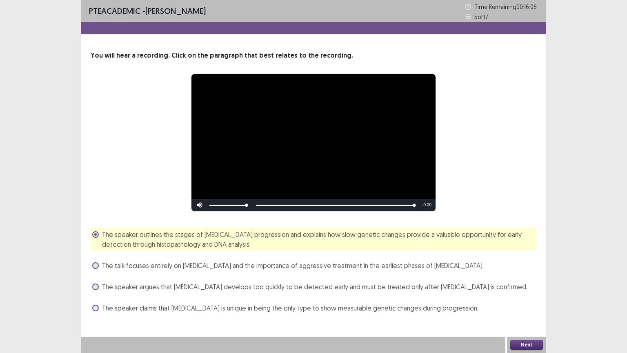
click at [517, 283] on button "Next" at bounding box center [526, 345] width 33 height 10
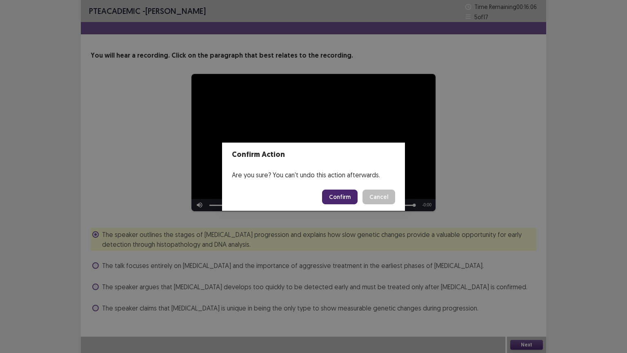
click at [334, 197] on button "Confirm" at bounding box center [340, 196] width 36 height 15
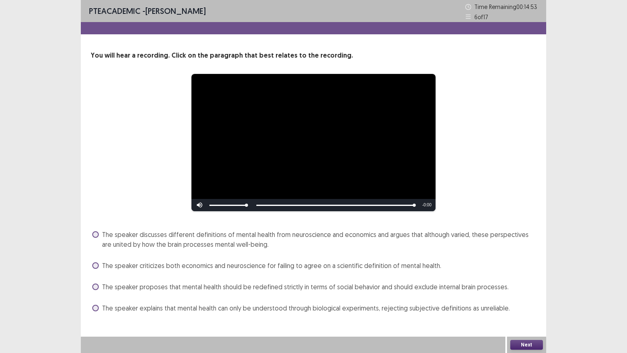
click at [97, 283] on span at bounding box center [95, 286] width 7 height 7
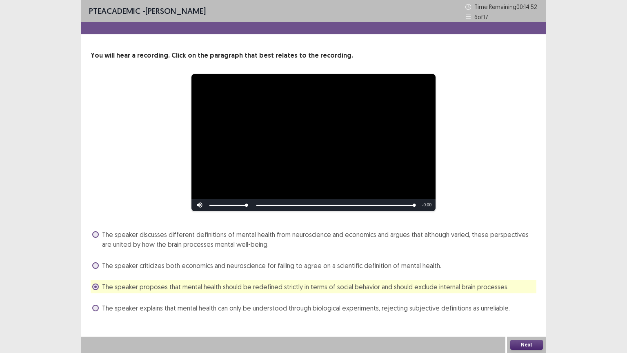
click at [525, 283] on button "Next" at bounding box center [526, 345] width 33 height 10
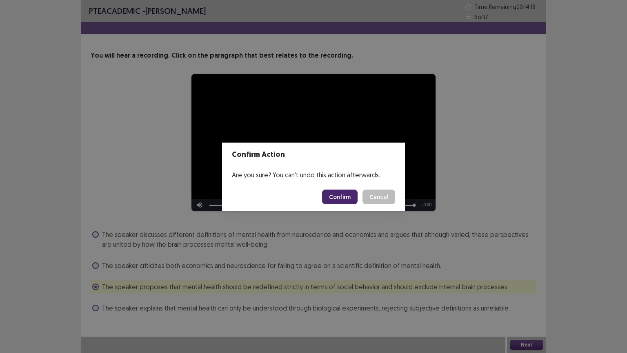
click at [101, 283] on div "Confirm Action Are you sure? You can't undo this action afterwards. Confirm Can…" at bounding box center [313, 176] width 627 height 353
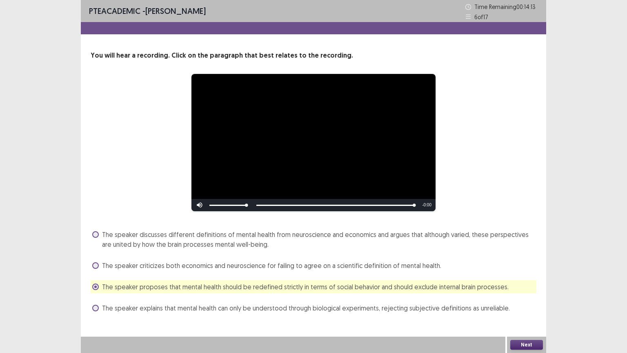
click at [94, 283] on span at bounding box center [95, 286] width 7 height 7
click at [91, 233] on div "The speaker discusses different definitions of mental health from neuroscience …" at bounding box center [314, 239] width 446 height 23
click at [94, 235] on span at bounding box center [95, 234] width 7 height 7
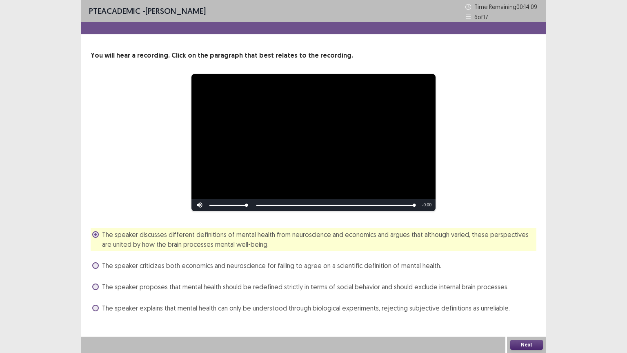
click at [519, 283] on button "Next" at bounding box center [526, 345] width 33 height 10
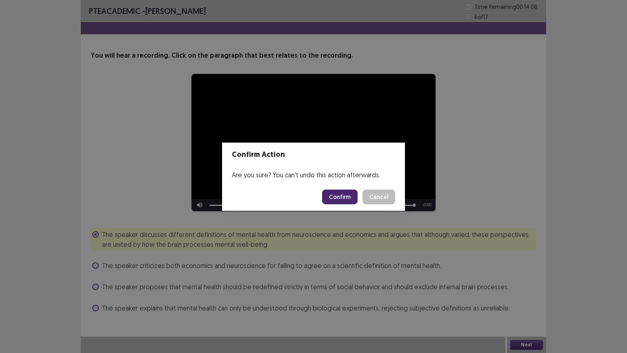
click at [341, 193] on button "Confirm" at bounding box center [340, 196] width 36 height 15
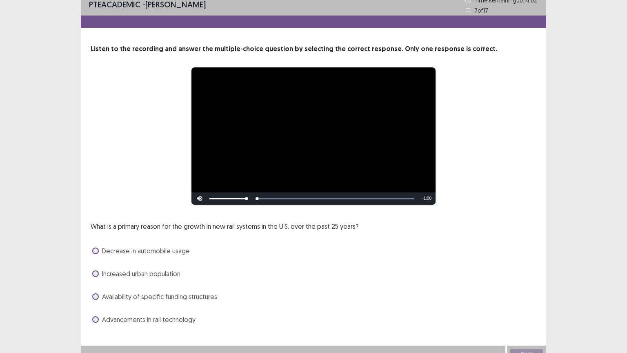
scroll to position [16, 0]
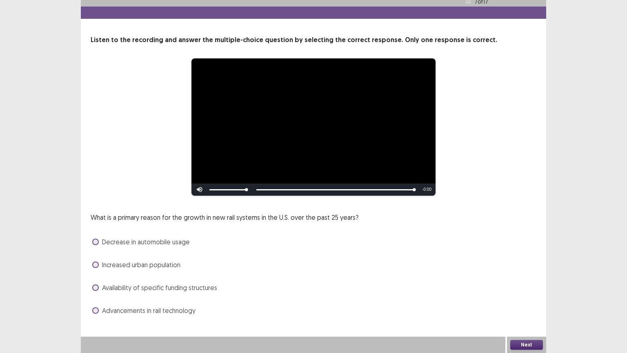
click at [96, 283] on span at bounding box center [95, 310] width 7 height 7
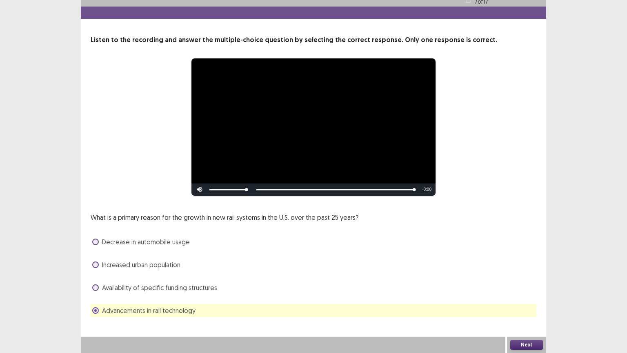
click at [530, 283] on button "Next" at bounding box center [526, 345] width 33 height 10
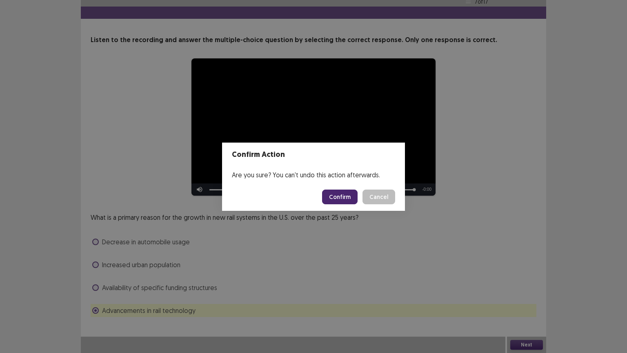
click at [345, 192] on button "Confirm" at bounding box center [340, 196] width 36 height 15
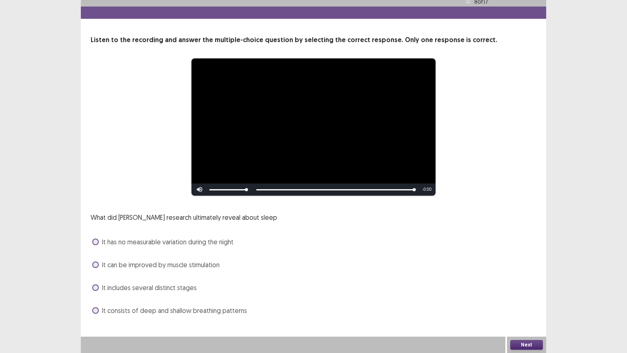
click at [95, 263] on span at bounding box center [95, 264] width 7 height 7
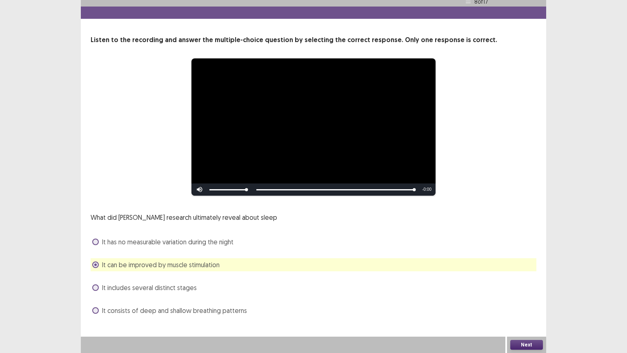
click at [97, 283] on span at bounding box center [95, 310] width 7 height 7
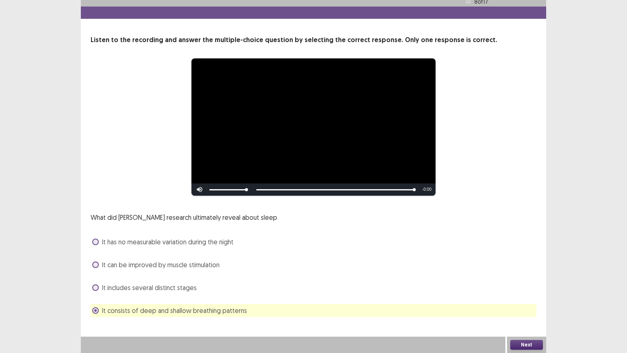
click at [530, 283] on button "Next" at bounding box center [526, 345] width 33 height 10
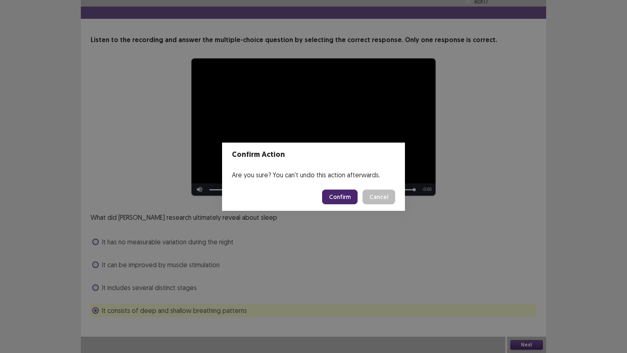
click at [345, 198] on button "Confirm" at bounding box center [340, 196] width 36 height 15
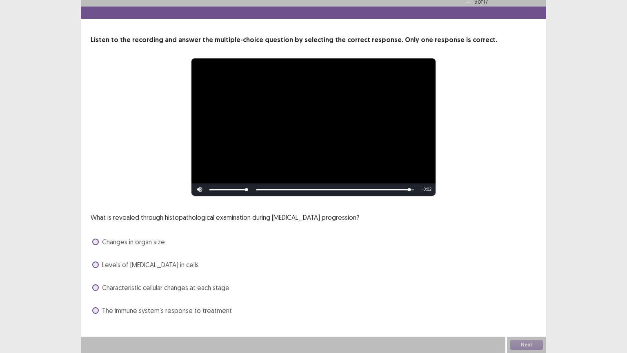
click at [95, 265] on span at bounding box center [95, 264] width 7 height 7
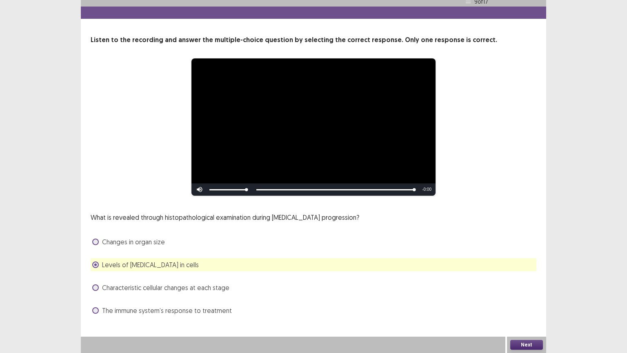
click at [95, 283] on span at bounding box center [95, 287] width 7 height 7
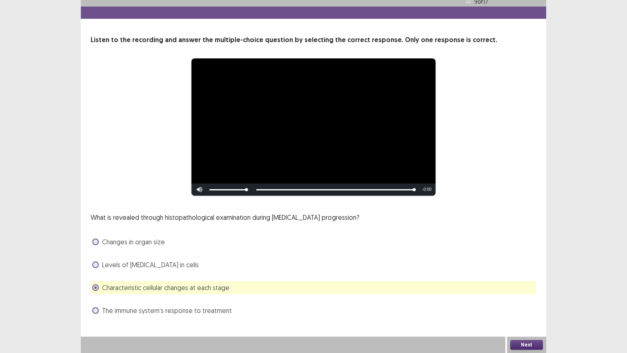
click at [522, 283] on button "Next" at bounding box center [526, 345] width 33 height 10
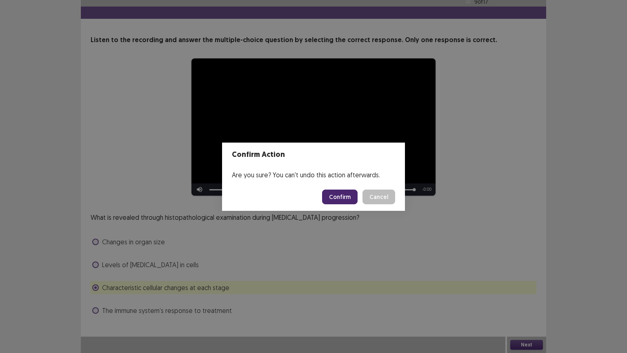
click at [345, 198] on button "Confirm" at bounding box center [340, 196] width 36 height 15
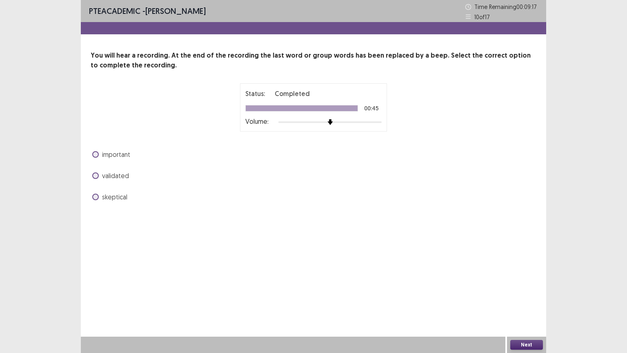
click at [93, 178] on label "validated" at bounding box center [110, 176] width 37 height 10
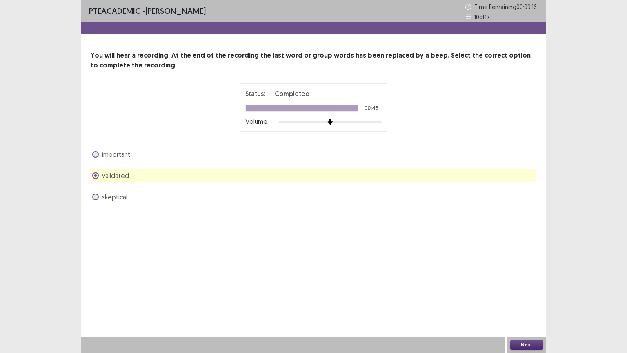
click at [92, 154] on label "important" at bounding box center [111, 154] width 38 height 10
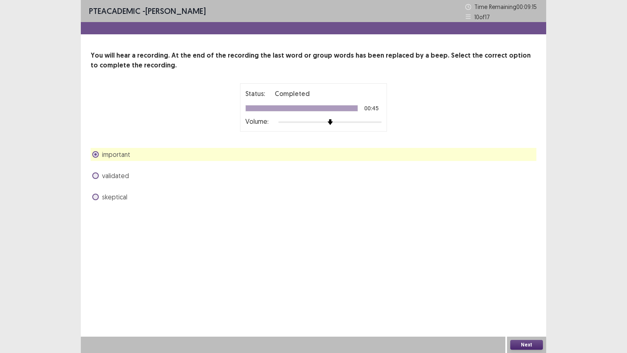
click at [531, 283] on button "Next" at bounding box center [526, 345] width 33 height 10
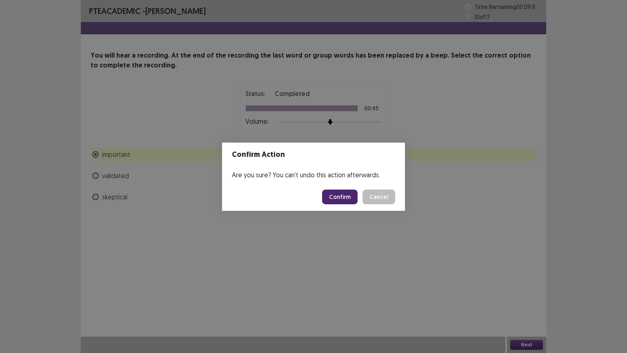
click at [345, 191] on button "Confirm" at bounding box center [340, 196] width 36 height 15
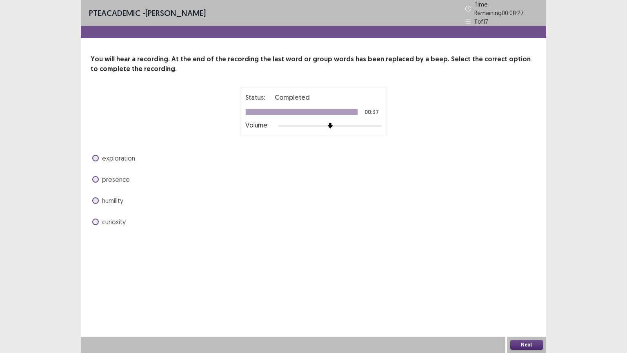
click at [94, 218] on span at bounding box center [95, 221] width 7 height 7
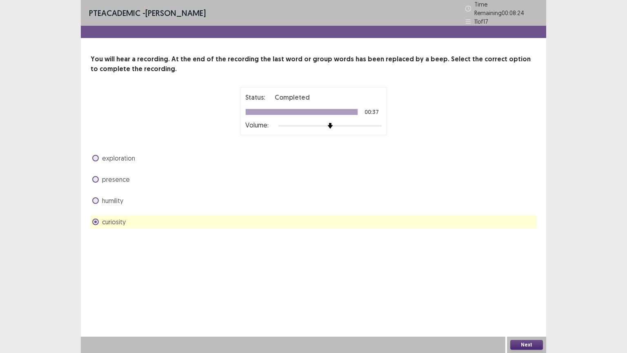
click at [91, 151] on div "exploration" at bounding box center [314, 157] width 446 height 13
click at [97, 155] on span at bounding box center [95, 158] width 7 height 7
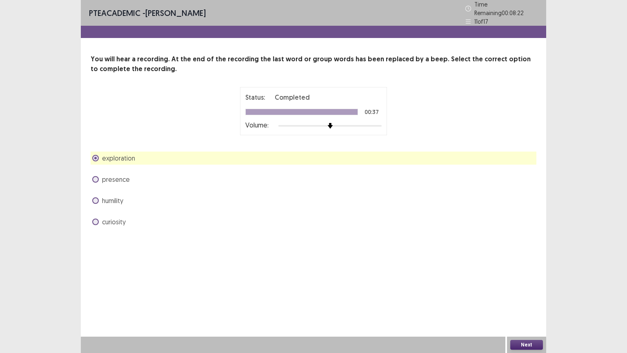
click at [517, 283] on button "Next" at bounding box center [526, 345] width 33 height 10
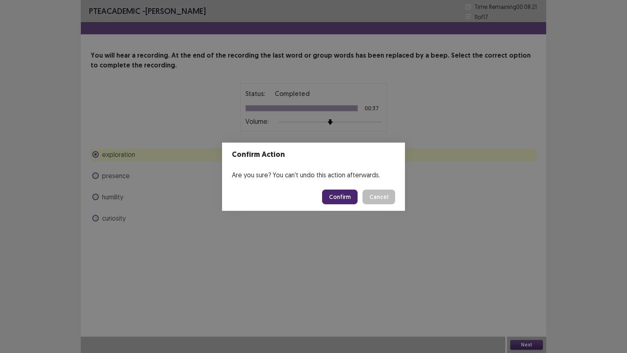
click at [334, 200] on button "Confirm" at bounding box center [340, 196] width 36 height 15
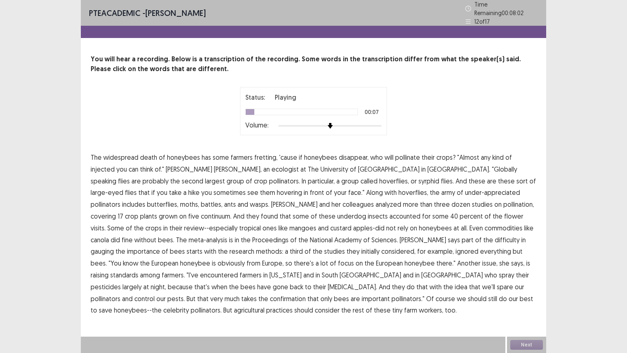
drag, startPoint x: 521, startPoint y: 153, endPoint x: 459, endPoint y: 168, distance: 63.8
click at [115, 164] on span "injected" at bounding box center [103, 169] width 24 height 10
drag, startPoint x: 214, startPoint y: 202, endPoint x: 219, endPoint y: 205, distance: 5.3
click at [376, 203] on span "analyzed" at bounding box center [389, 204] width 26 height 10
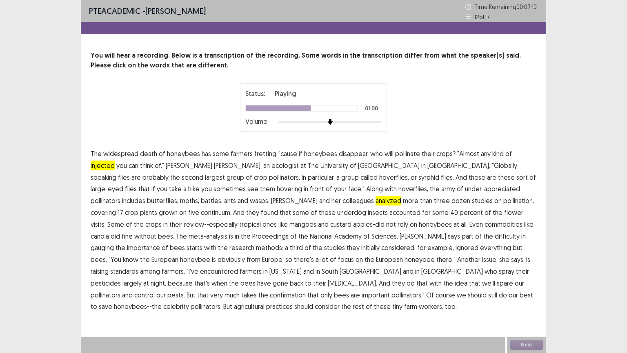
click at [358, 241] on p "The widespread death of honeybees has some farmers fretting, 'cause if honeybee…" at bounding box center [314, 230] width 446 height 165
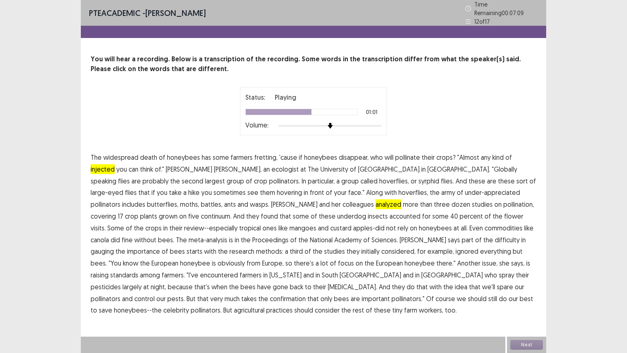
click at [114, 246] on span "gauging" at bounding box center [102, 251] width 23 height 10
click at [138, 270] on span "standards" at bounding box center [124, 275] width 28 height 10
click at [306, 283] on span "confirmation" at bounding box center [288, 298] width 36 height 10
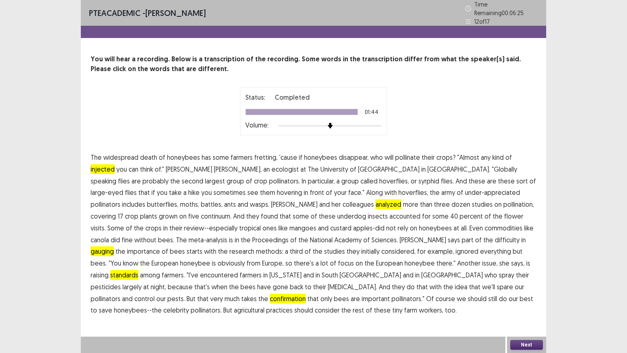
click at [520, 283] on button "Next" at bounding box center [526, 345] width 33 height 10
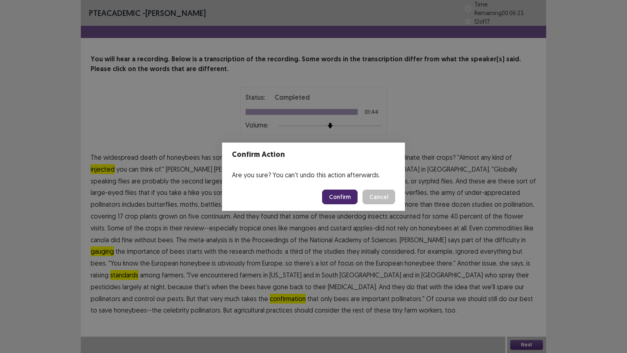
click at [340, 200] on button "Confirm" at bounding box center [340, 196] width 36 height 15
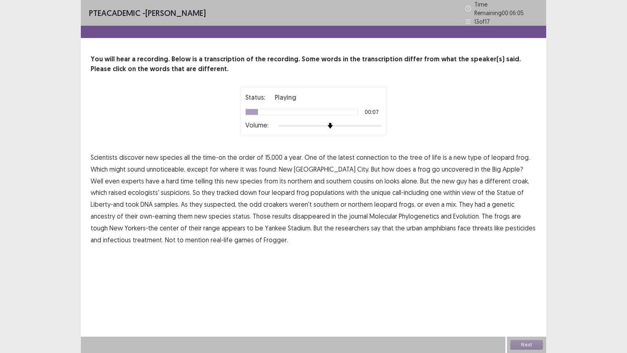
click at [371, 155] on span "connection" at bounding box center [372, 157] width 32 height 10
click at [173, 167] on span "unnoticeable," at bounding box center [166, 169] width 39 height 10
click at [442, 167] on span "uncovered" at bounding box center [457, 169] width 31 height 10
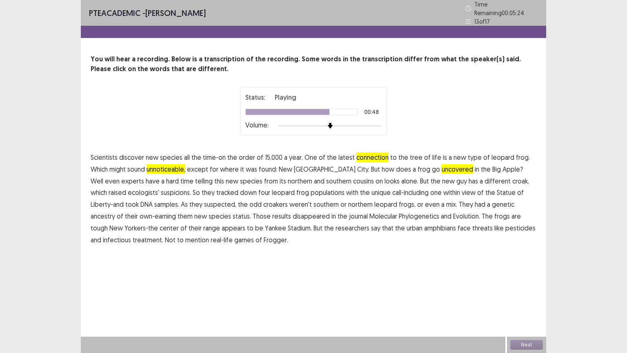
click at [293, 213] on span "disappeared" at bounding box center [311, 216] width 37 height 10
drag, startPoint x: 521, startPoint y: 225, endPoint x: 509, endPoint y: 227, distance: 12.4
click at [163, 235] on span "treatment." at bounding box center [148, 240] width 31 height 10
click at [519, 283] on button "Next" at bounding box center [526, 345] width 33 height 10
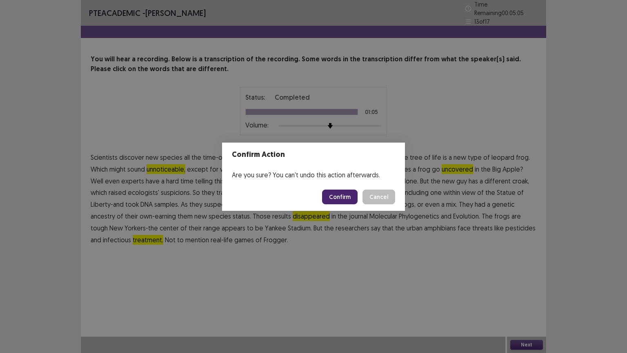
click at [342, 196] on button "Confirm" at bounding box center [340, 196] width 36 height 15
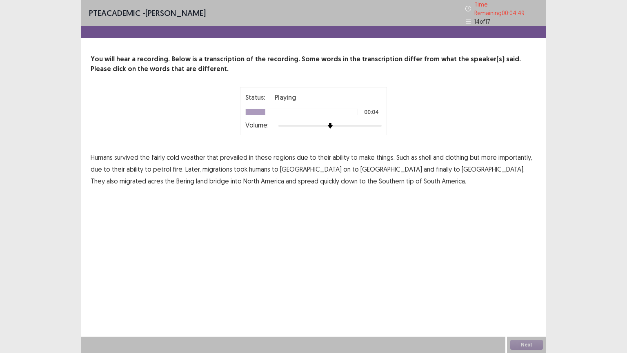
drag, startPoint x: 157, startPoint y: 155, endPoint x: 183, endPoint y: 155, distance: 25.7
click at [157, 155] on span "fairly" at bounding box center [157, 157] width 13 height 10
click at [160, 168] on span "petrol" at bounding box center [162, 169] width 18 height 10
click at [163, 176] on span "acres" at bounding box center [156, 181] width 16 height 10
click at [526, 283] on button "Next" at bounding box center [526, 345] width 33 height 10
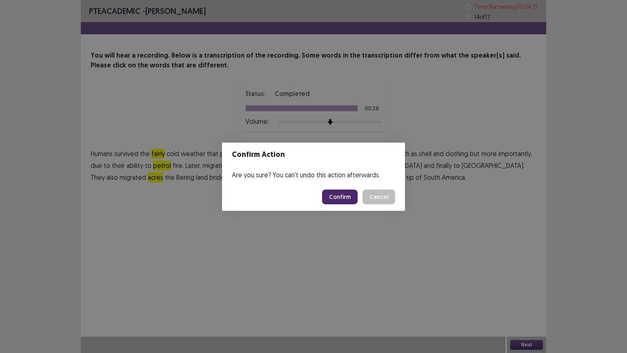
click at [339, 196] on button "Confirm" at bounding box center [340, 196] width 36 height 15
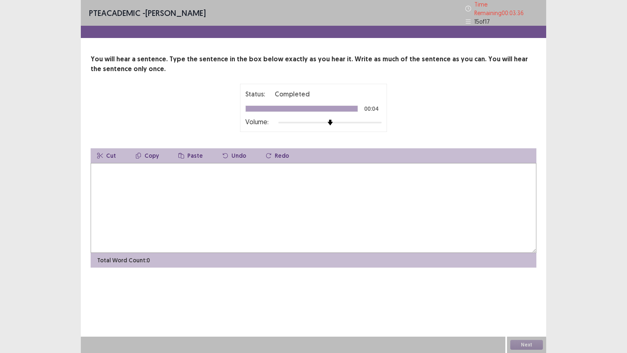
click at [104, 171] on textarea at bounding box center [314, 208] width 446 height 90
click at [165, 169] on textarea "**********" at bounding box center [314, 208] width 446 height 90
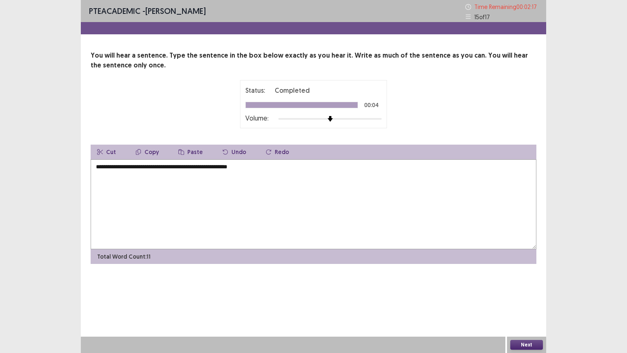
drag, startPoint x: 210, startPoint y: 167, endPoint x: 207, endPoint y: 177, distance: 10.2
click at [210, 168] on textarea "**********" at bounding box center [314, 204] width 446 height 90
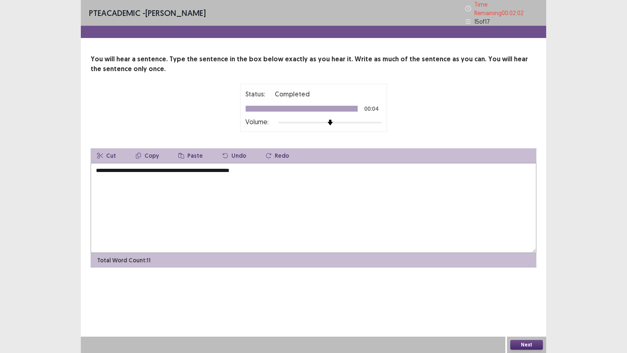
click at [212, 169] on textarea "**********" at bounding box center [314, 208] width 446 height 90
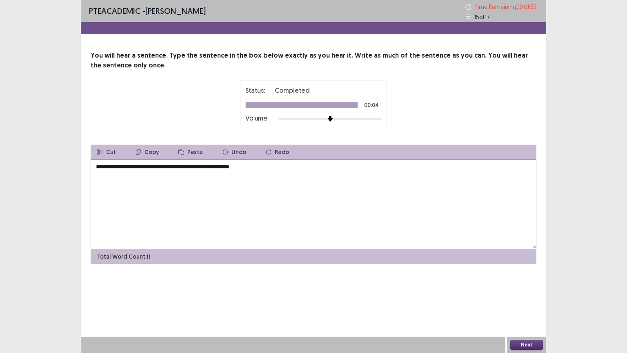
click at [281, 171] on textarea "**********" at bounding box center [314, 204] width 446 height 90
click at [522, 283] on button "Next" at bounding box center [526, 345] width 33 height 10
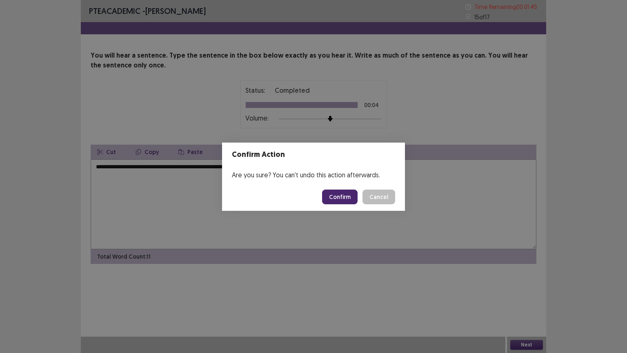
click at [212, 231] on div "Confirm Action Are you sure? You can't undo this action afterwards. Confirm Can…" at bounding box center [313, 176] width 627 height 353
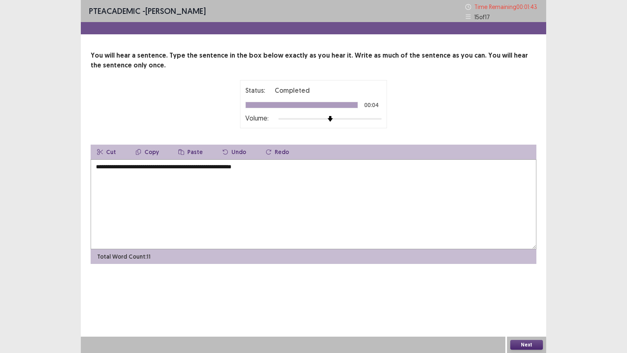
click at [116, 169] on textarea "**********" at bounding box center [314, 204] width 446 height 90
type textarea "**********"
click at [527, 283] on button "Next" at bounding box center [526, 345] width 33 height 10
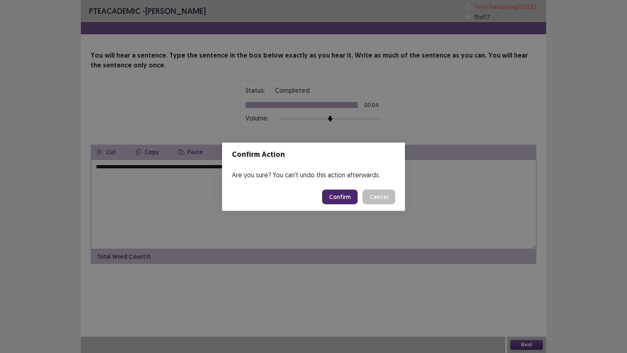
click at [342, 196] on button "Confirm" at bounding box center [340, 196] width 36 height 15
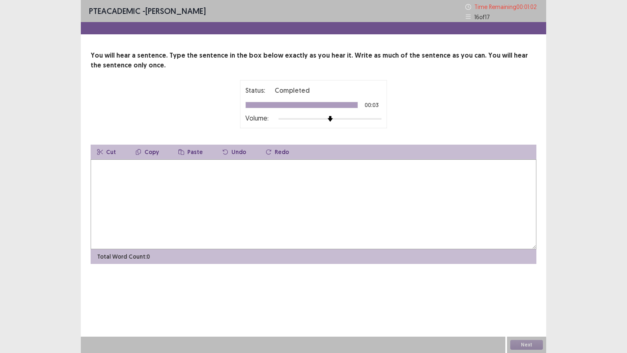
click at [96, 176] on textarea at bounding box center [314, 204] width 446 height 90
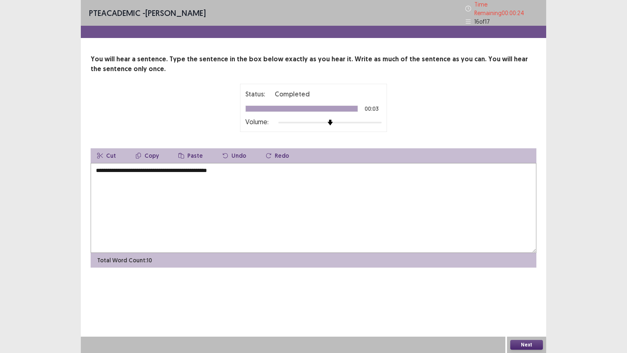
click at [173, 170] on textarea "**********" at bounding box center [314, 208] width 446 height 90
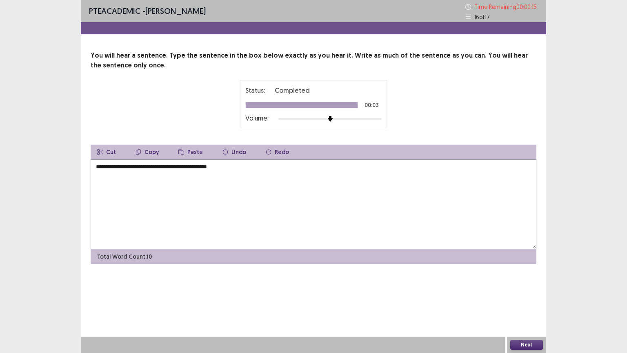
click at [246, 167] on textarea "**********" at bounding box center [314, 204] width 446 height 90
type textarea "**********"
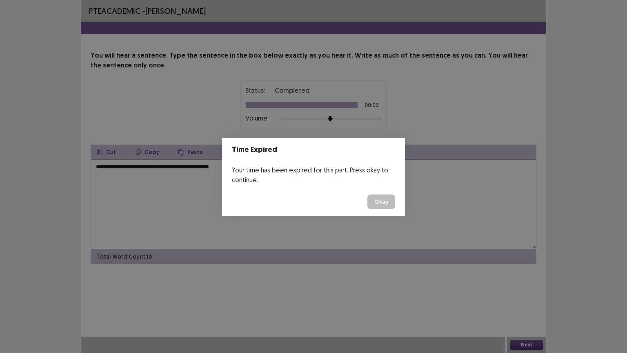
click at [529, 283] on div "Time Expired Your time has been expired for this part. Press okay to continue. …" at bounding box center [313, 176] width 627 height 353
click at [374, 198] on button "Okay" at bounding box center [381, 201] width 28 height 15
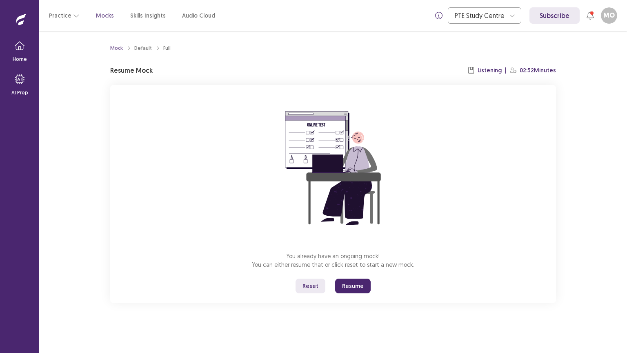
click at [347, 283] on button "Resume" at bounding box center [353, 285] width 36 height 15
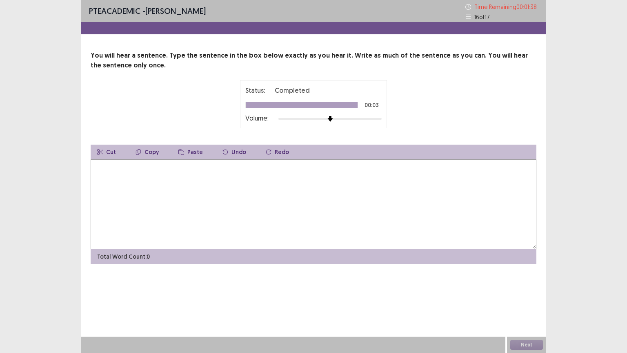
click at [97, 168] on textarea at bounding box center [314, 204] width 446 height 90
click at [131, 166] on textarea "**********" at bounding box center [314, 204] width 446 height 90
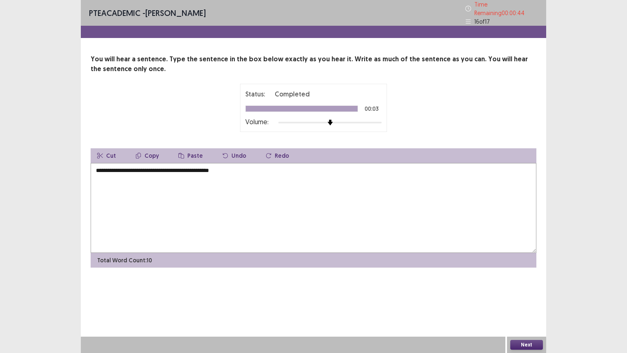
type textarea "**********"
click at [523, 283] on button "Next" at bounding box center [526, 345] width 33 height 10
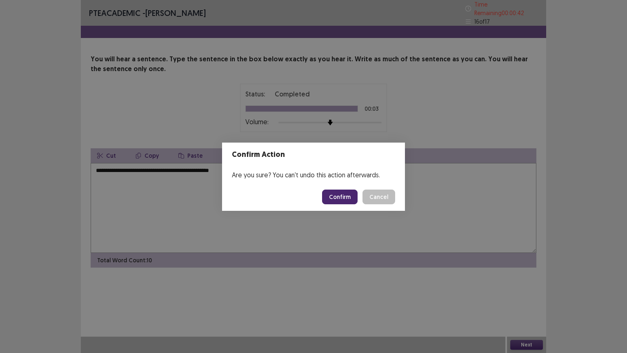
click at [333, 197] on button "Confirm" at bounding box center [340, 196] width 36 height 15
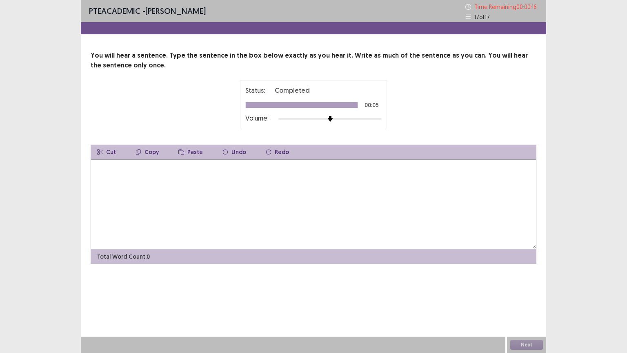
click at [105, 174] on textarea at bounding box center [314, 204] width 446 height 90
type textarea "*"
type textarea "**********"
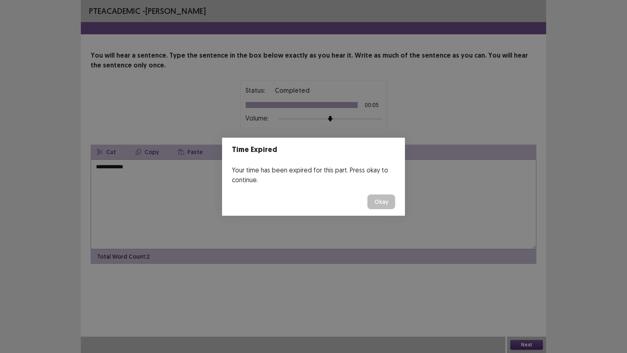
click at [374, 199] on button "Okay" at bounding box center [381, 201] width 28 height 15
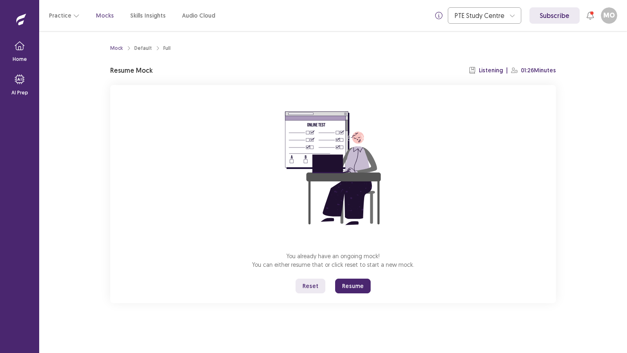
click at [353, 283] on button "Resume" at bounding box center [353, 285] width 36 height 15
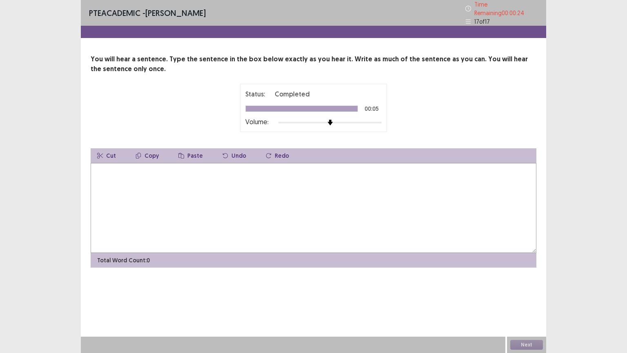
click at [116, 181] on textarea at bounding box center [314, 208] width 446 height 90
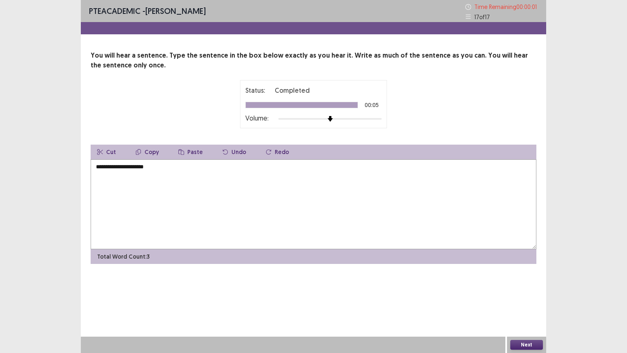
type textarea "**********"
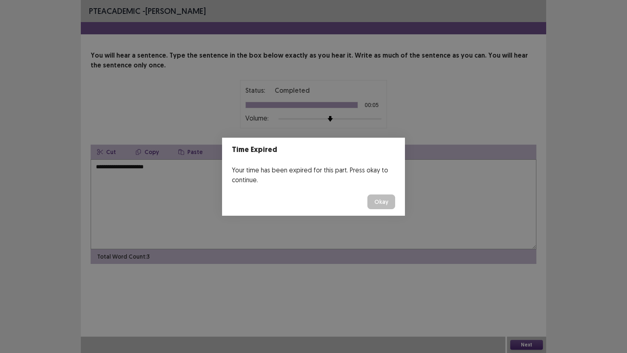
click at [156, 184] on div "Time Expired Your time has been expired for this part. Press okay to continue. …" at bounding box center [313, 176] width 627 height 353
click at [391, 201] on button "Okay" at bounding box center [381, 201] width 28 height 15
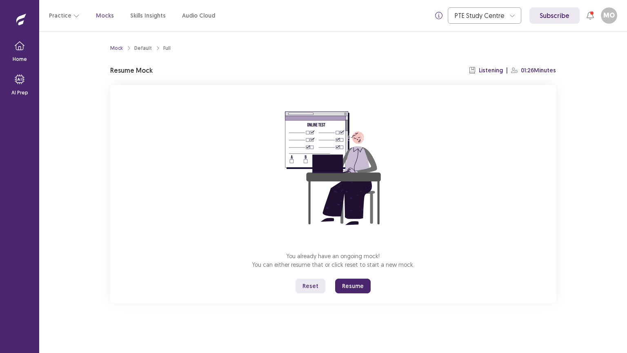
click at [347, 283] on button "Resume" at bounding box center [353, 285] width 36 height 15
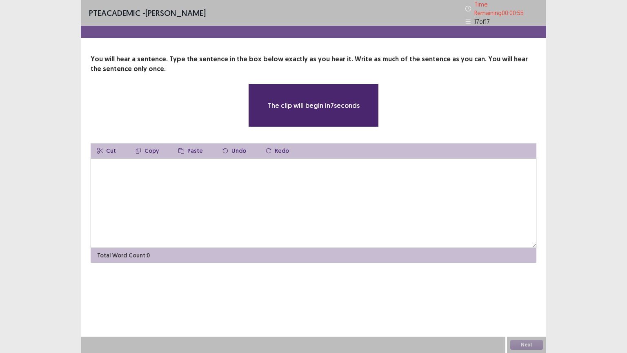
click at [124, 168] on textarea at bounding box center [314, 203] width 446 height 90
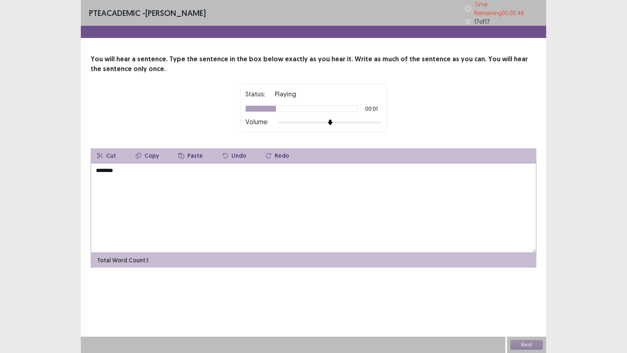
drag, startPoint x: 111, startPoint y: 167, endPoint x: 115, endPoint y: 173, distance: 7.3
click at [112, 168] on textarea "*******" at bounding box center [314, 208] width 446 height 90
click at [130, 165] on textarea "********" at bounding box center [314, 208] width 446 height 90
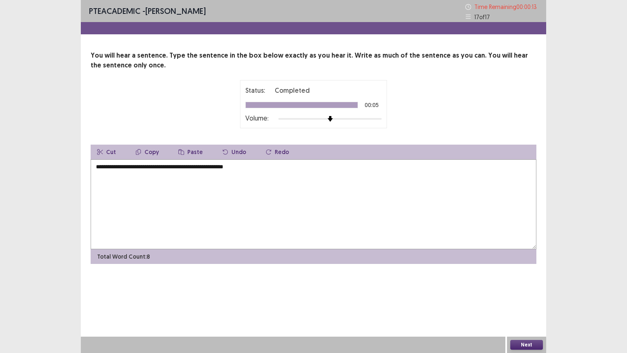
type textarea "**********"
click at [522, 283] on button "Next" at bounding box center [526, 345] width 33 height 10
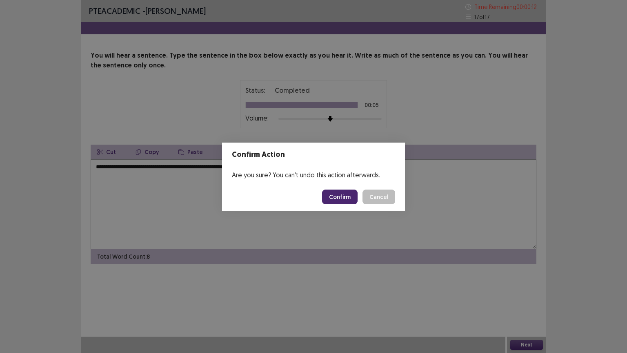
click at [346, 189] on button "Confirm" at bounding box center [340, 196] width 36 height 15
